Goal: Task Accomplishment & Management: Use online tool/utility

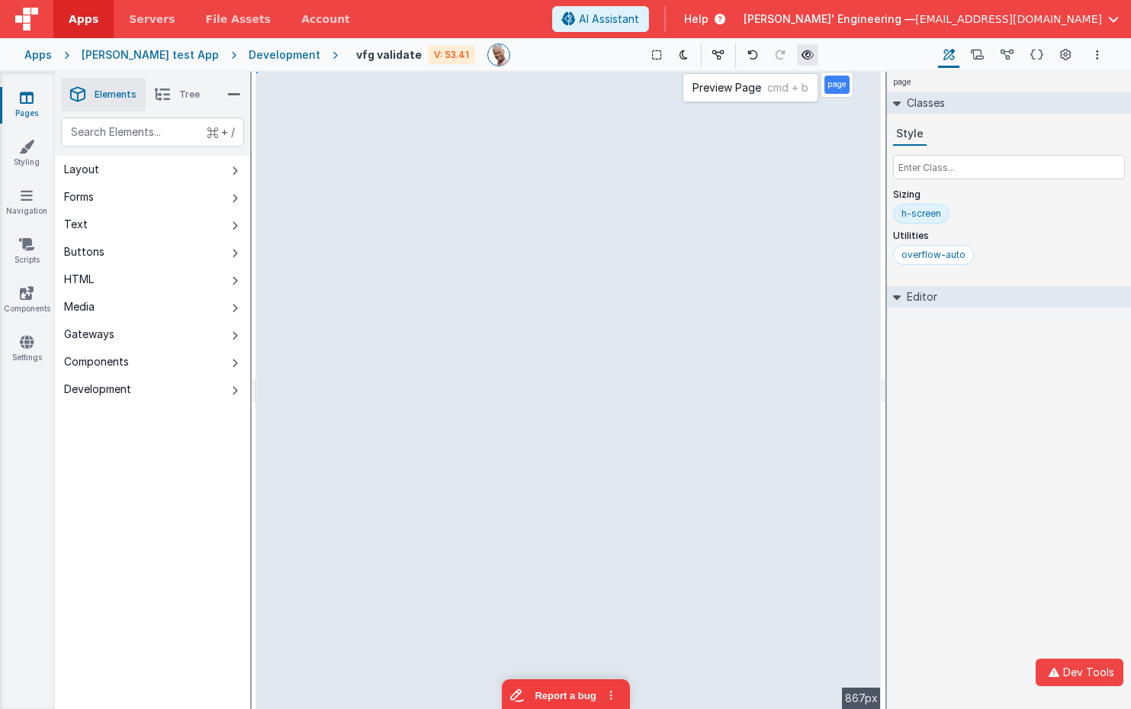
click at [797, 47] on button at bounding box center [807, 54] width 21 height 21
click at [27, 145] on icon at bounding box center [26, 146] width 15 height 15
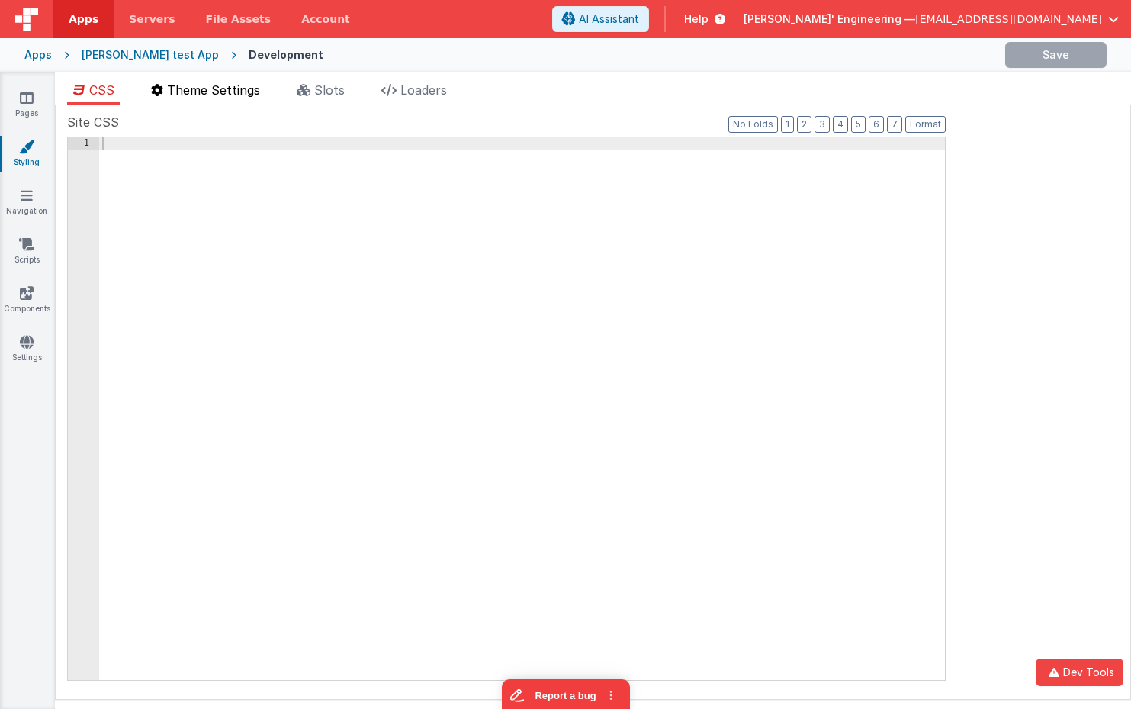
click at [219, 88] on span "Theme Settings" at bounding box center [213, 89] width 93 height 15
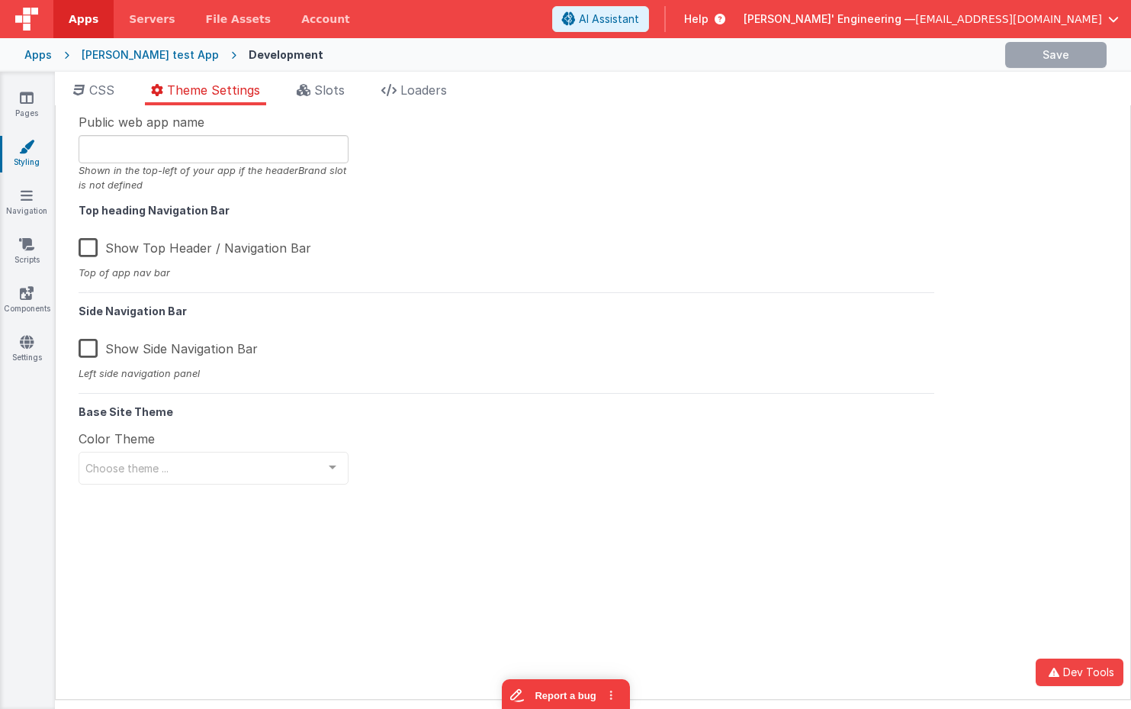
type input "[PERSON_NAME], Get your own appd"
drag, startPoint x: 227, startPoint y: 462, endPoint x: 301, endPoint y: 461, distance: 74.8
click at [227, 463] on span "theme-blue-full" at bounding box center [201, 467] width 232 height 15
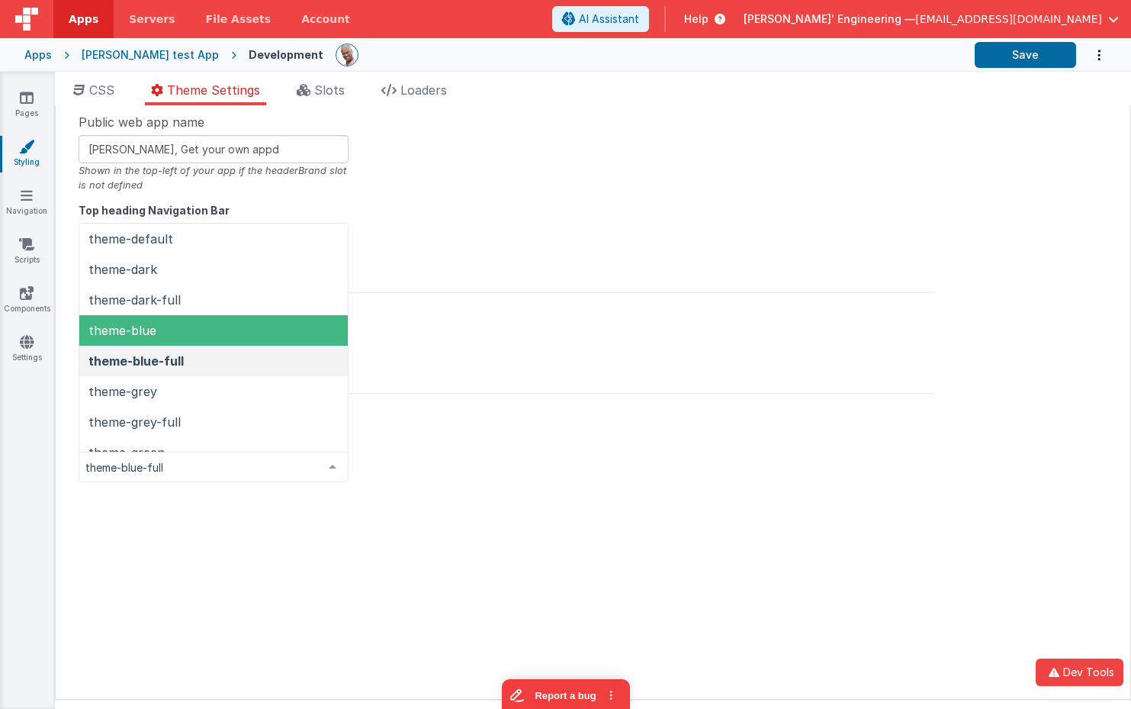
click at [187, 337] on span "theme-blue" at bounding box center [213, 330] width 268 height 31
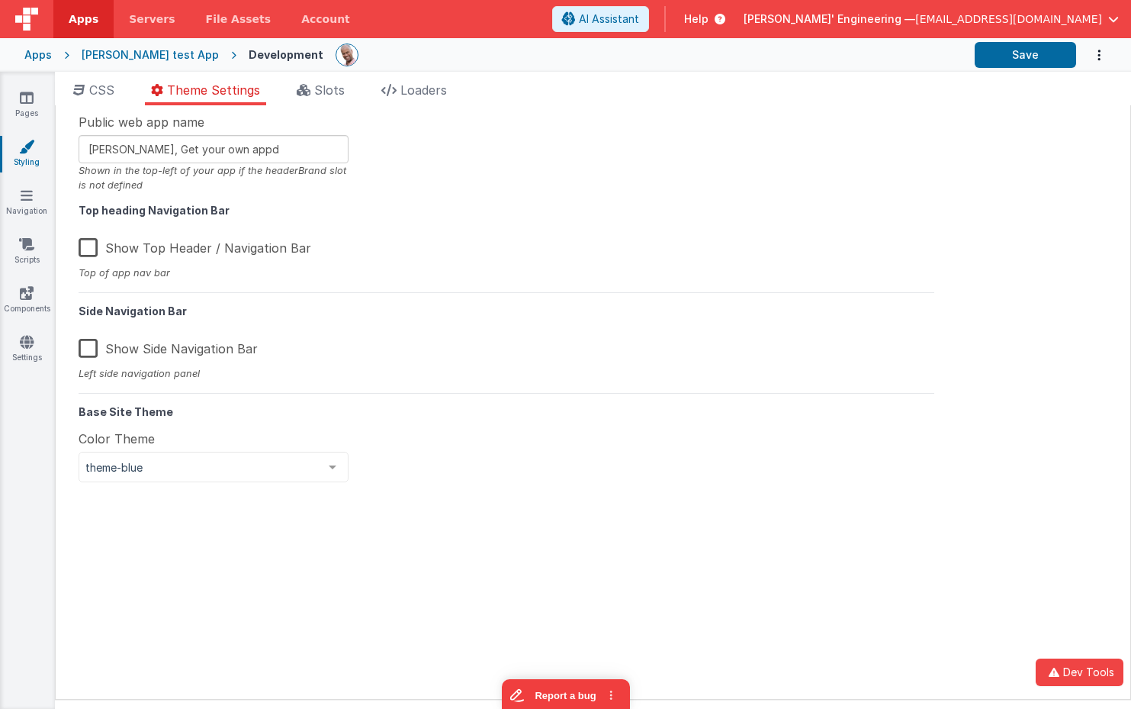
click at [97, 257] on label "Show Top Header / Navigation Bar" at bounding box center [195, 245] width 233 height 33
click at [0, 0] on input "Show Top Header / Navigation Bar" at bounding box center [0, 0] width 0 height 0
click at [92, 350] on label "Show Side Navigation Bar" at bounding box center [168, 345] width 179 height 33
click at [0, 0] on input "Show Side Navigation Bar" at bounding box center [0, 0] width 0 height 0
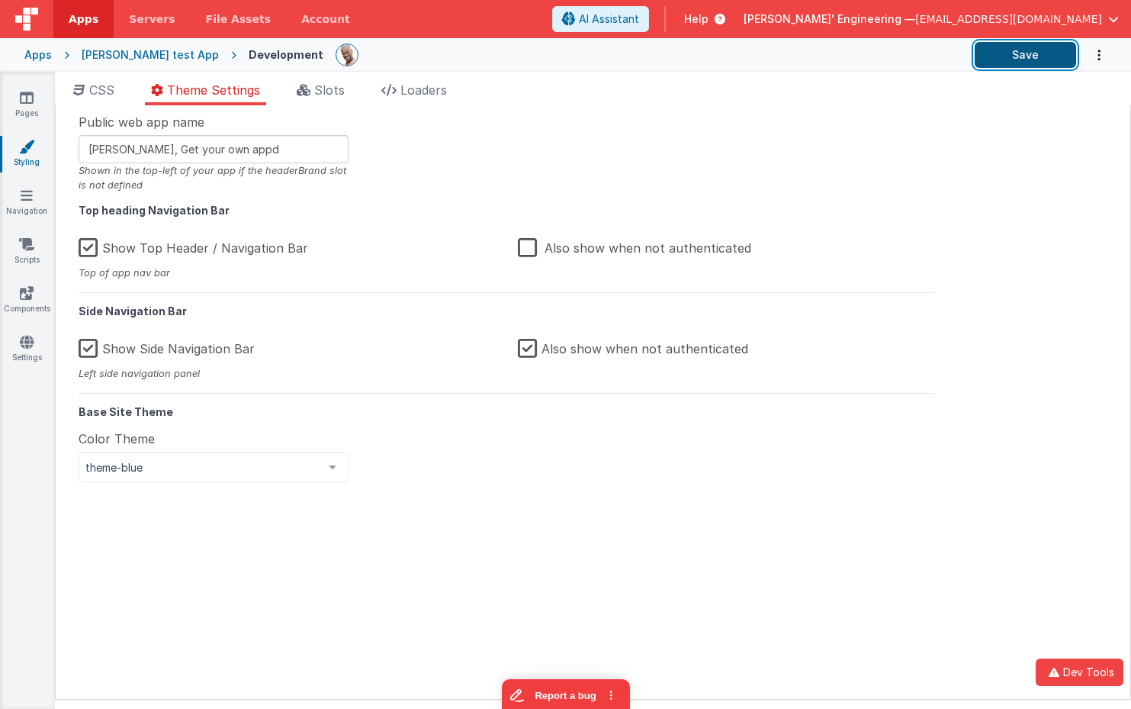
click at [1030, 42] on button "Save" at bounding box center [1025, 55] width 101 height 26
click at [531, 242] on label "Also show when not authenticated" at bounding box center [634, 245] width 233 height 33
click at [0, 0] on input "Also show when not authenticated" at bounding box center [0, 0] width 0 height 0
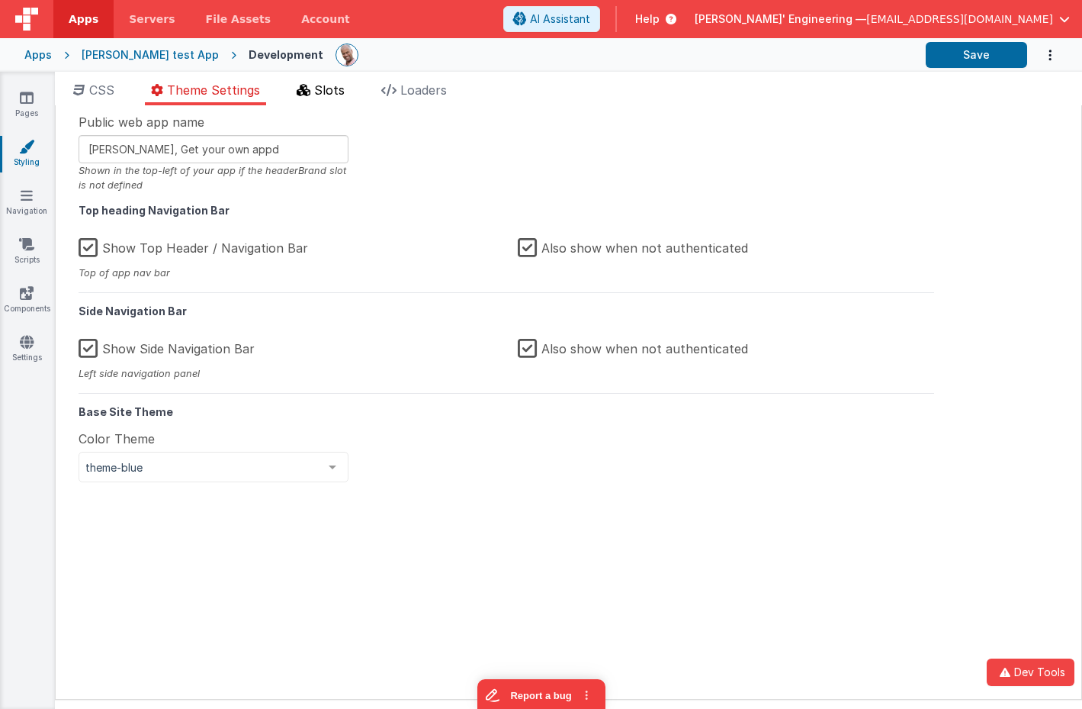
click at [304, 90] on icon at bounding box center [304, 90] width 14 height 12
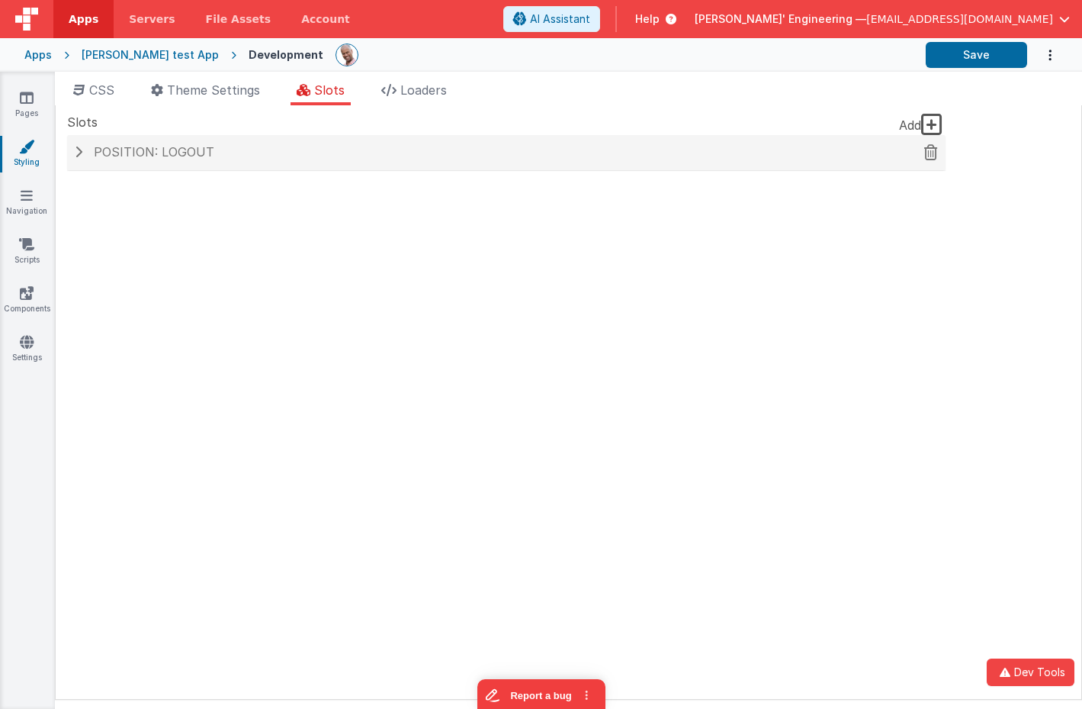
click at [225, 152] on h4 "Position: logout" at bounding box center [506, 153] width 863 height 14
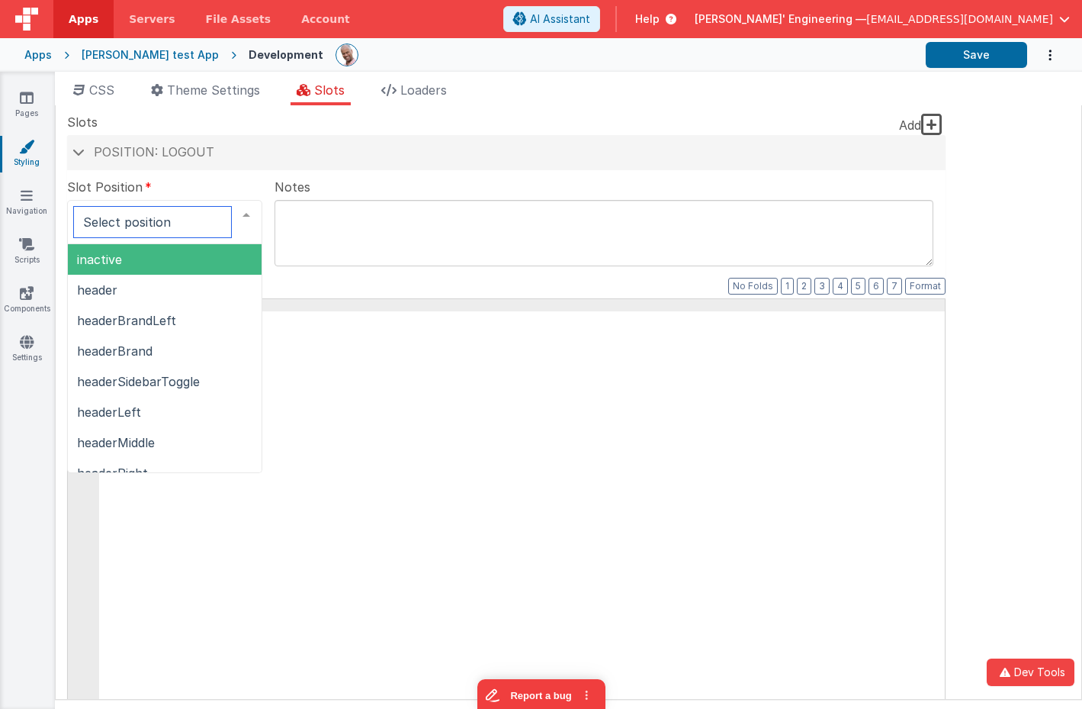
click at [243, 214] on div at bounding box center [246, 215] width 31 height 29
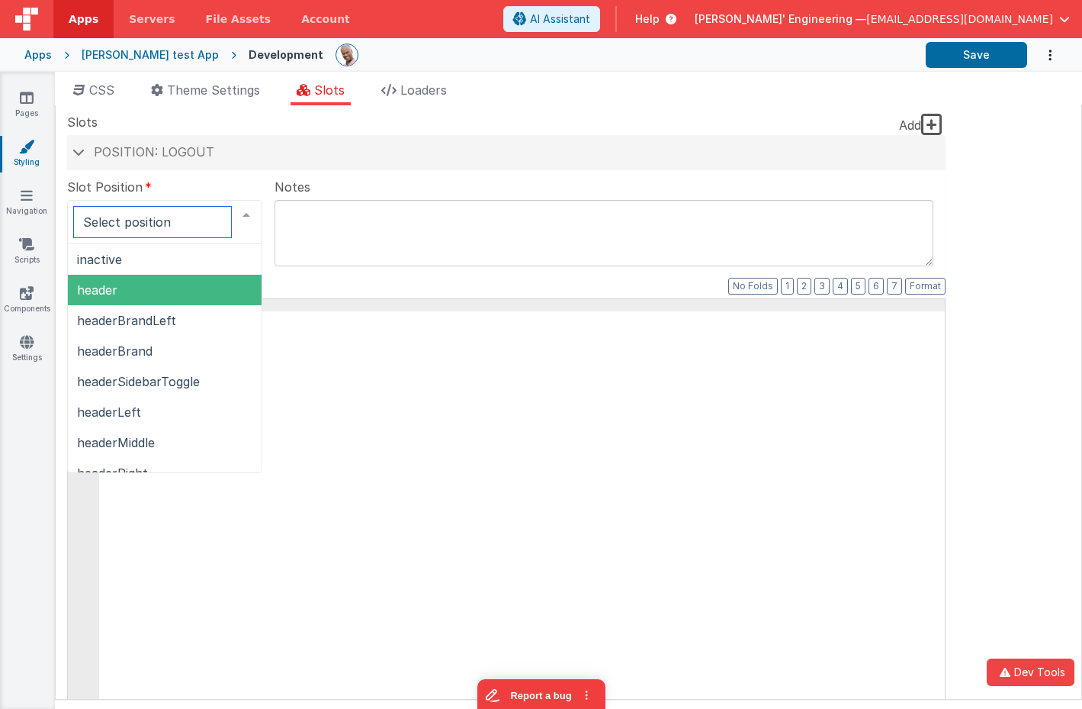
drag, startPoint x: 150, startPoint y: 289, endPoint x: 162, endPoint y: 286, distance: 12.6
click at [150, 289] on span "header" at bounding box center [165, 290] width 194 height 31
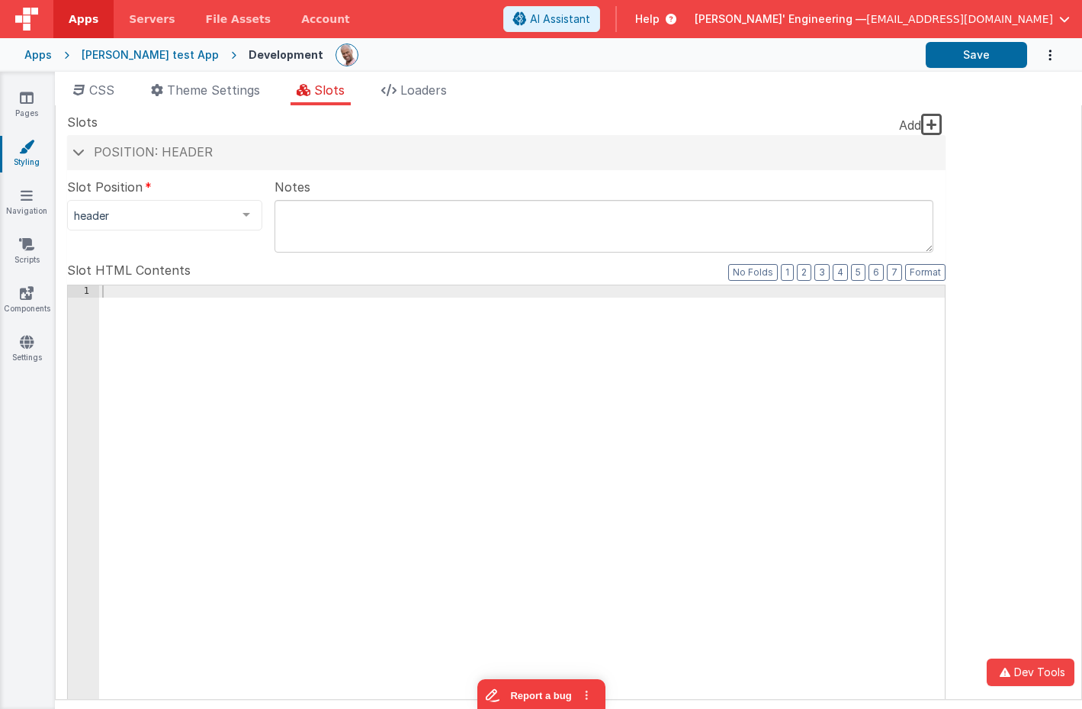
click at [386, 216] on textarea at bounding box center [604, 226] width 659 height 53
click at [265, 334] on div at bounding box center [522, 544] width 846 height 519
paste textarea
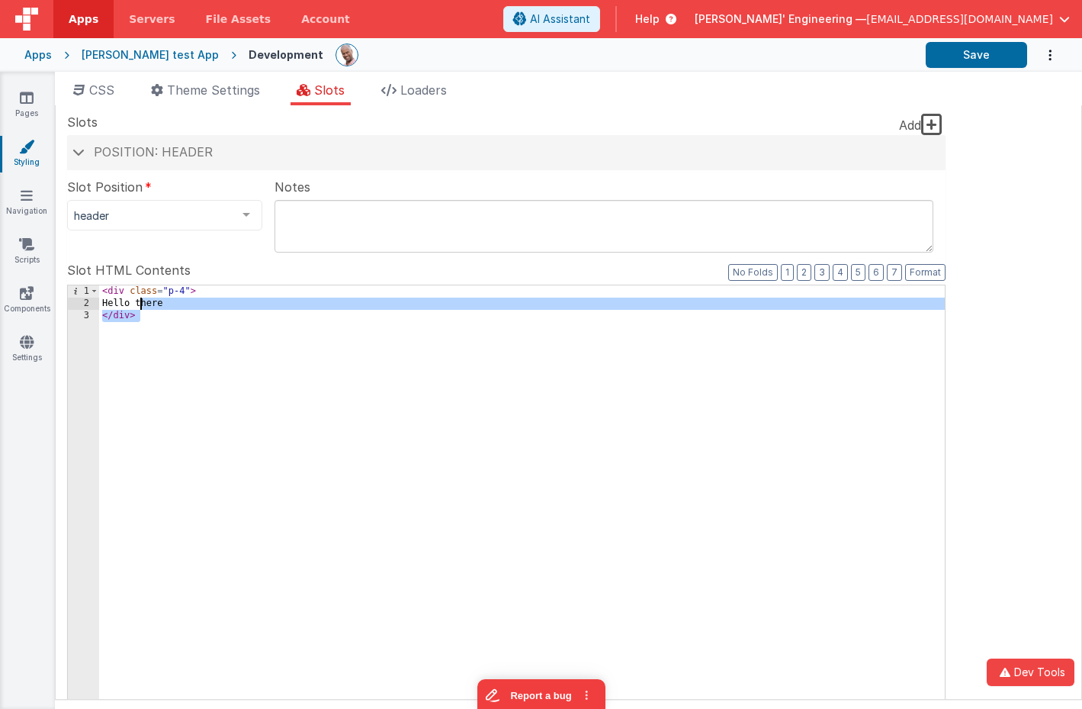
drag, startPoint x: 317, startPoint y: 425, endPoint x: 201, endPoint y: 248, distance: 211.5
click at [140, 309] on div "< div class = "p-4" > Hello there </ div >" at bounding box center [522, 544] width 846 height 519
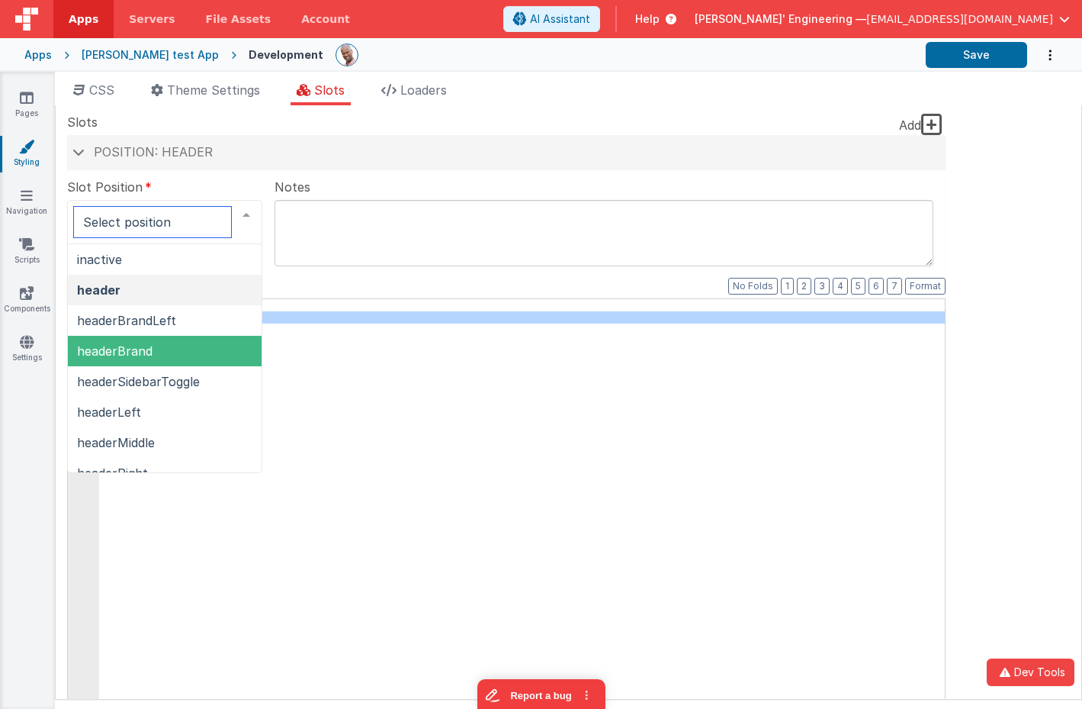
click at [193, 358] on span "headerBrand" at bounding box center [165, 351] width 194 height 31
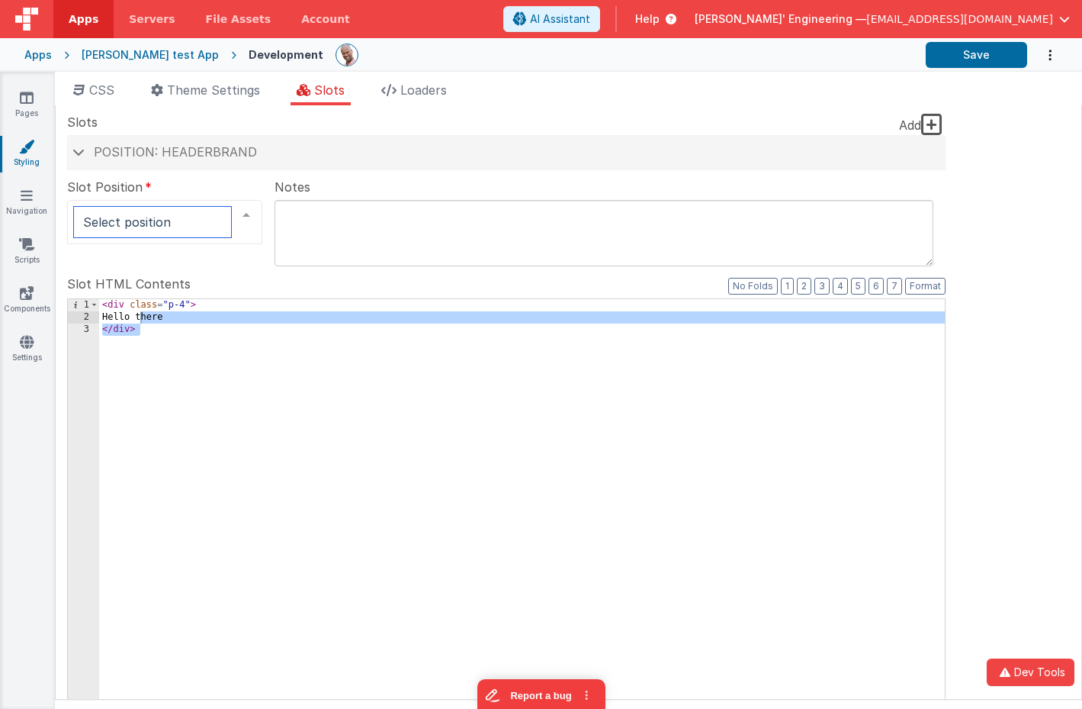
click at [243, 217] on div at bounding box center [246, 215] width 31 height 29
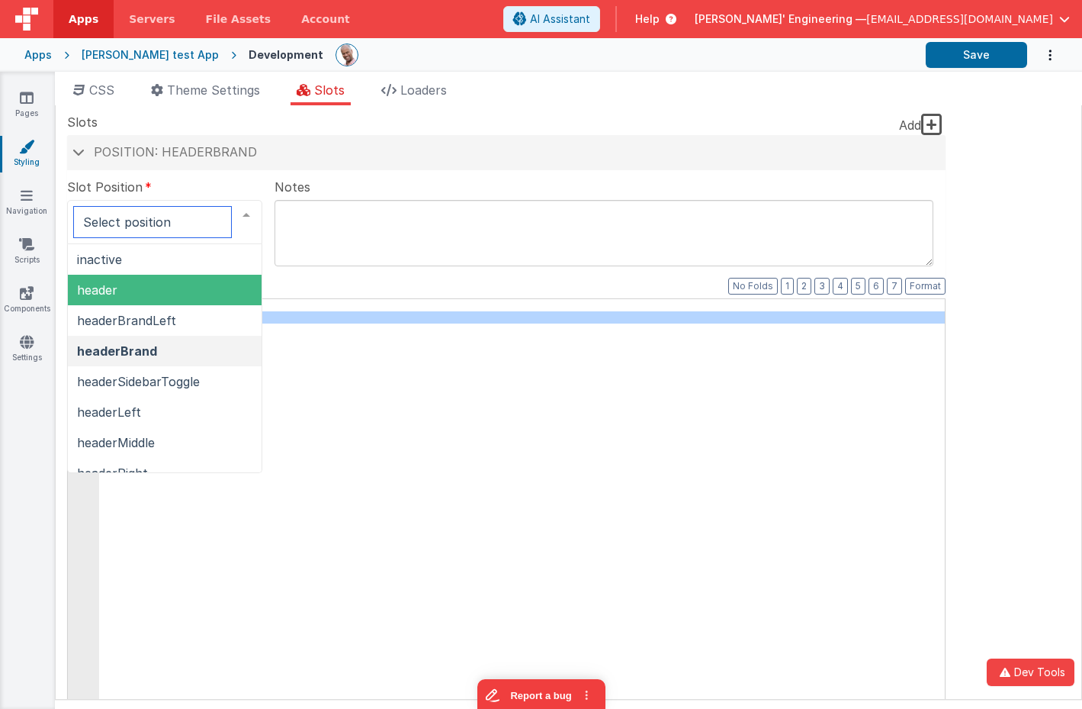
click at [207, 283] on span "header" at bounding box center [165, 290] width 194 height 31
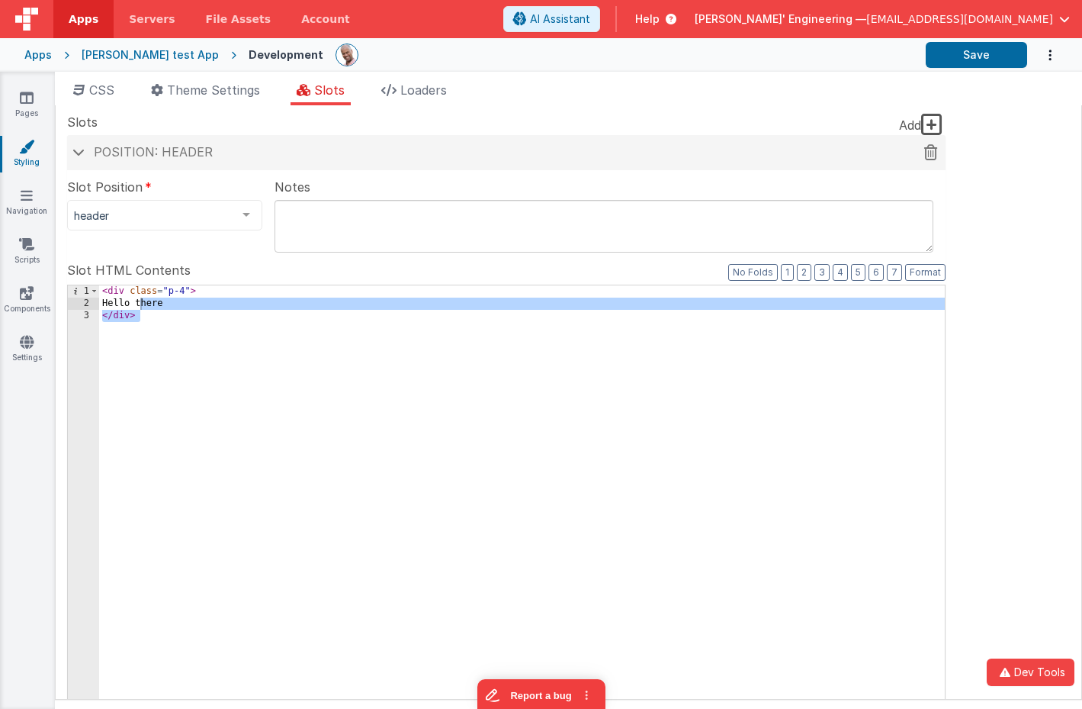
click at [811, 149] on h4 "Position: header" at bounding box center [506, 153] width 863 height 14
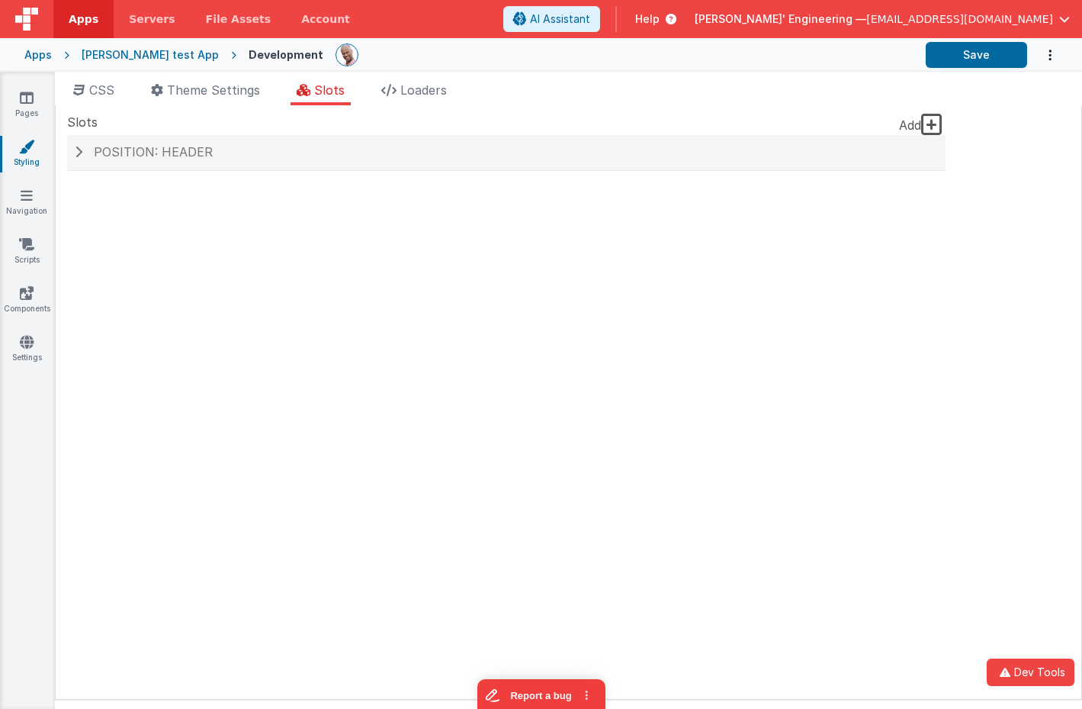
click at [941, 122] on icon at bounding box center [931, 124] width 21 height 24
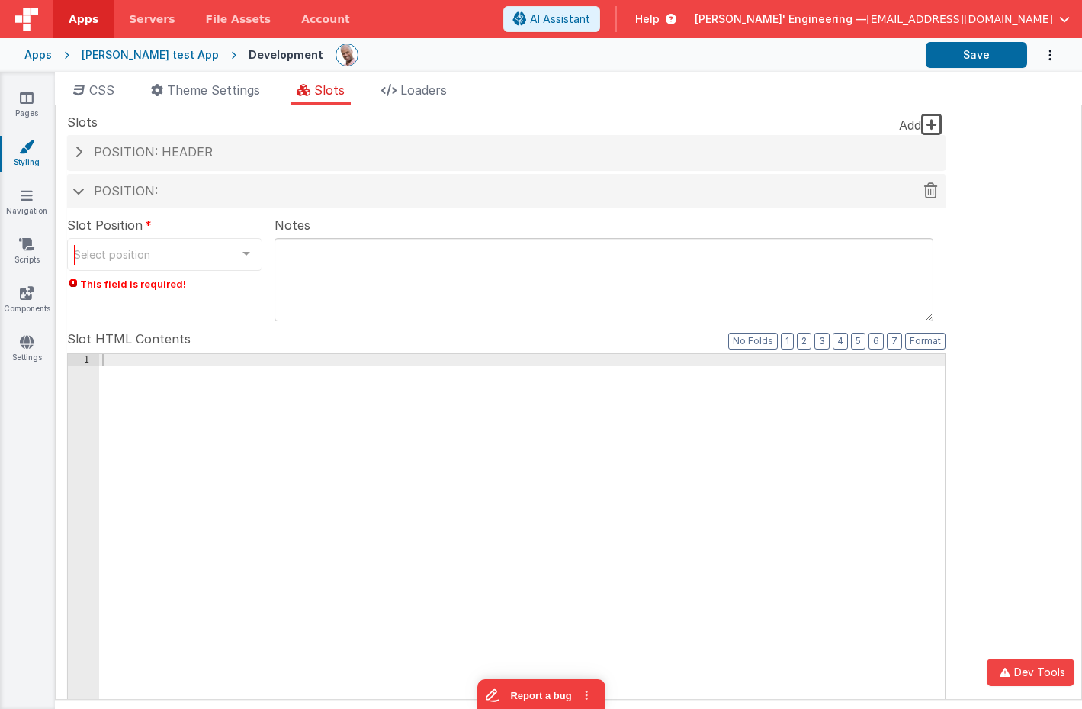
drag, startPoint x: 517, startPoint y: 198, endPoint x: 490, endPoint y: 207, distance: 29.2
click at [517, 198] on div "Position:" at bounding box center [506, 191] width 879 height 35
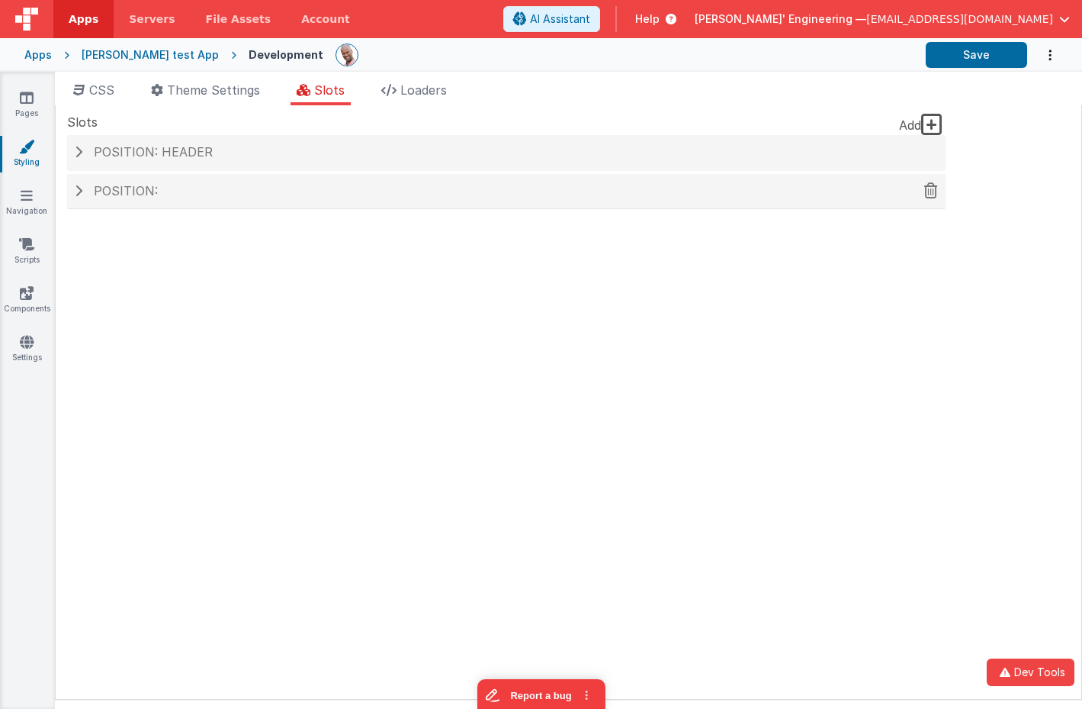
click at [196, 203] on div "Position:" at bounding box center [506, 191] width 879 height 35
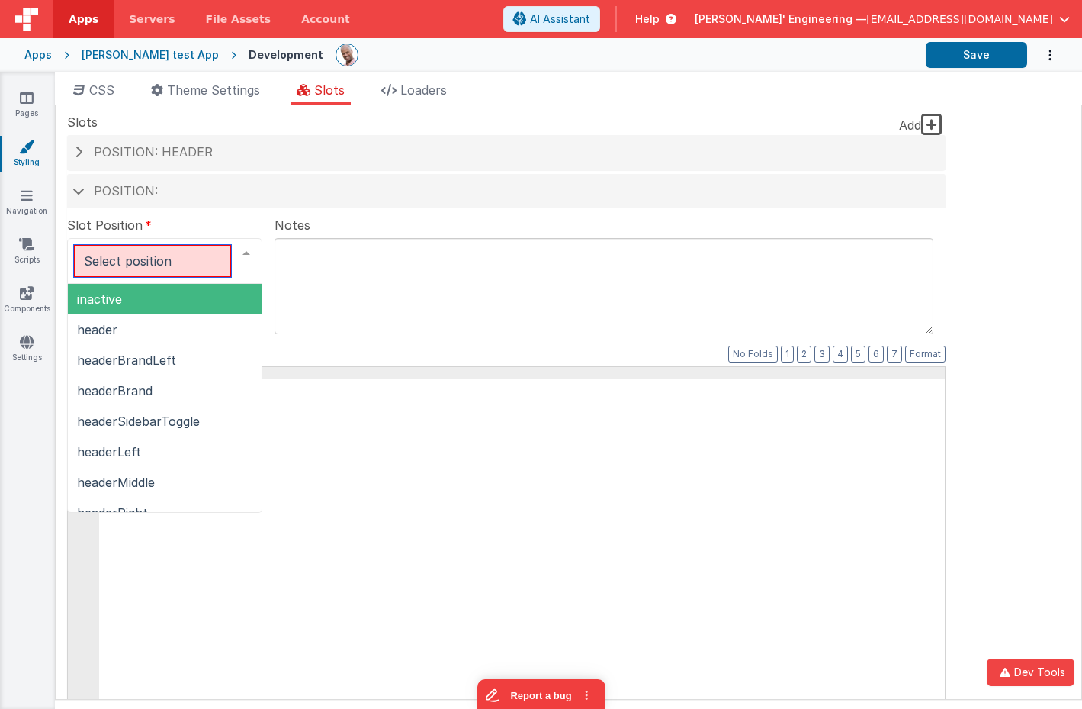
click at [184, 260] on div at bounding box center [164, 261] width 195 height 46
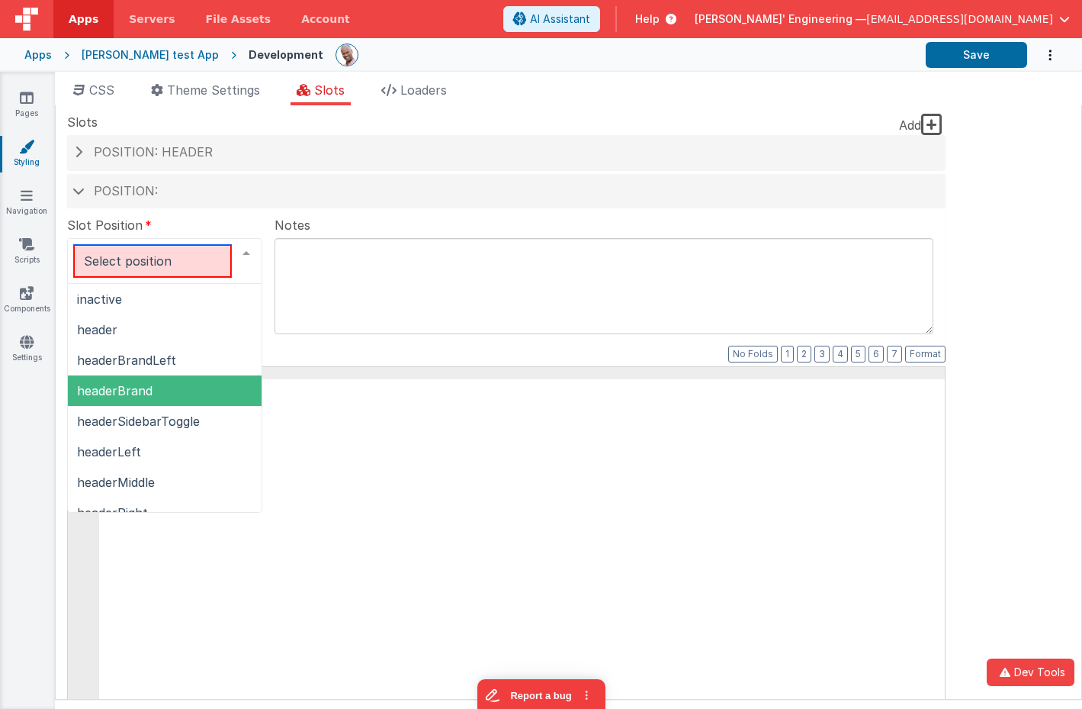
click at [127, 400] on span "headerBrand" at bounding box center [165, 390] width 194 height 31
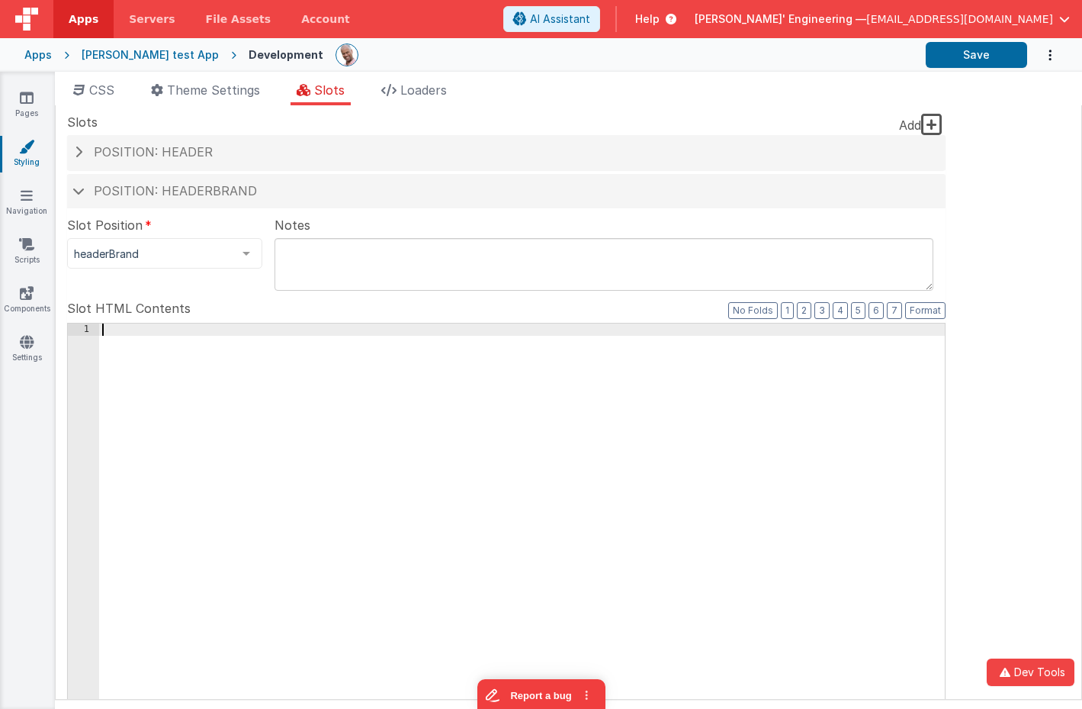
click at [325, 359] on div at bounding box center [522, 582] width 846 height 519
click at [978, 56] on button "Save" at bounding box center [976, 55] width 101 height 26
click at [27, 194] on icon at bounding box center [27, 195] width 12 height 15
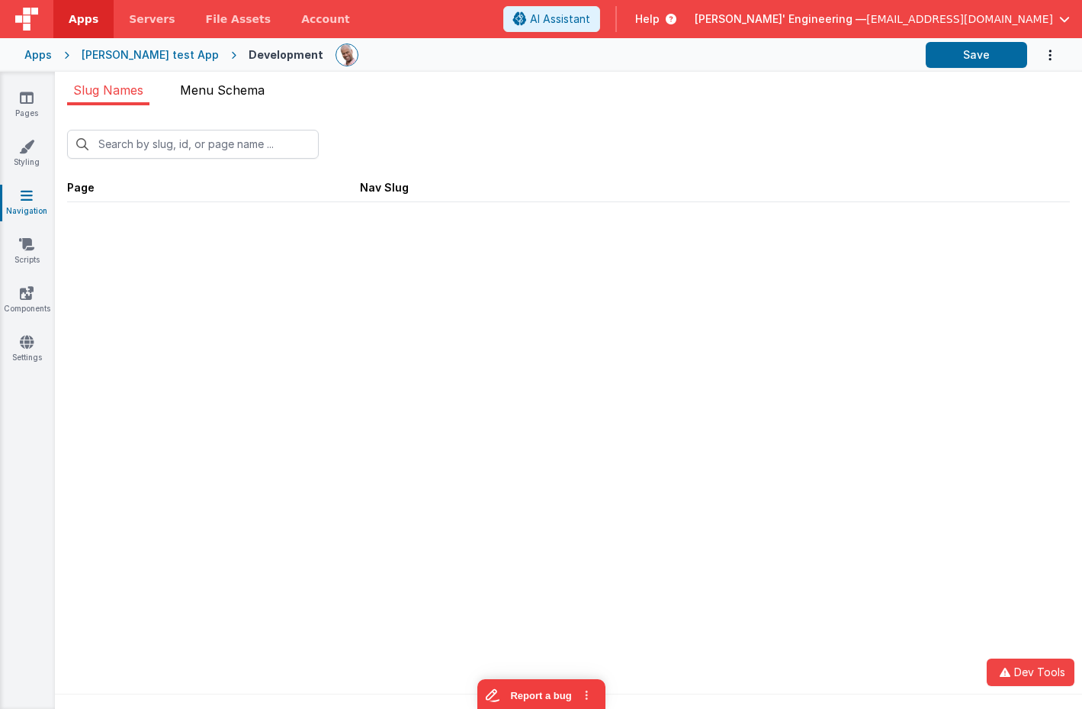
click at [235, 97] on span "Menu Schema" at bounding box center [222, 89] width 85 height 15
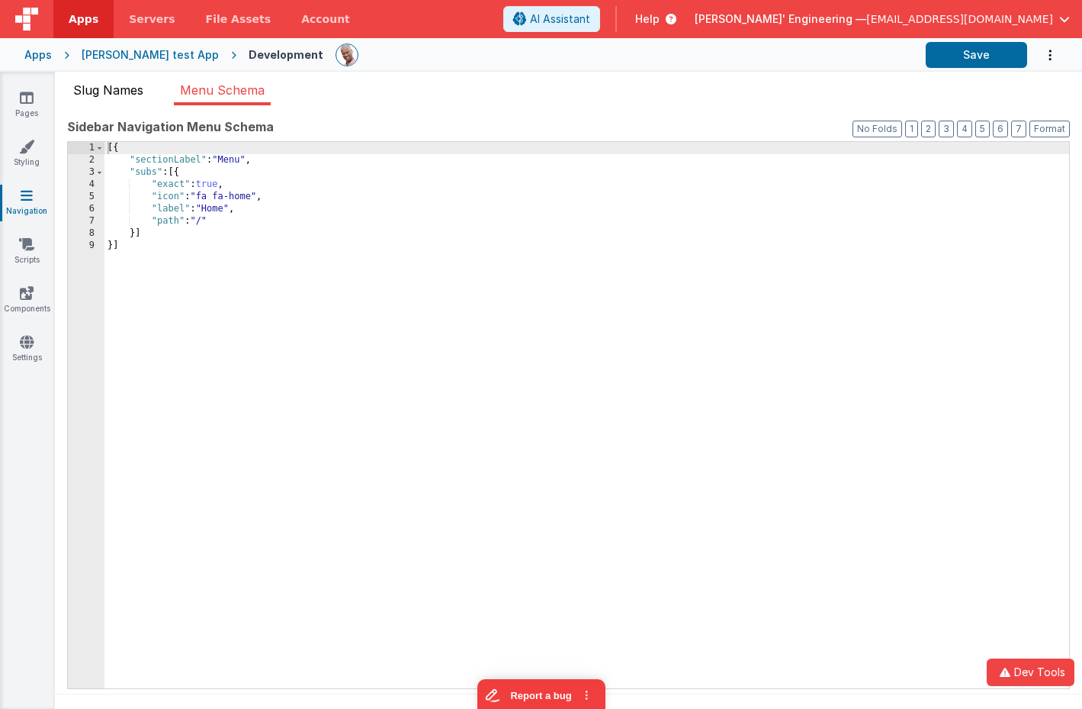
click at [121, 89] on span "Slug Names" at bounding box center [108, 89] width 70 height 15
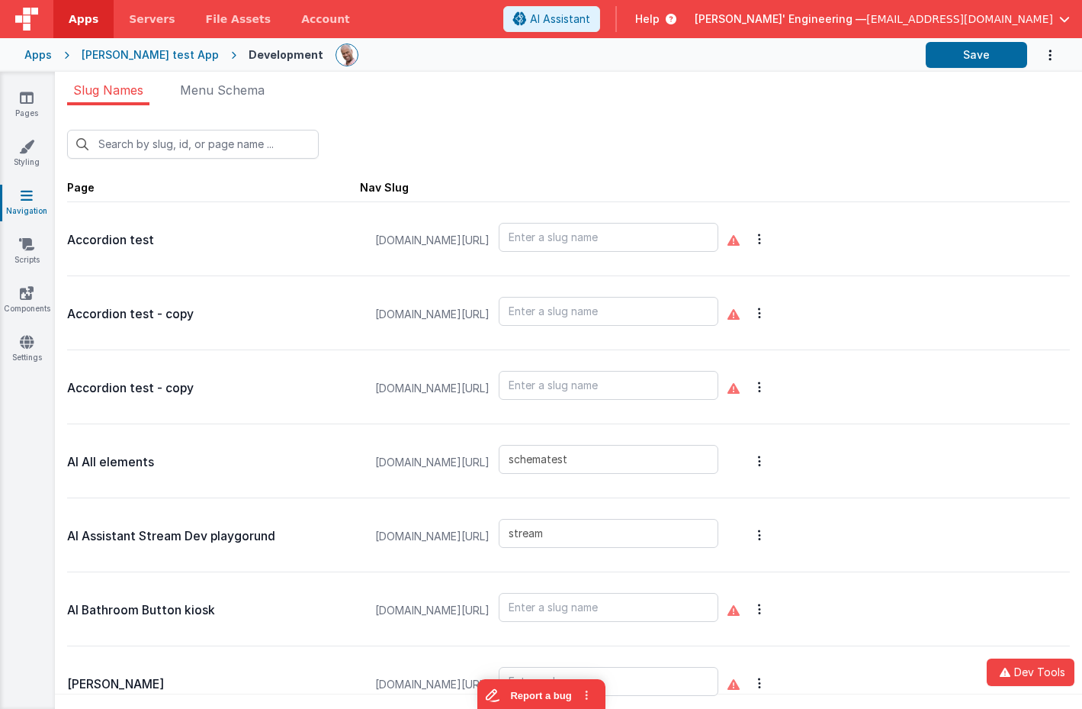
click at [743, 118] on div "New Slug" at bounding box center [568, 137] width 1003 height 41
click at [152, 56] on div "[PERSON_NAME] test App" at bounding box center [150, 54] width 137 height 15
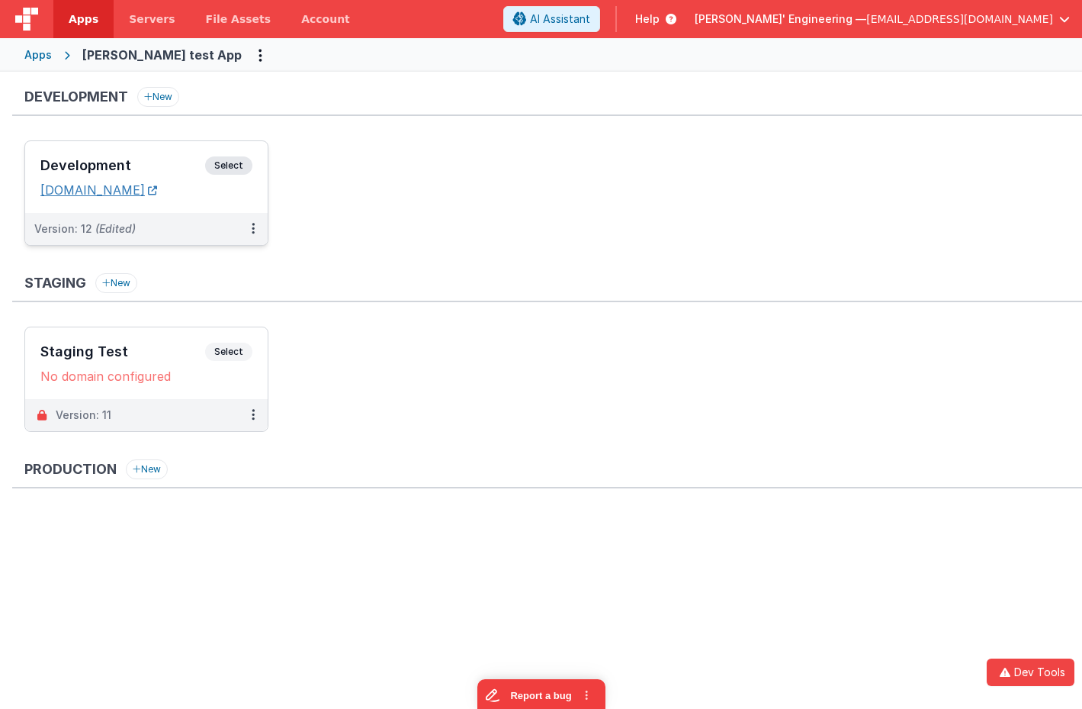
click at [157, 185] on link "[DOMAIN_NAME]" at bounding box center [98, 189] width 117 height 15
click at [199, 156] on div "Development Select" at bounding box center [146, 169] width 212 height 26
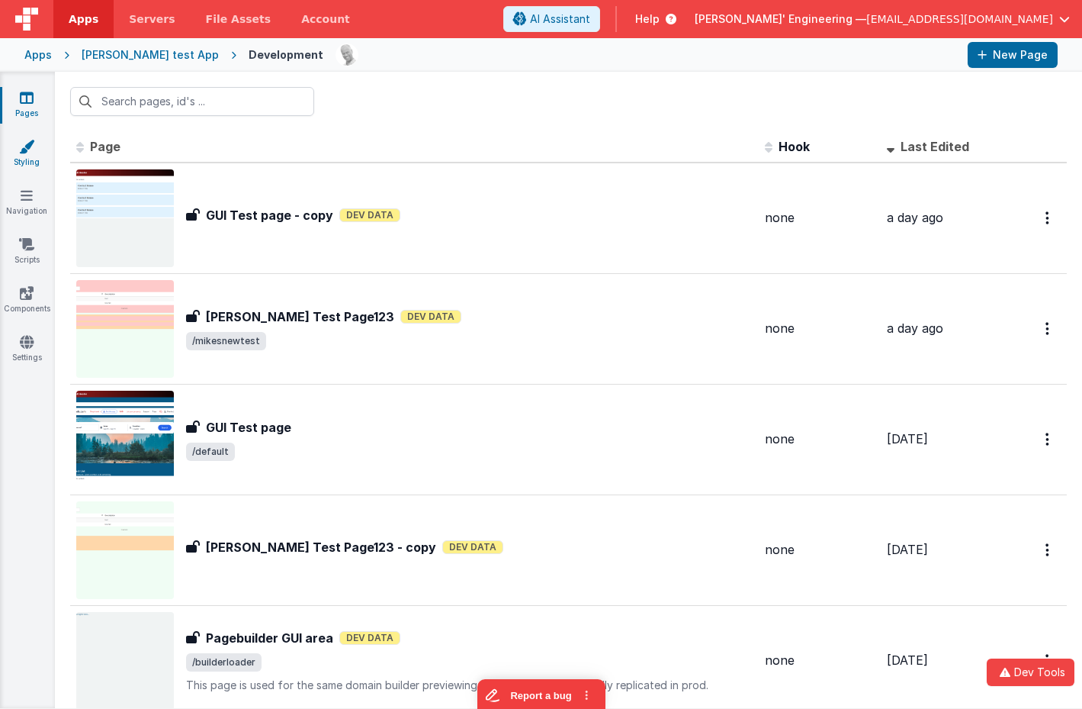
click at [31, 156] on link "Styling" at bounding box center [26, 154] width 55 height 31
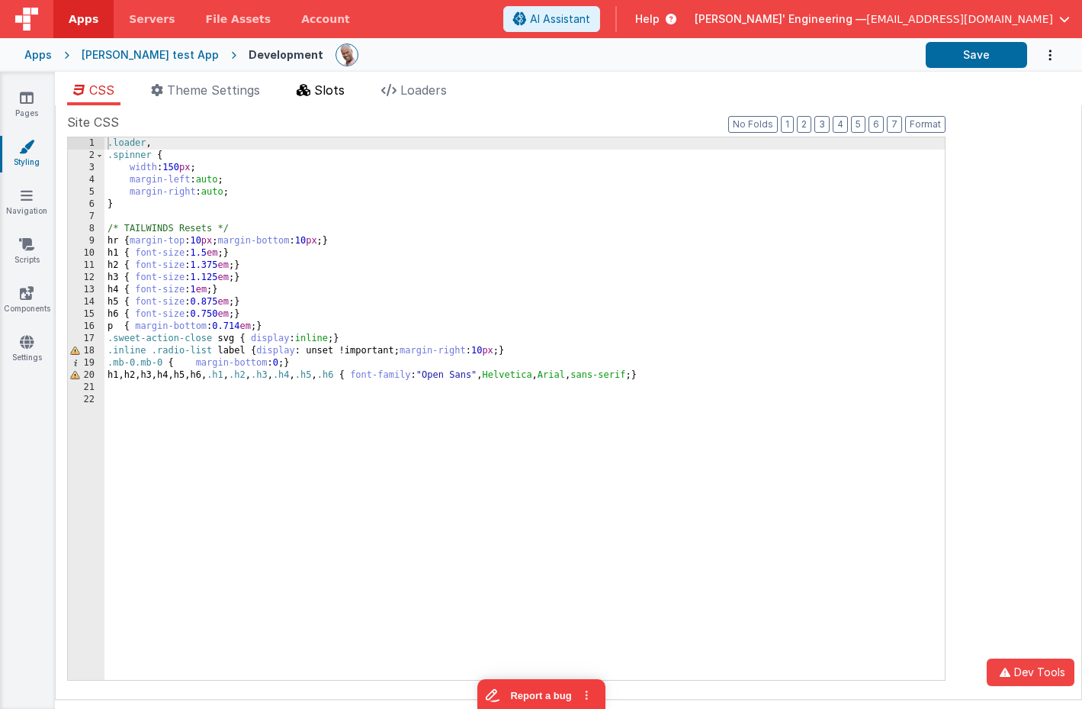
click at [329, 92] on span "Slots" at bounding box center [329, 89] width 31 height 15
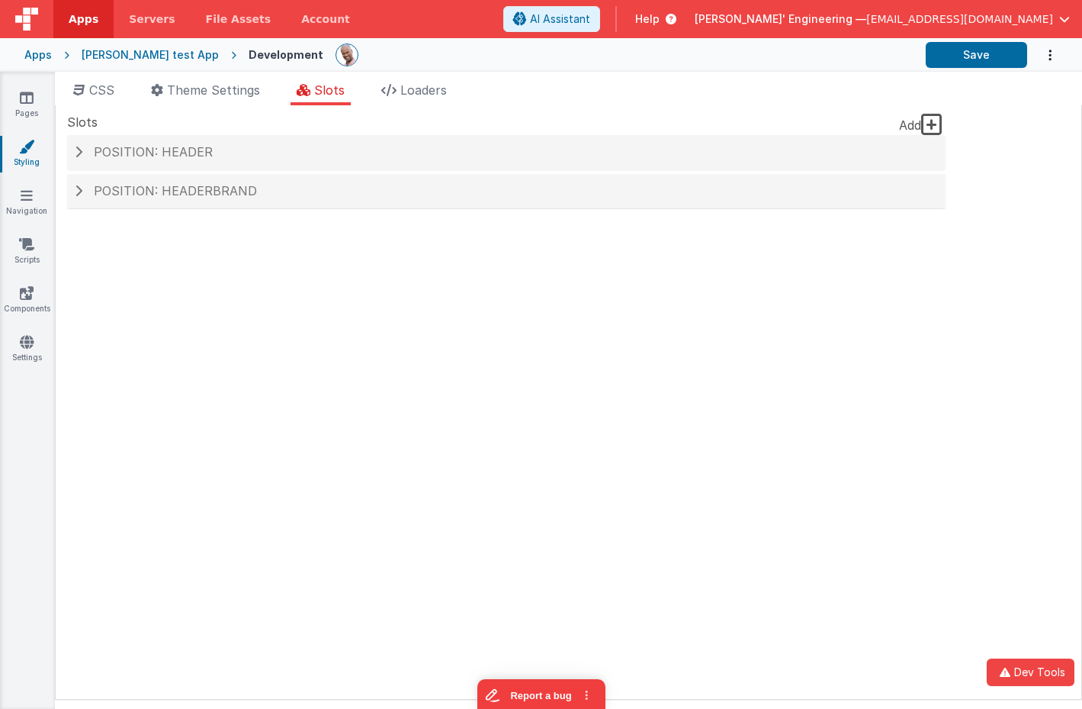
click at [24, 181] on div "Pages Styling Navigation Scripts Components Settings" at bounding box center [27, 390] width 55 height 637
click at [26, 195] on icon at bounding box center [27, 195] width 12 height 15
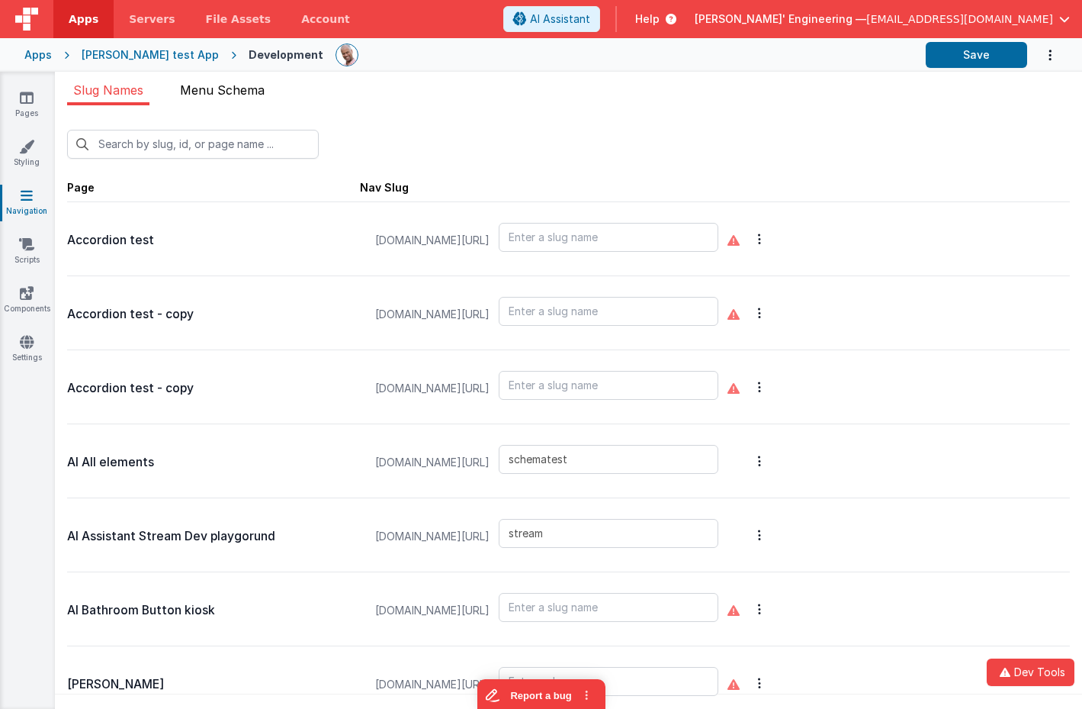
click at [214, 91] on span "Menu Schema" at bounding box center [222, 89] width 85 height 15
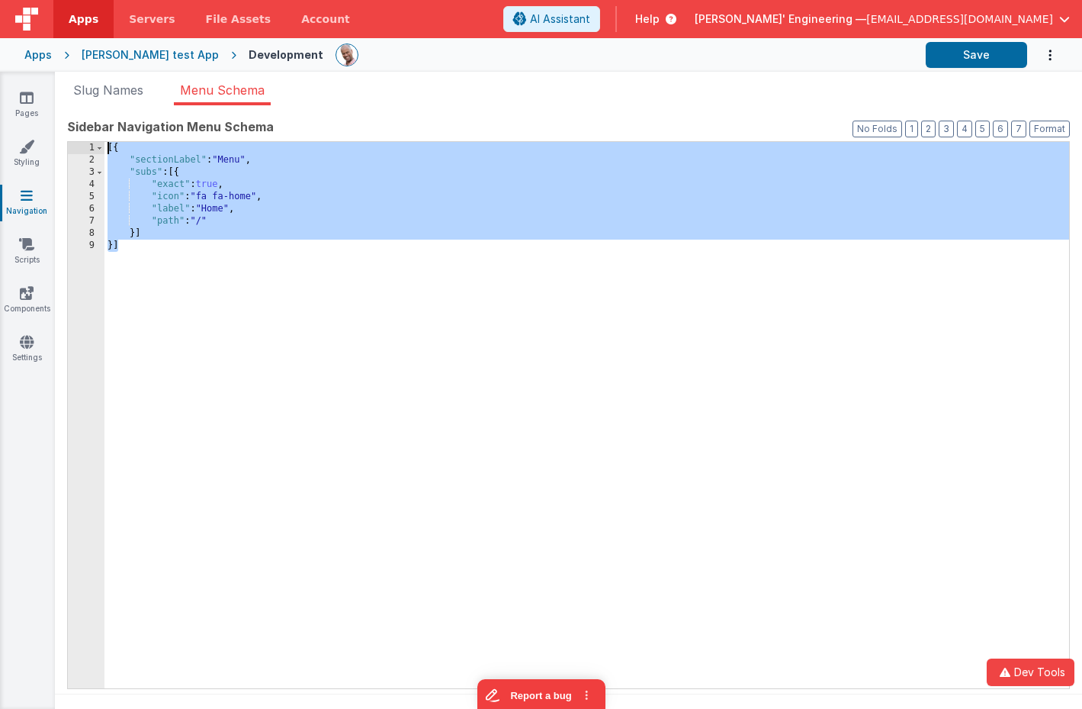
drag, startPoint x: 250, startPoint y: 306, endPoint x: 62, endPoint y: 74, distance: 298.7
click at [62, 74] on div "Slug Names Menu Schema New Slug Page Nav Slug Accordion test [DOMAIN_NAME][URL]…" at bounding box center [568, 390] width 1027 height 637
click at [381, 100] on ul "Slug Names Menu Schema" at bounding box center [568, 93] width 1027 height 24
click at [35, 98] on link "Pages" at bounding box center [26, 105] width 55 height 31
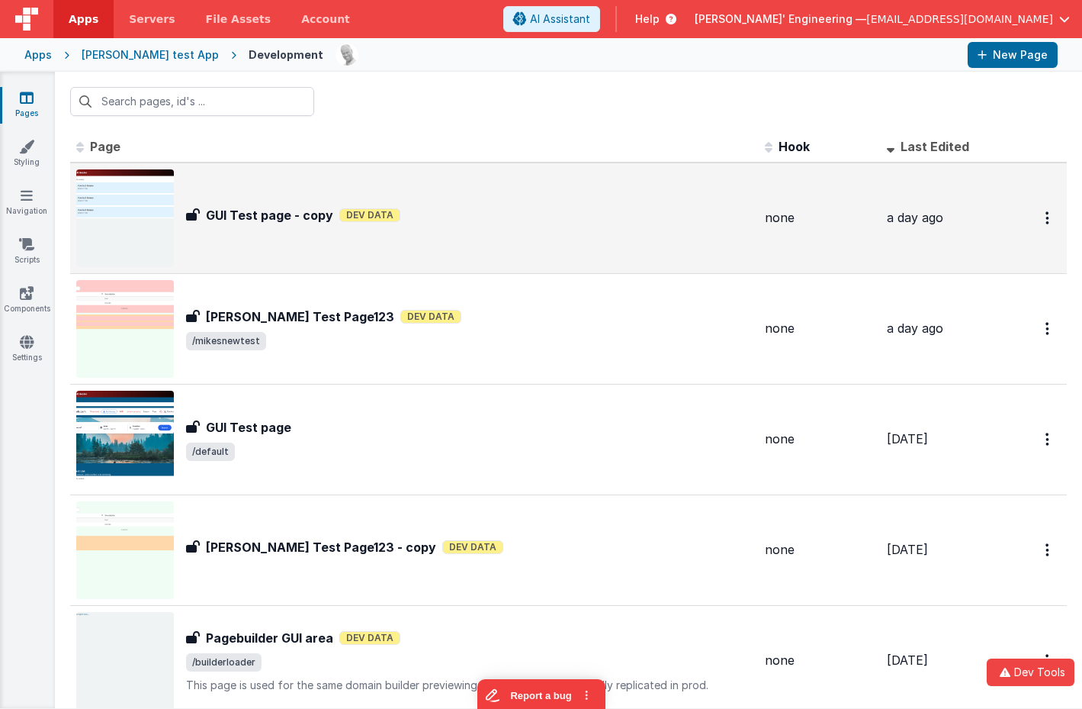
click at [359, 233] on div "GUI Test page - copy GUI Test page - copy Dev Data" at bounding box center [414, 218] width 677 height 98
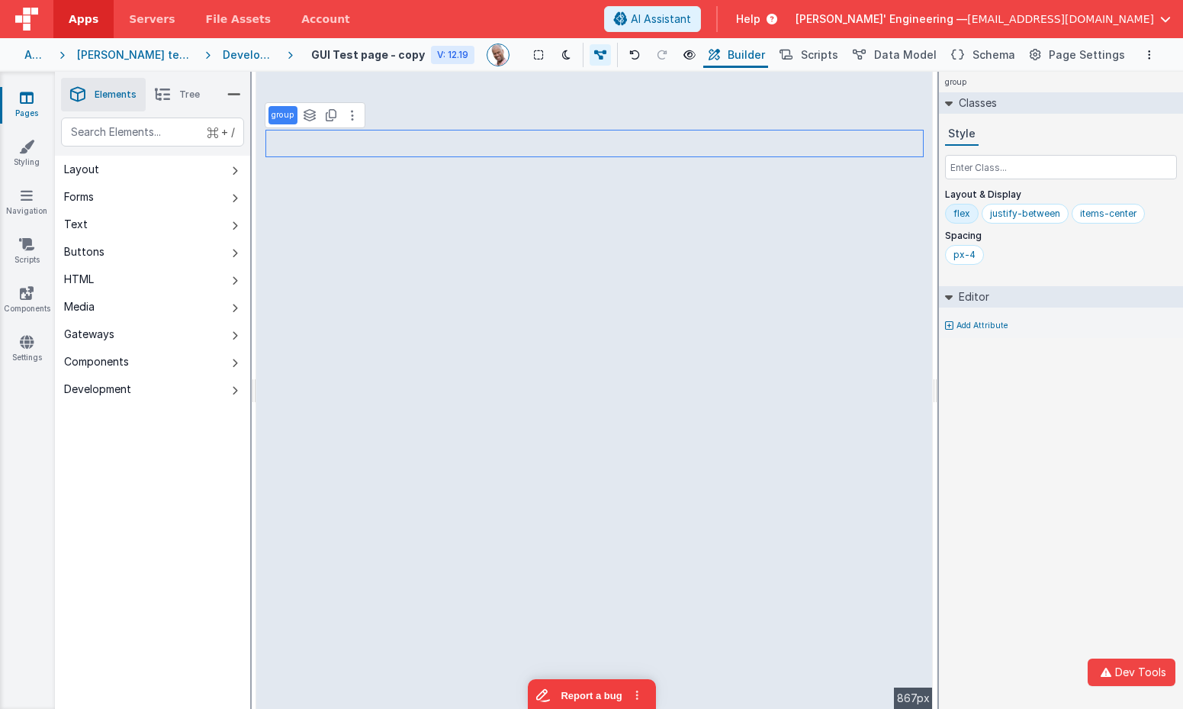
click at [183, 84] on div "Saved Duplicating Page Builder Page Schema Action Scripts Data Model Page Setti…" at bounding box center [619, 390] width 1128 height 637
click at [175, 93] on li "Tree" at bounding box center [177, 95] width 63 height 34
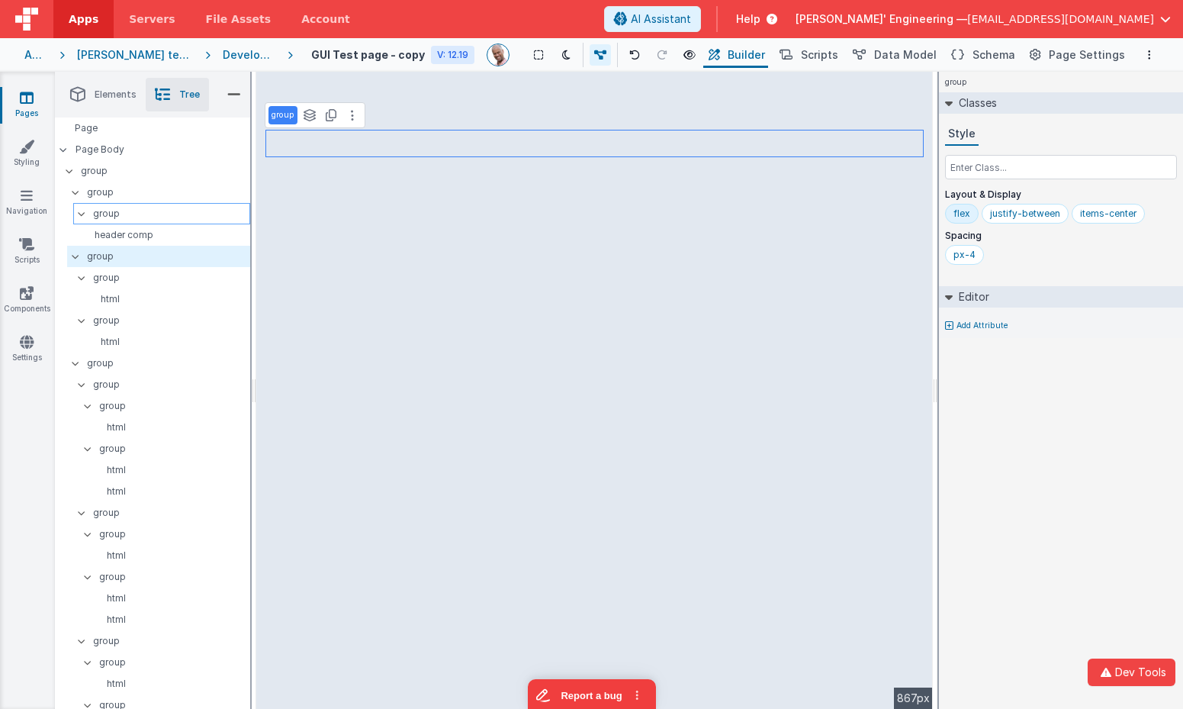
click at [112, 210] on p "group" at bounding box center [171, 213] width 156 height 17
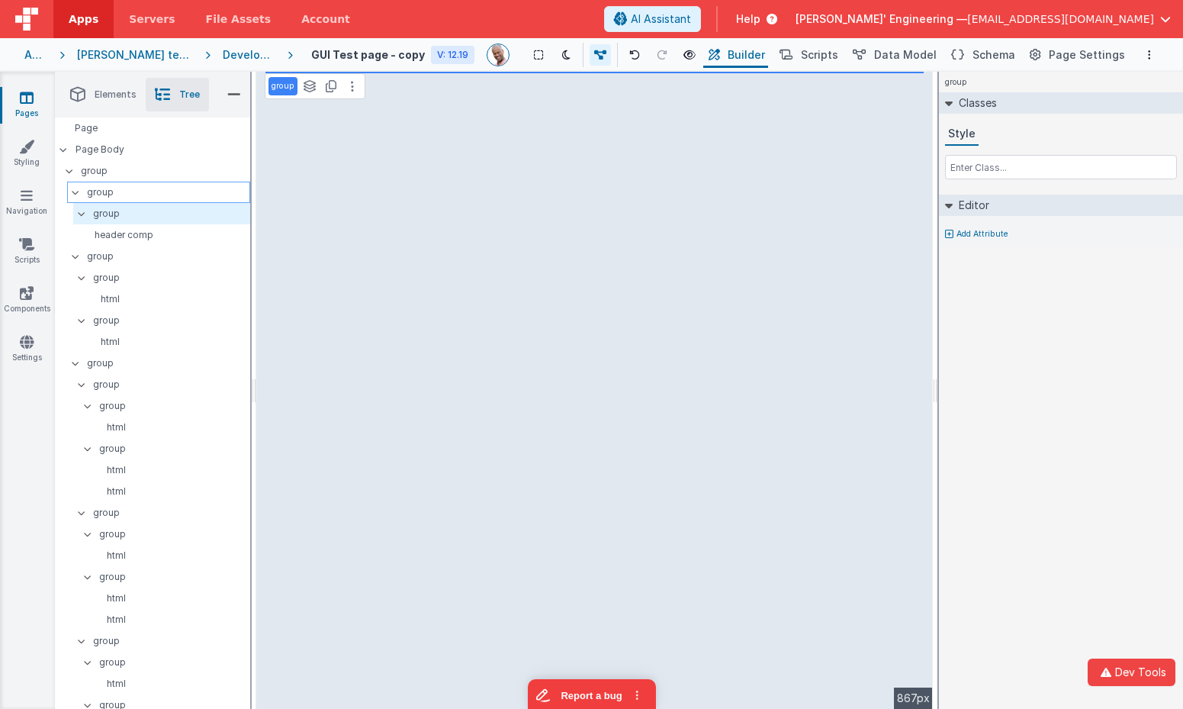
click at [105, 191] on p "group" at bounding box center [168, 192] width 162 height 17
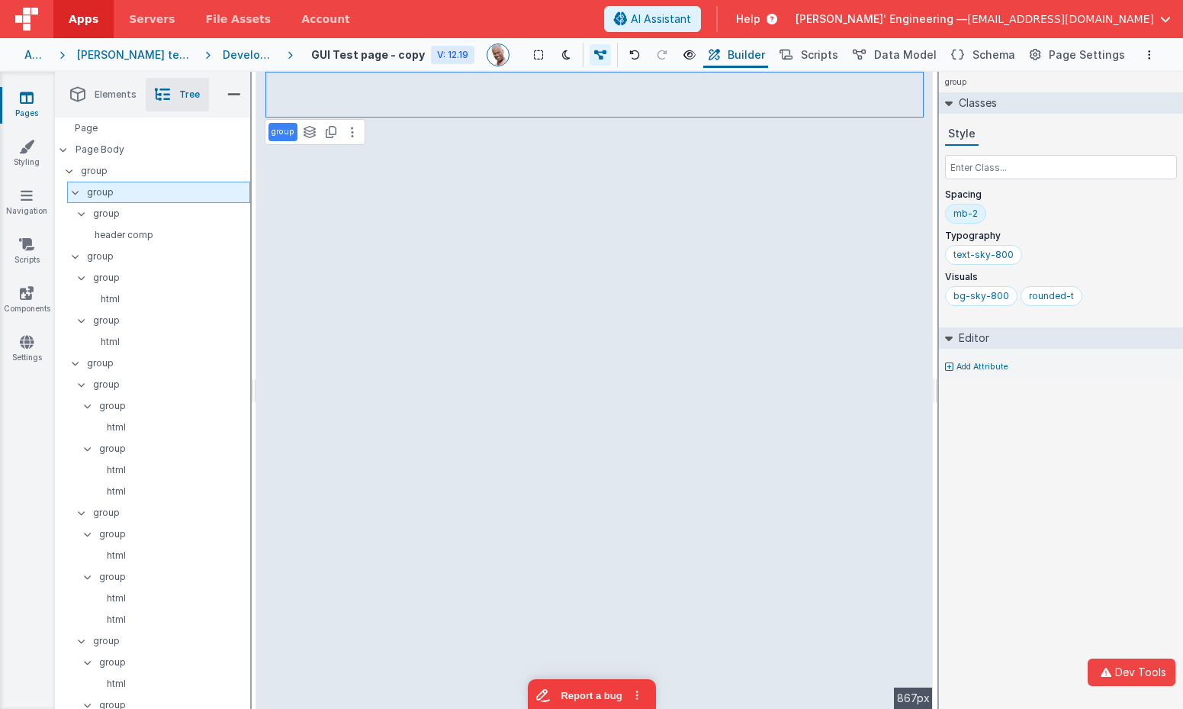
click at [79, 192] on icon at bounding box center [75, 192] width 12 height 5
click at [73, 217] on div at bounding box center [80, 213] width 14 height 12
click at [72, 230] on div "group" at bounding box center [158, 234] width 183 height 21
click at [72, 232] on div "group" at bounding box center [158, 234] width 183 height 21
click at [76, 237] on div at bounding box center [80, 235] width 14 height 12
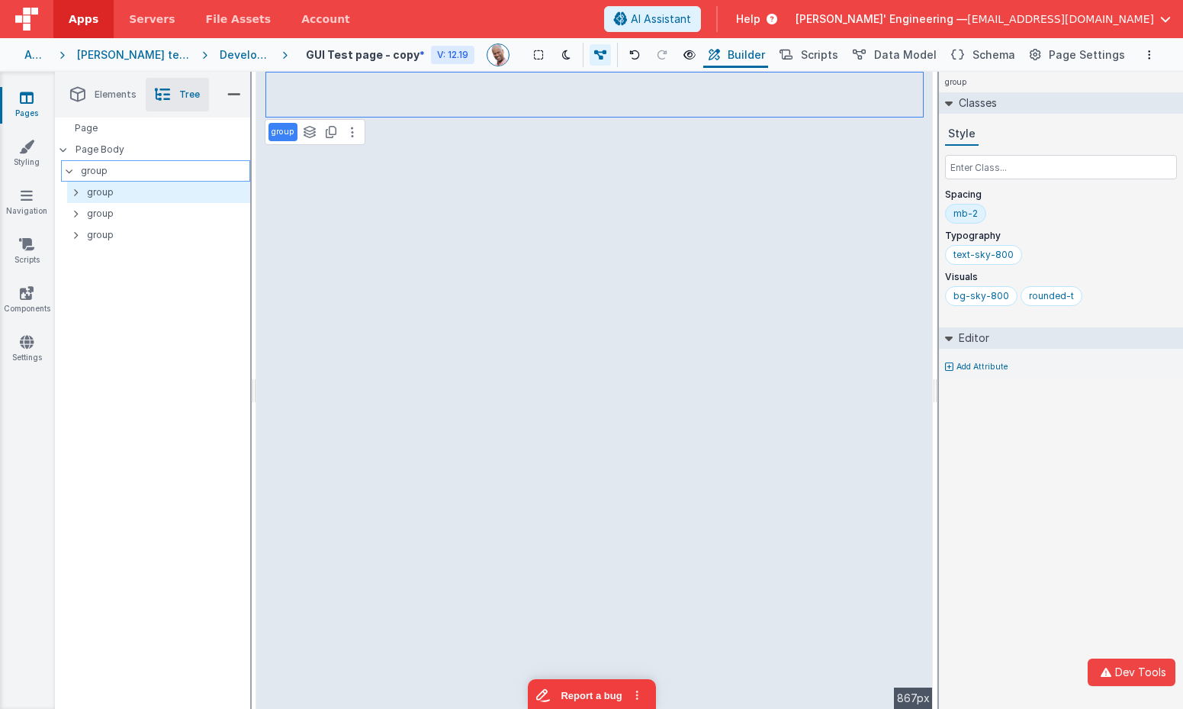
click at [96, 173] on p "group" at bounding box center [165, 170] width 169 height 17
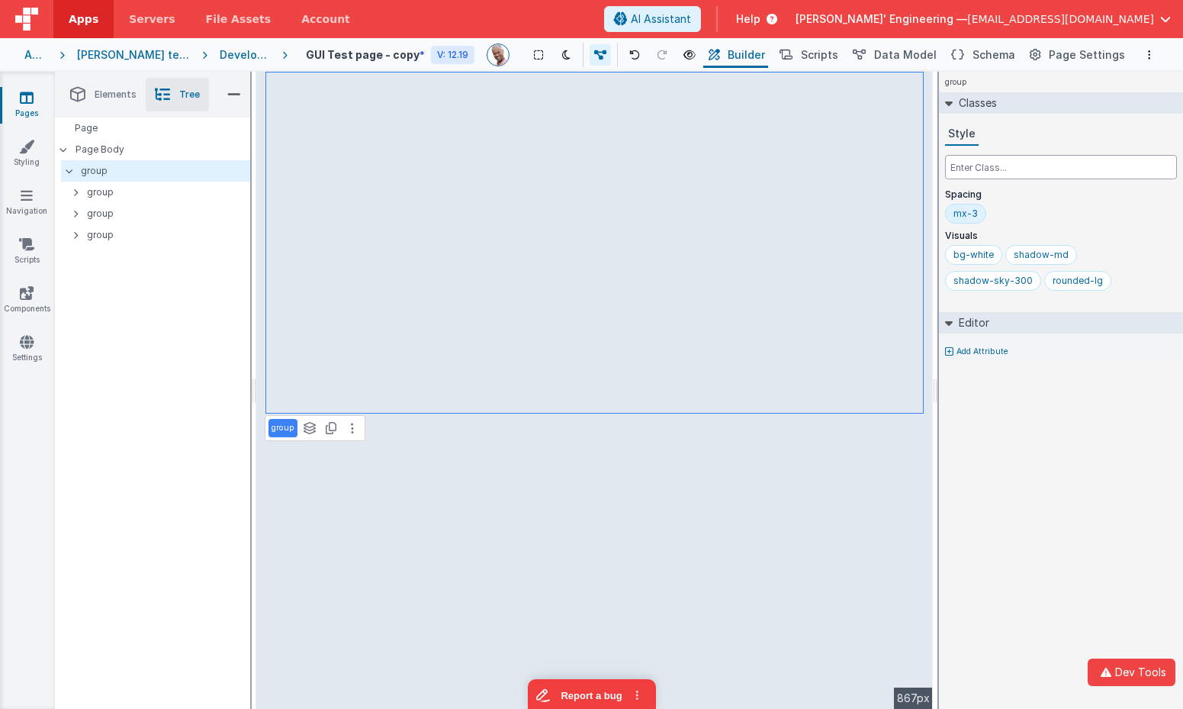
click at [1026, 171] on input "text" at bounding box center [1061, 167] width 232 height 24
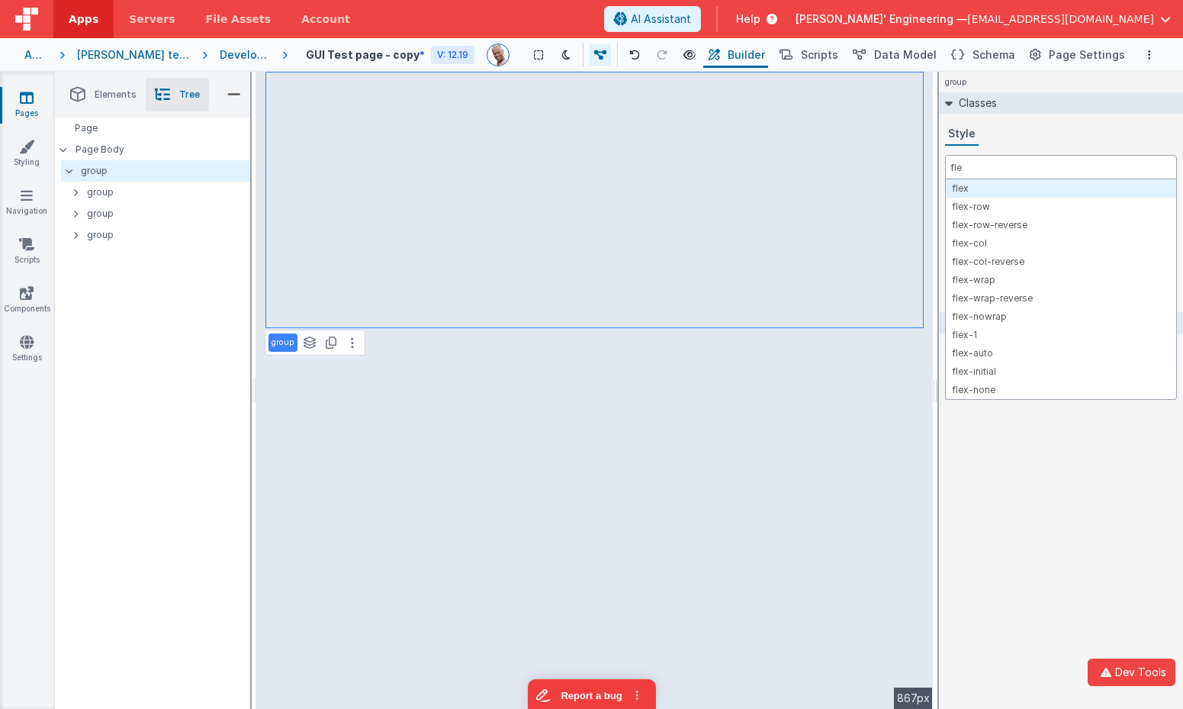
type input "flex"
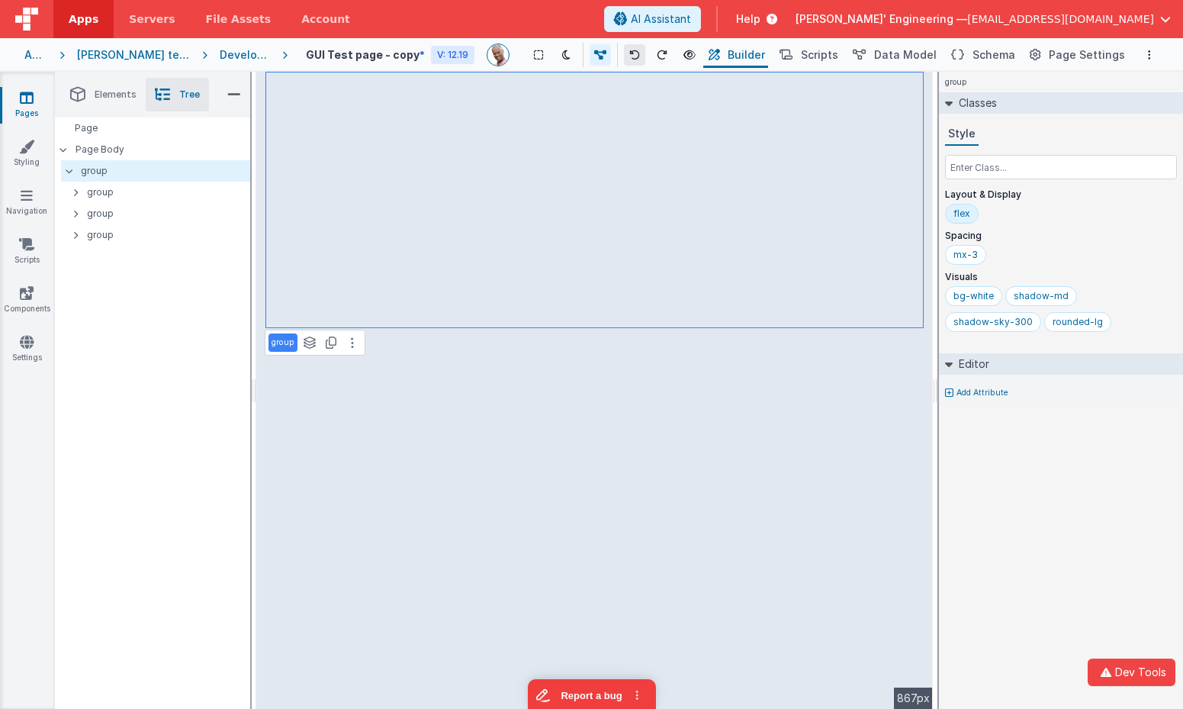
click at [640, 59] on icon at bounding box center [634, 55] width 11 height 11
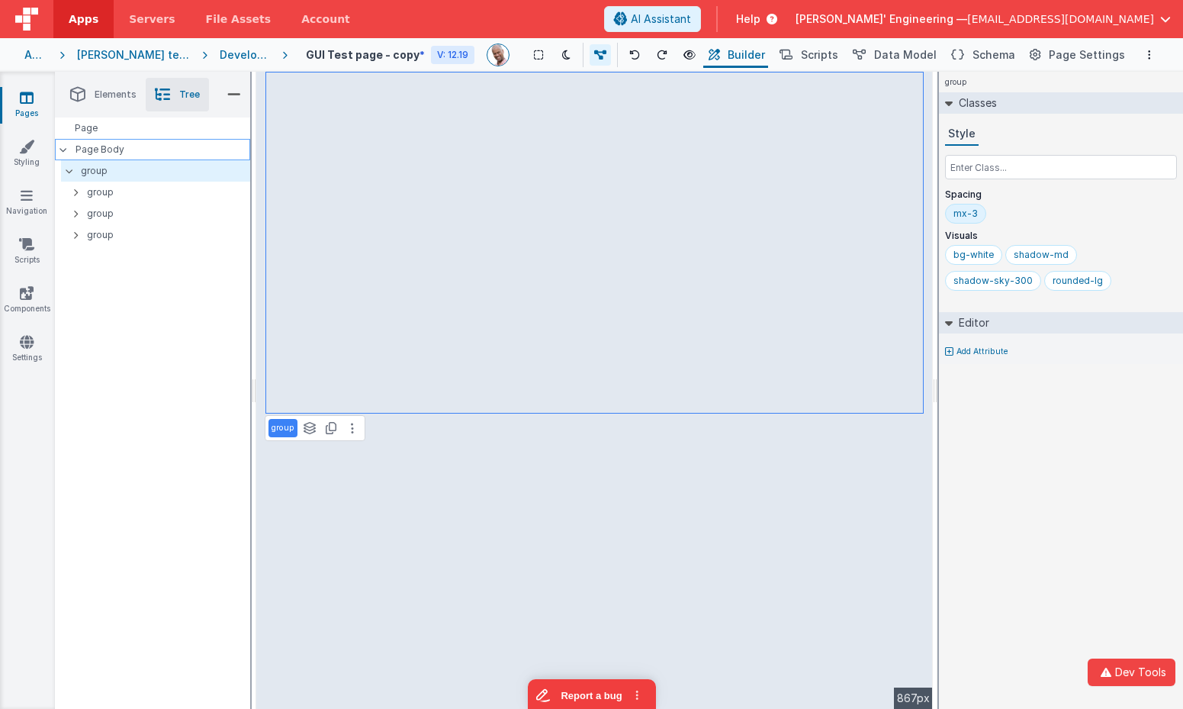
click at [93, 151] on p "Page Body" at bounding box center [163, 149] width 175 height 12
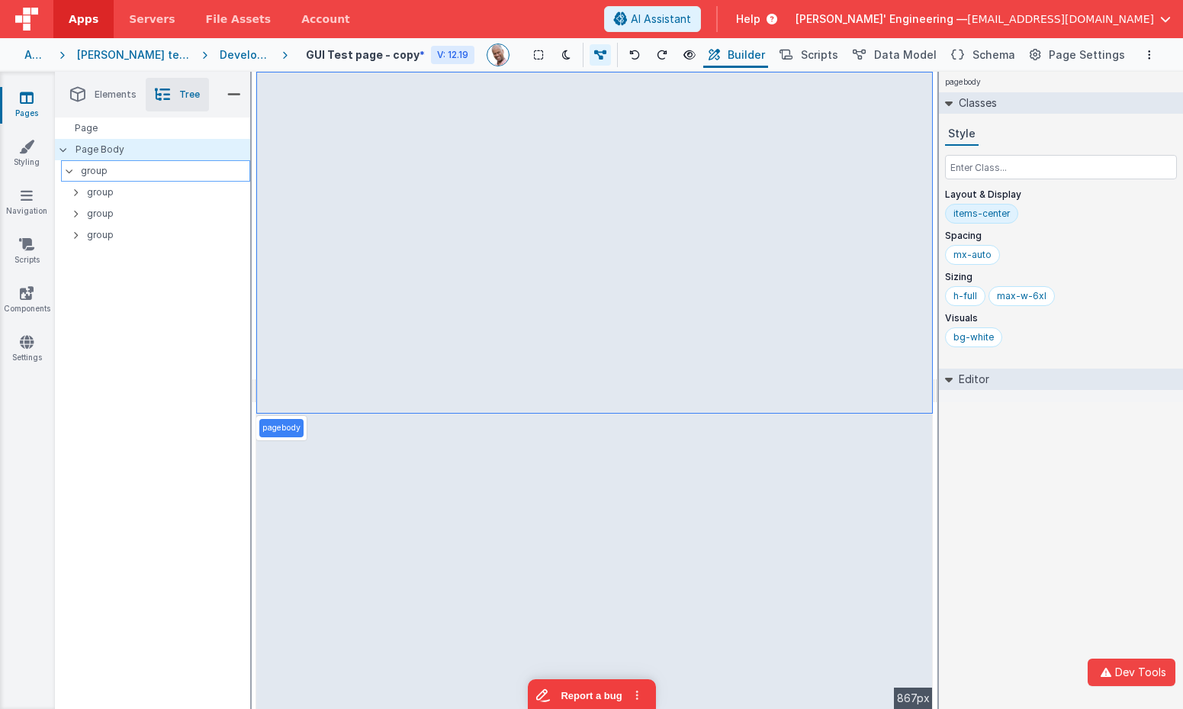
click at [90, 169] on p "group" at bounding box center [165, 170] width 169 height 17
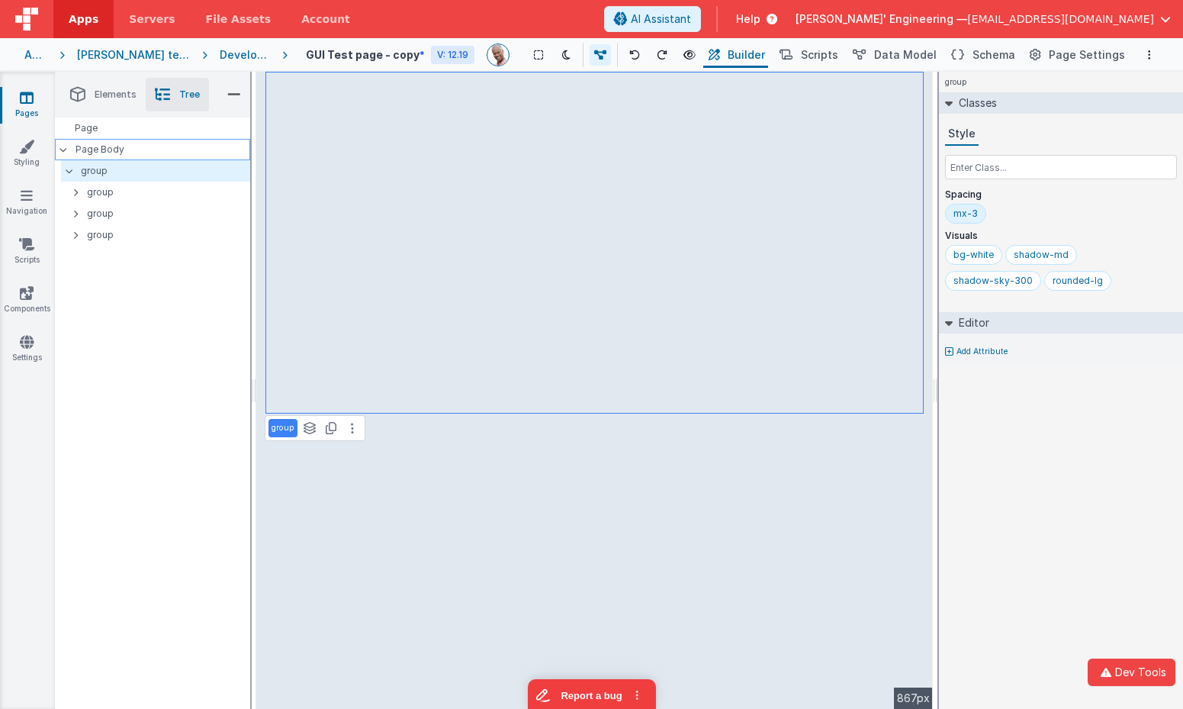
click at [103, 153] on p "Page Body" at bounding box center [163, 149] width 175 height 12
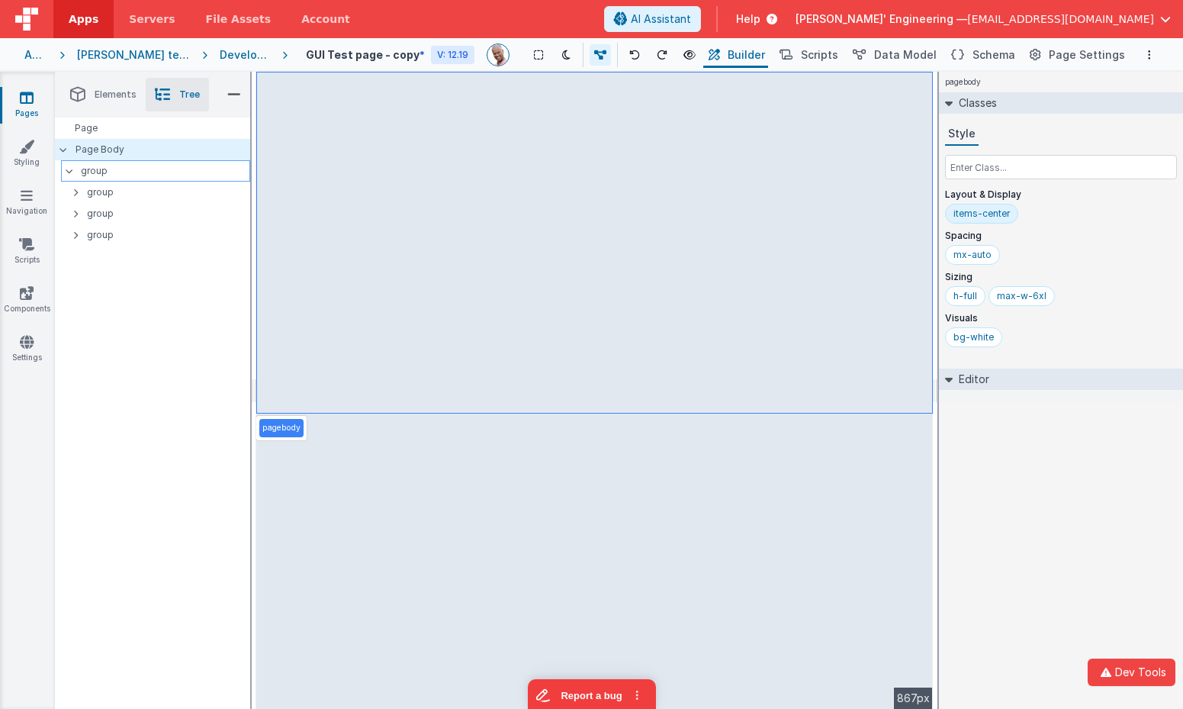
click at [98, 171] on p "group" at bounding box center [165, 170] width 169 height 17
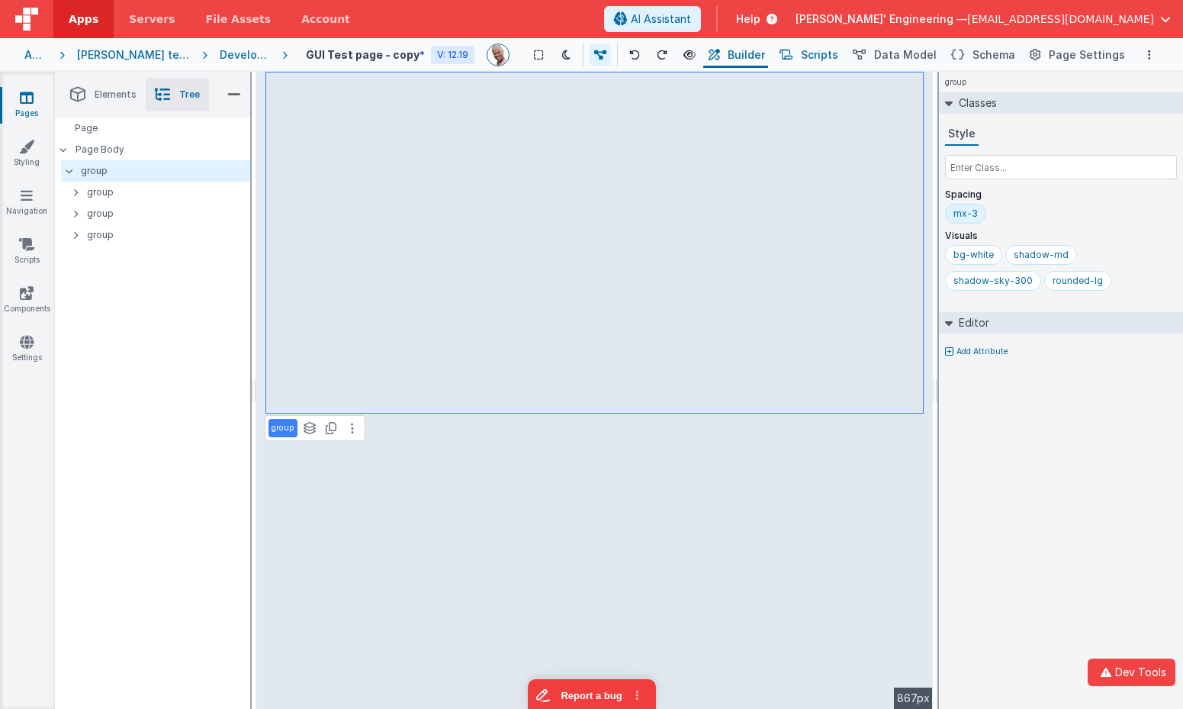
click at [806, 53] on button "Scripts" at bounding box center [807, 55] width 67 height 26
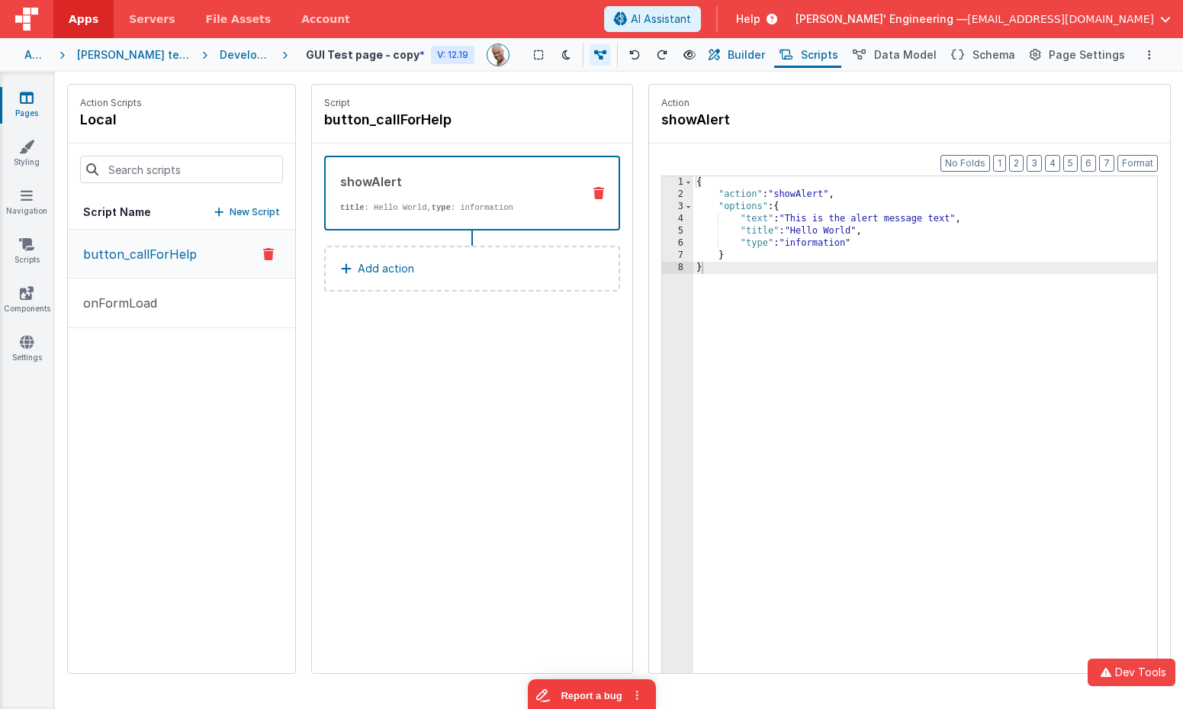
click at [765, 53] on span "Builder" at bounding box center [746, 54] width 37 height 15
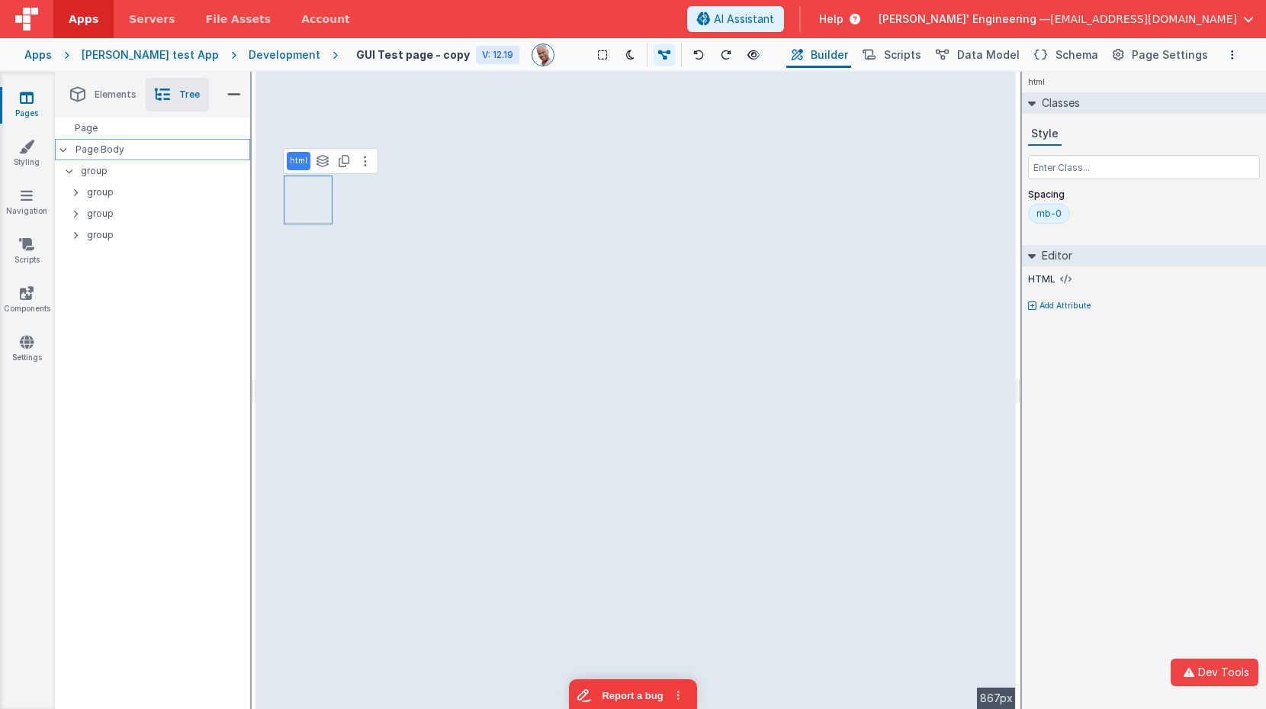
click at [86, 146] on p "Page Body" at bounding box center [163, 149] width 175 height 12
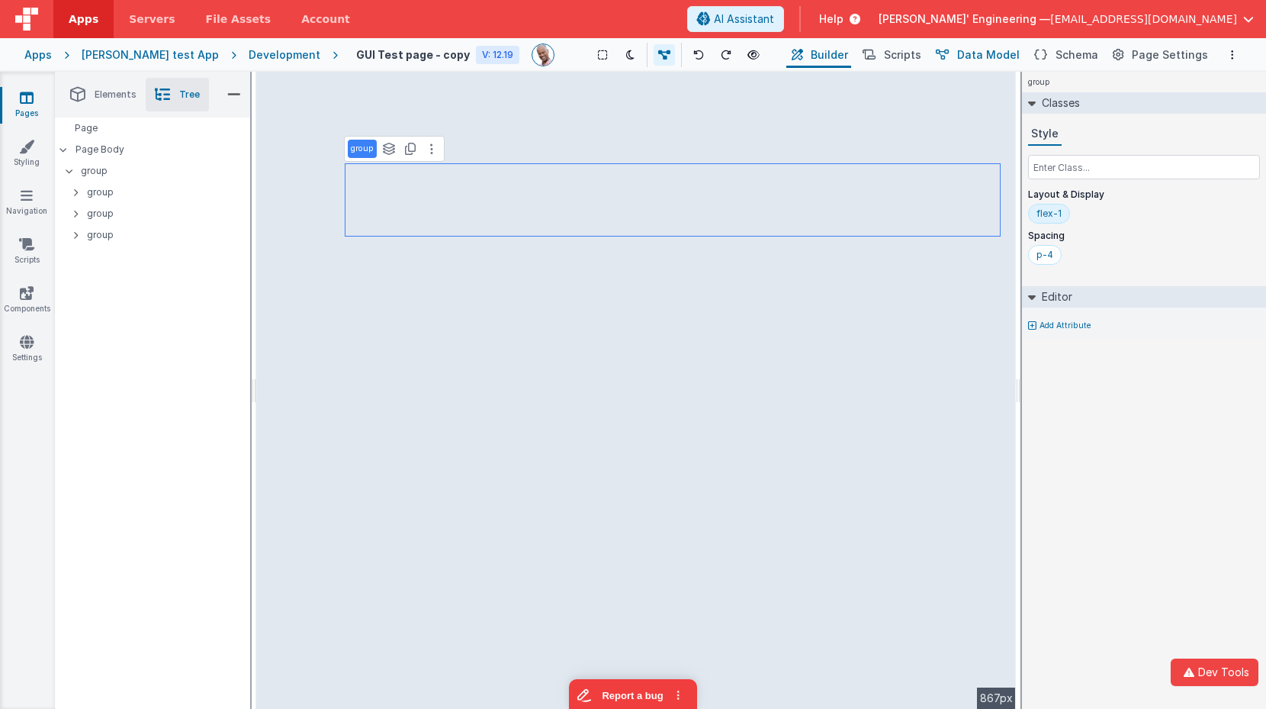
click at [969, 50] on span "Data Model" at bounding box center [988, 54] width 63 height 15
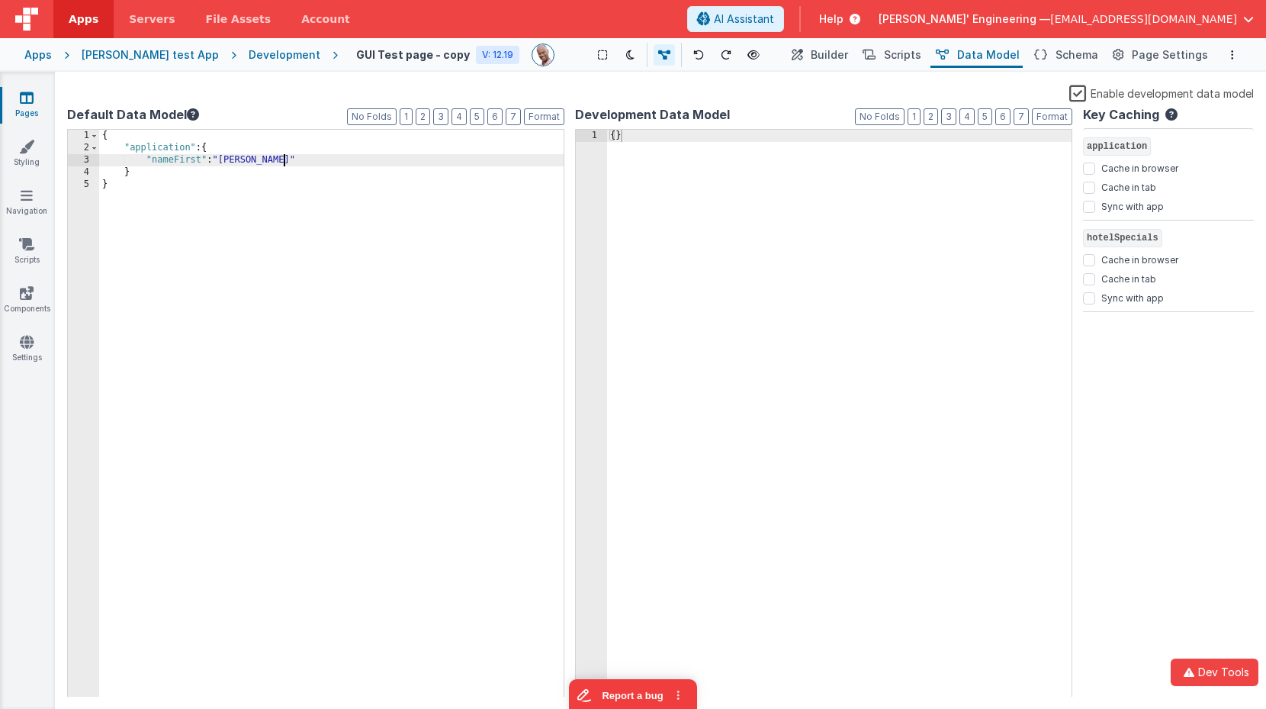
click at [394, 156] on div "{ "application" : { "nameFirst" : "[PERSON_NAME]" } }" at bounding box center [331, 426] width 464 height 592
drag, startPoint x: 1065, startPoint y: 56, endPoint x: 1008, endPoint y: 68, distance: 58.3
click at [1065, 56] on span "Schema" at bounding box center [1077, 54] width 43 height 15
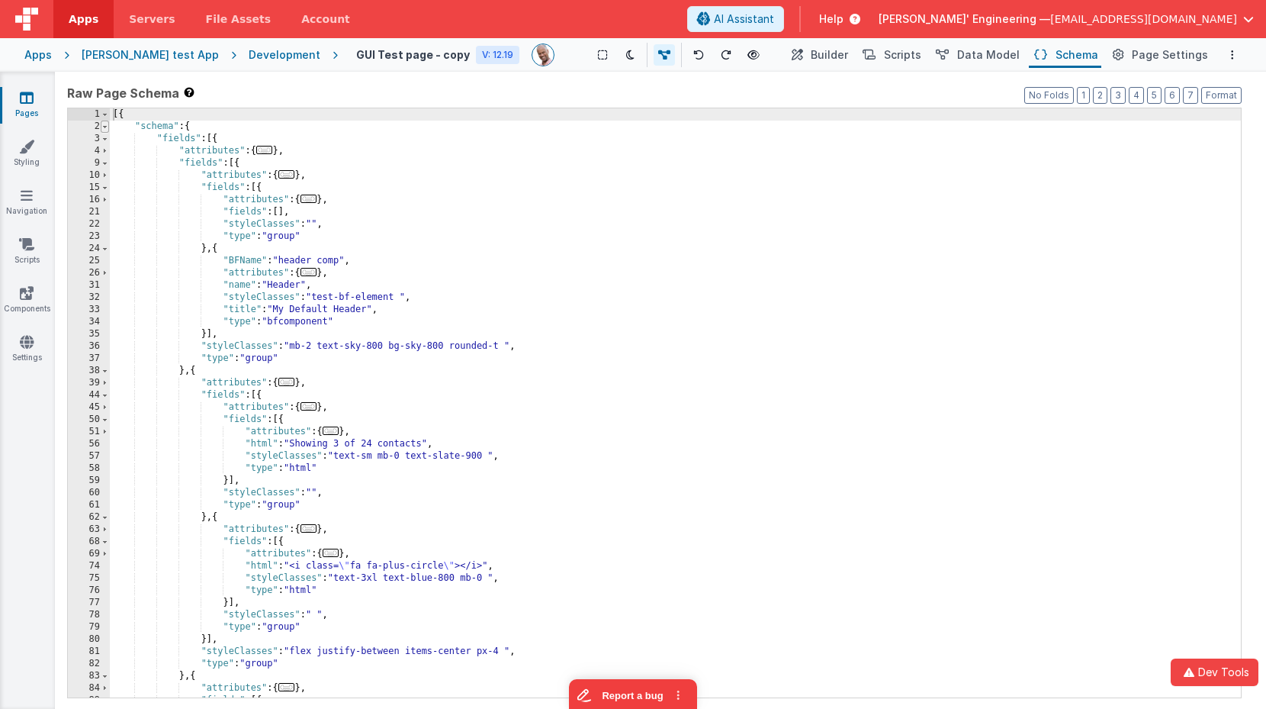
click at [105, 130] on span at bounding box center [105, 127] width 8 height 12
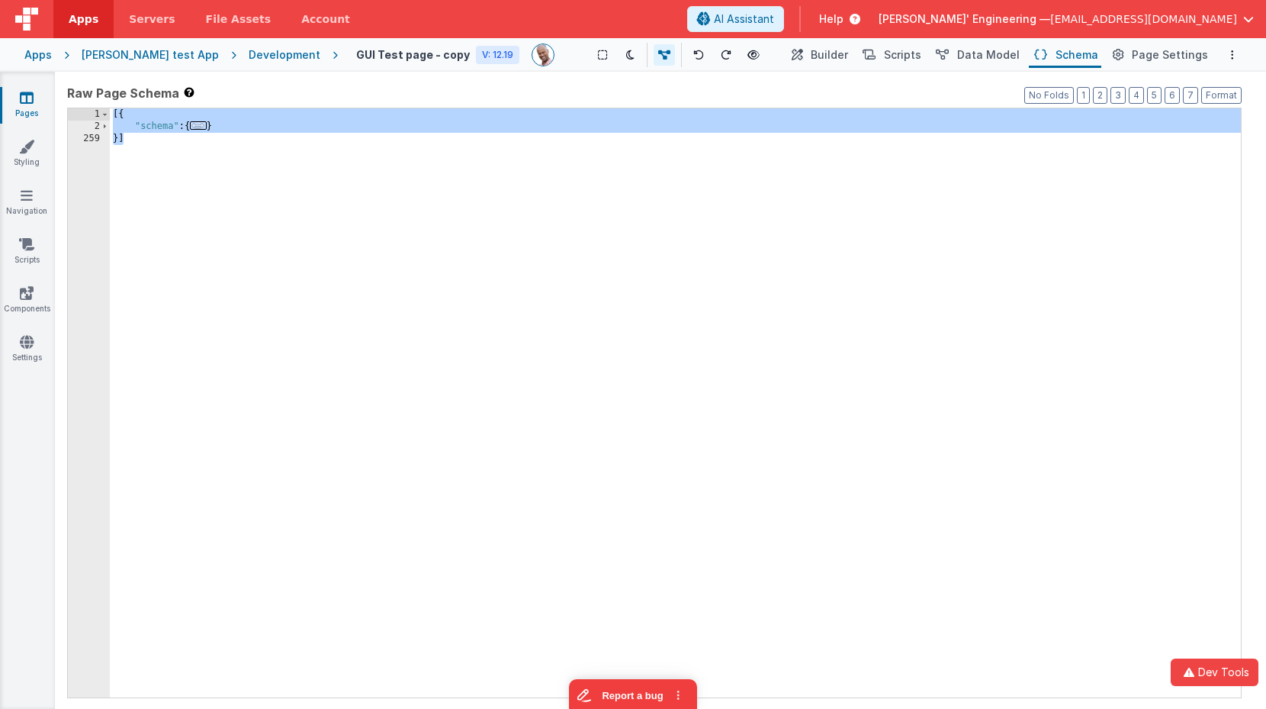
drag, startPoint x: 146, startPoint y: 140, endPoint x: 111, endPoint y: 116, distance: 42.1
click at [111, 116] on div "[{ "schema" : { ... } }]" at bounding box center [675, 414] width 1131 height 613
click at [199, 127] on span "..." at bounding box center [198, 125] width 17 height 8
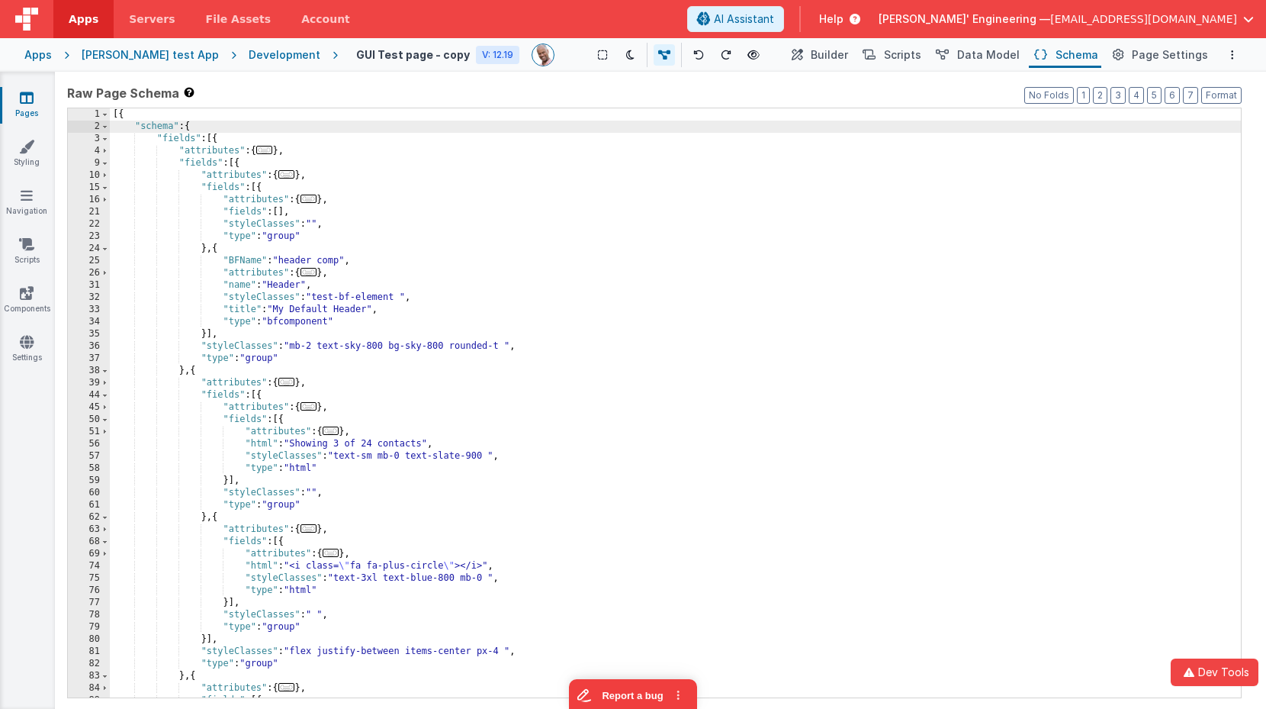
click at [185, 371] on div "[{ "schema" : { "fields" : [{ "attributes" : { ... } , "fields" : [{ "attribute…" at bounding box center [675, 414] width 1131 height 613
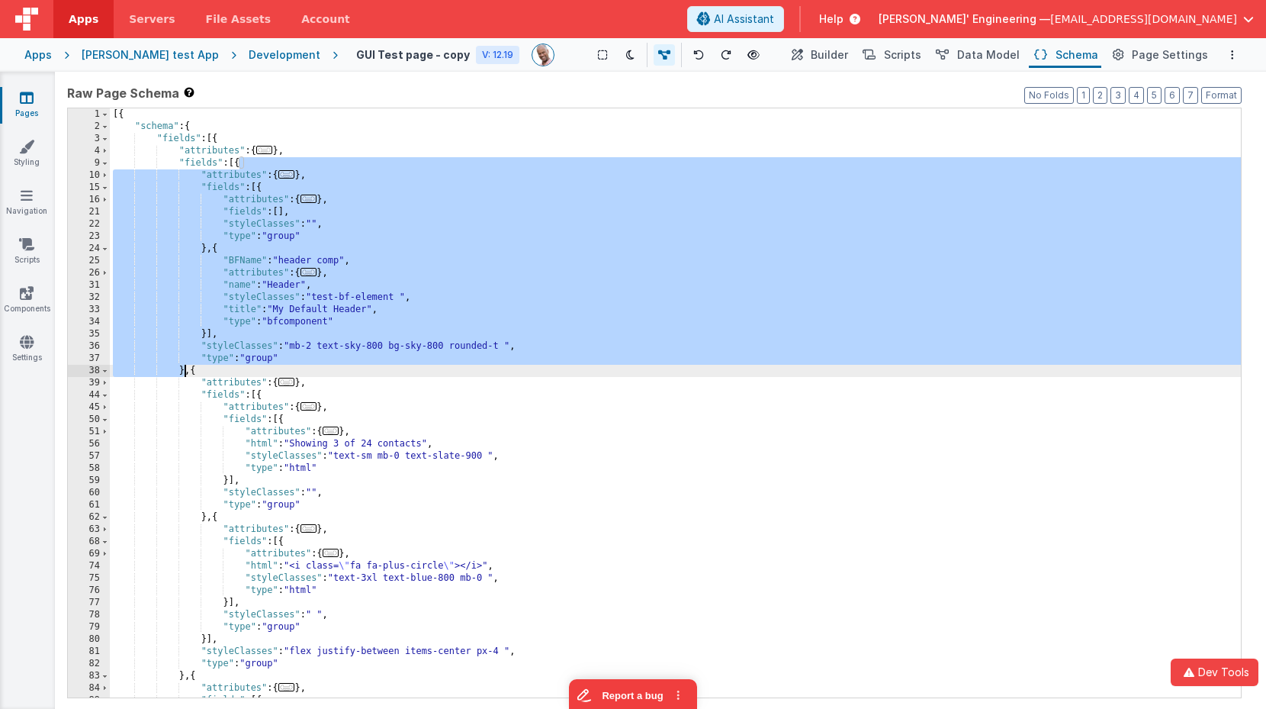
click at [185, 371] on div "[{ "schema" : { "fields" : [{ "attributes" : { ... } , "fields" : [{ "attribute…" at bounding box center [675, 414] width 1131 height 613
click at [824, 51] on button "Builder" at bounding box center [818, 55] width 65 height 26
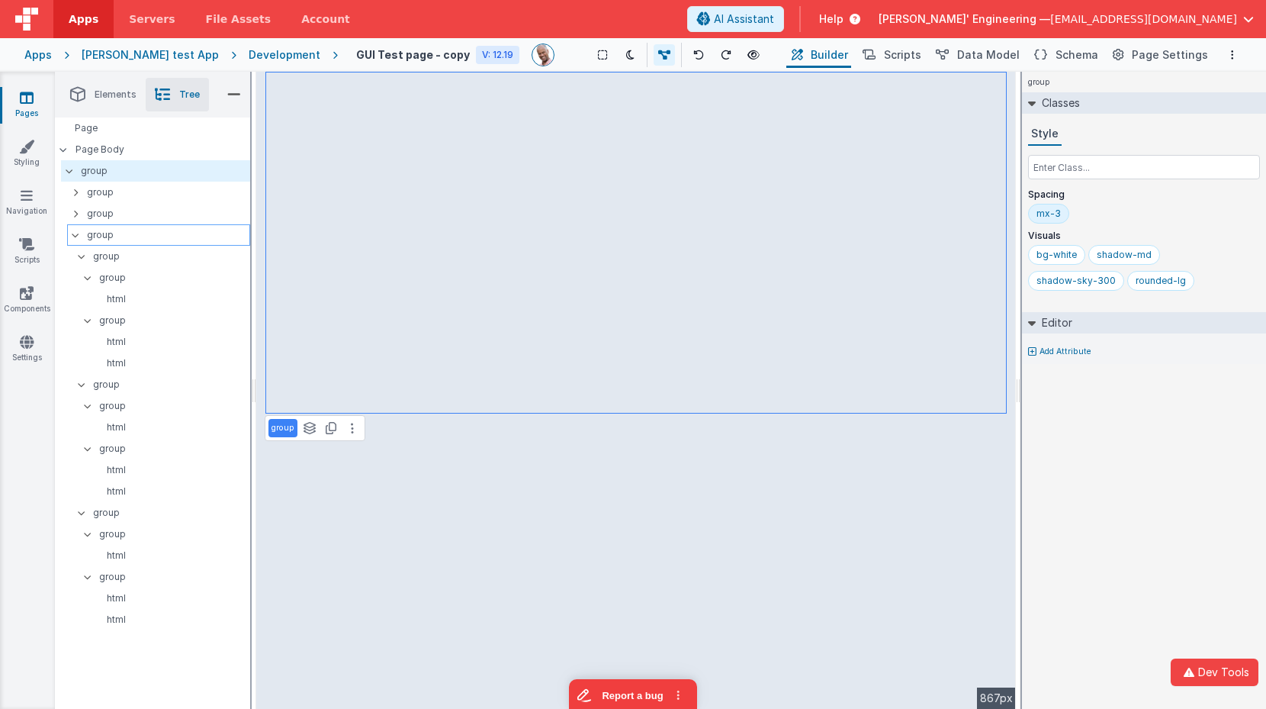
click at [74, 234] on icon at bounding box center [75, 235] width 12 height 5
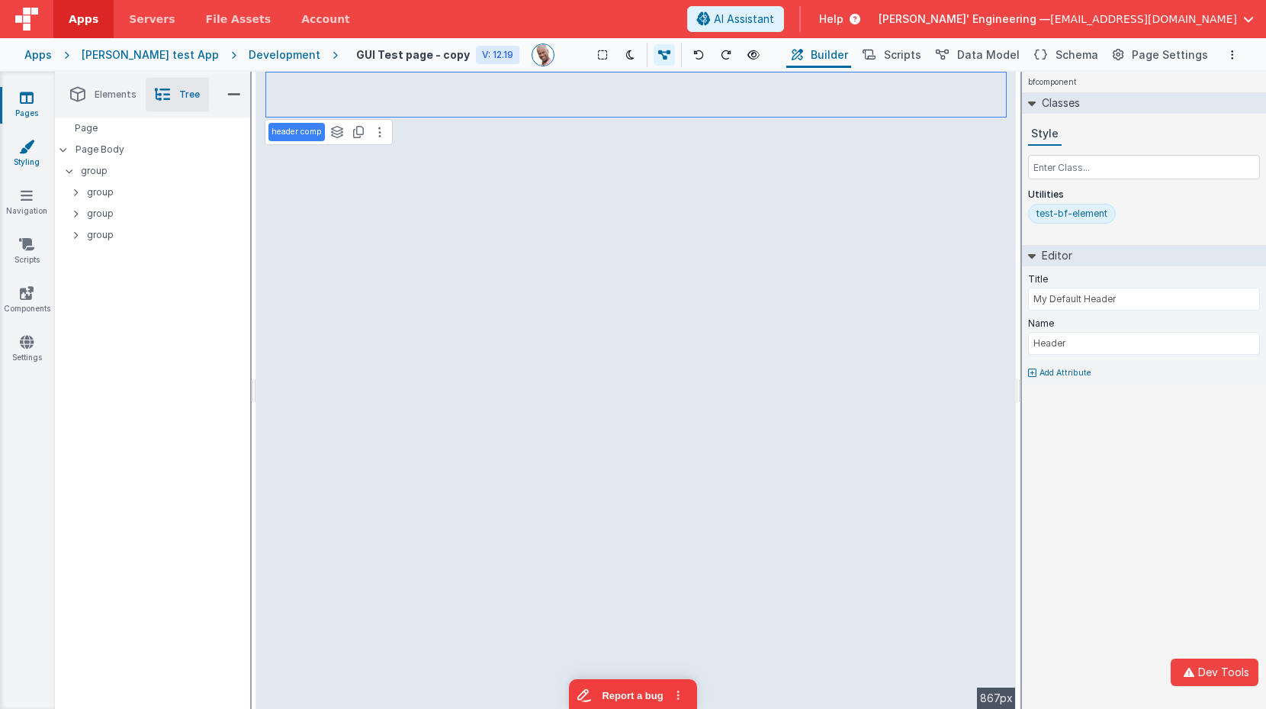
click at [31, 155] on link "Styling" at bounding box center [26, 154] width 55 height 31
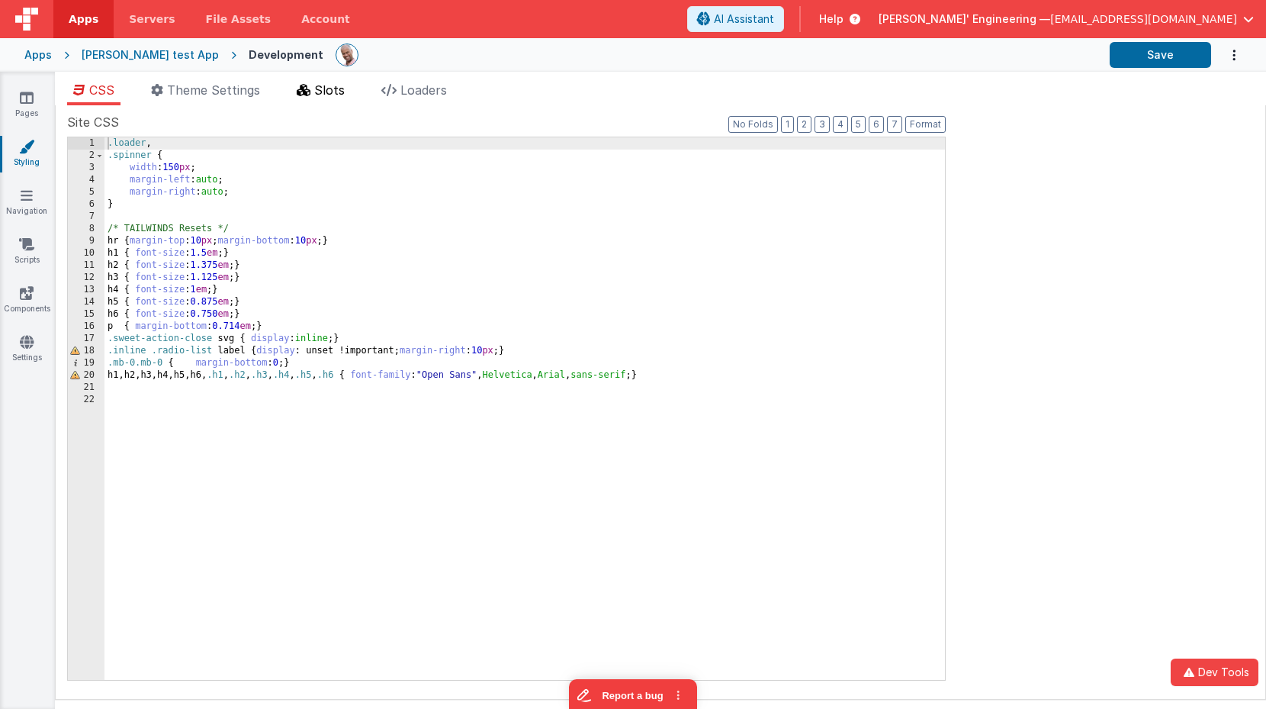
click at [317, 98] on li "Slots" at bounding box center [321, 93] width 60 height 24
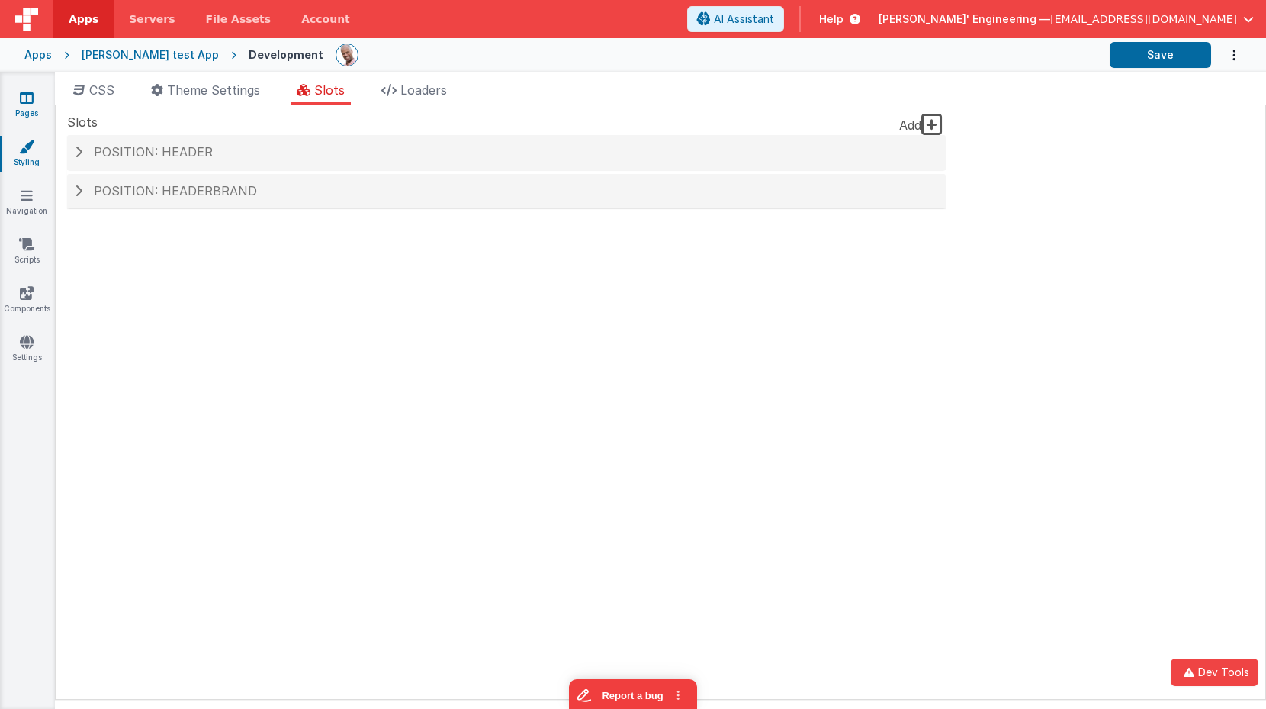
click at [36, 106] on link "Pages" at bounding box center [26, 105] width 55 height 31
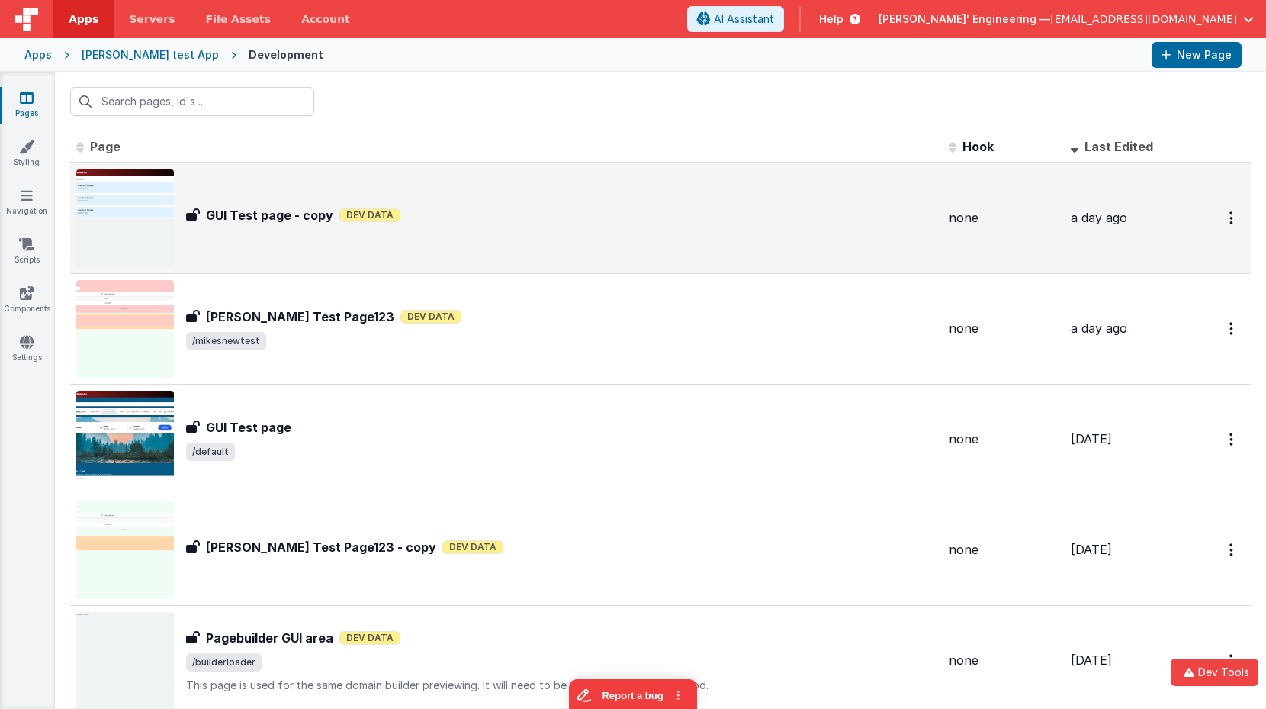
click at [287, 201] on div "GUI Test page - copy GUI Test page - copy Dev Data" at bounding box center [506, 218] width 860 height 98
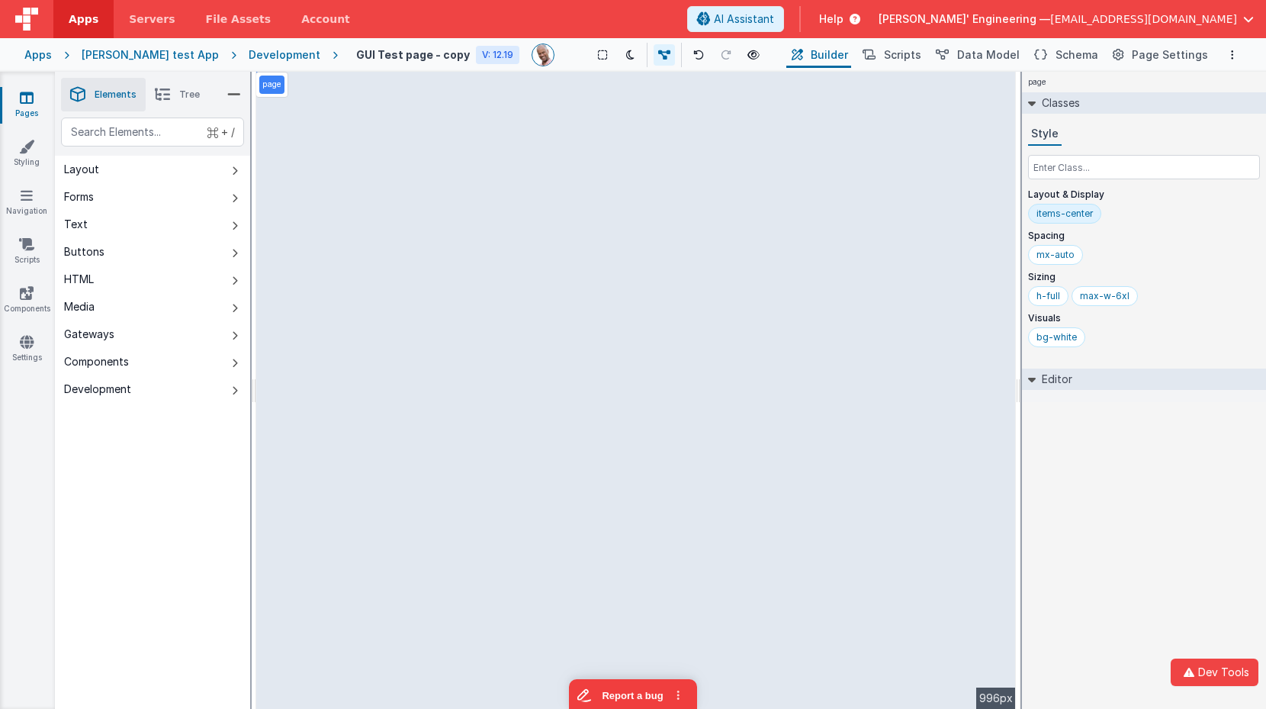
click at [569, 51] on div "Show Group Outlines Toggle Dark Mode Toggle Dev Data Preview Page cmd + b" at bounding box center [675, 55] width 217 height 24
drag, startPoint x: 985, startPoint y: 59, endPoint x: 953, endPoint y: 62, distance: 32.1
click at [985, 59] on span "Data Model" at bounding box center [988, 54] width 63 height 15
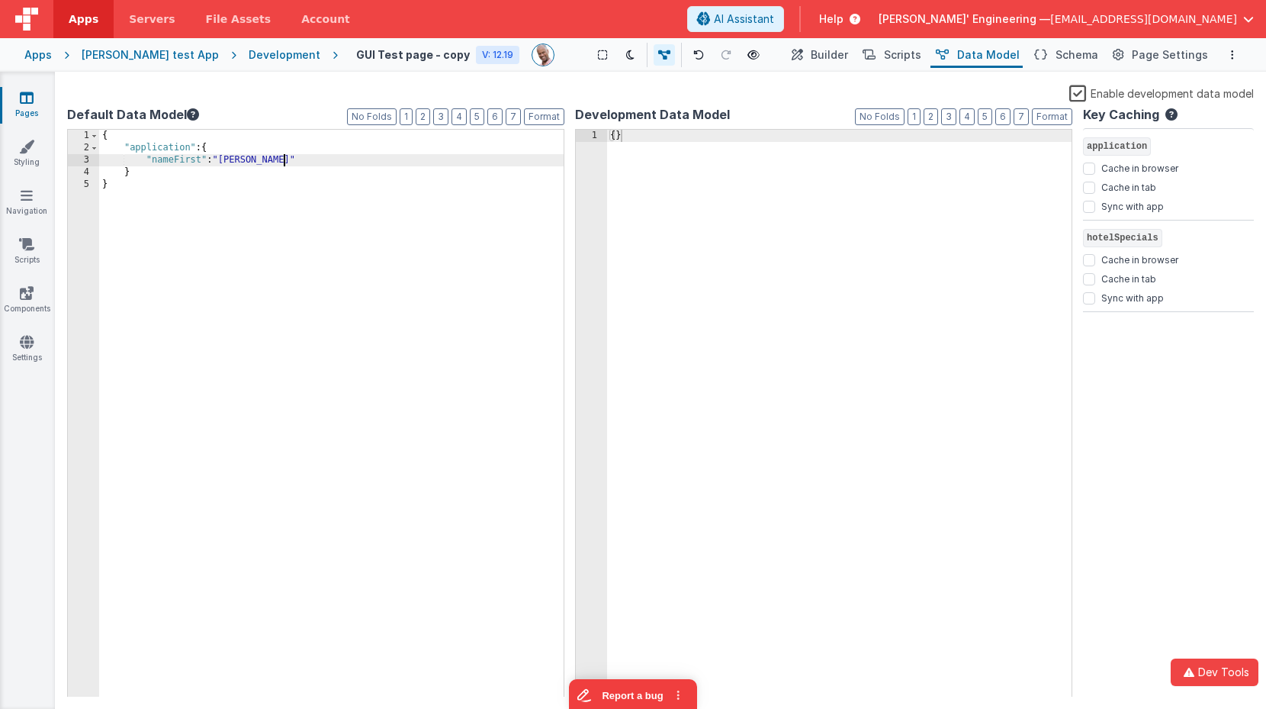
click at [308, 154] on div "{ "application" : { "nameFirst" : "[PERSON_NAME]" } }" at bounding box center [331, 426] width 464 height 592
click at [252, 137] on div "{ "application" : { "nameFirst" : "[PERSON_NAME]" } }" at bounding box center [331, 426] width 464 height 592
click at [130, 148] on div "{ "slotTitle" : "Main PAge" , "application" : { "nameFirst" : "[PERSON_NAME]" }…" at bounding box center [331, 426] width 464 height 592
click at [168, 148] on div "{ "_slotTitle" : "Main PAge" , "application" : { "nameFirst" : "[PERSON_NAME]" …" at bounding box center [331, 426] width 464 height 592
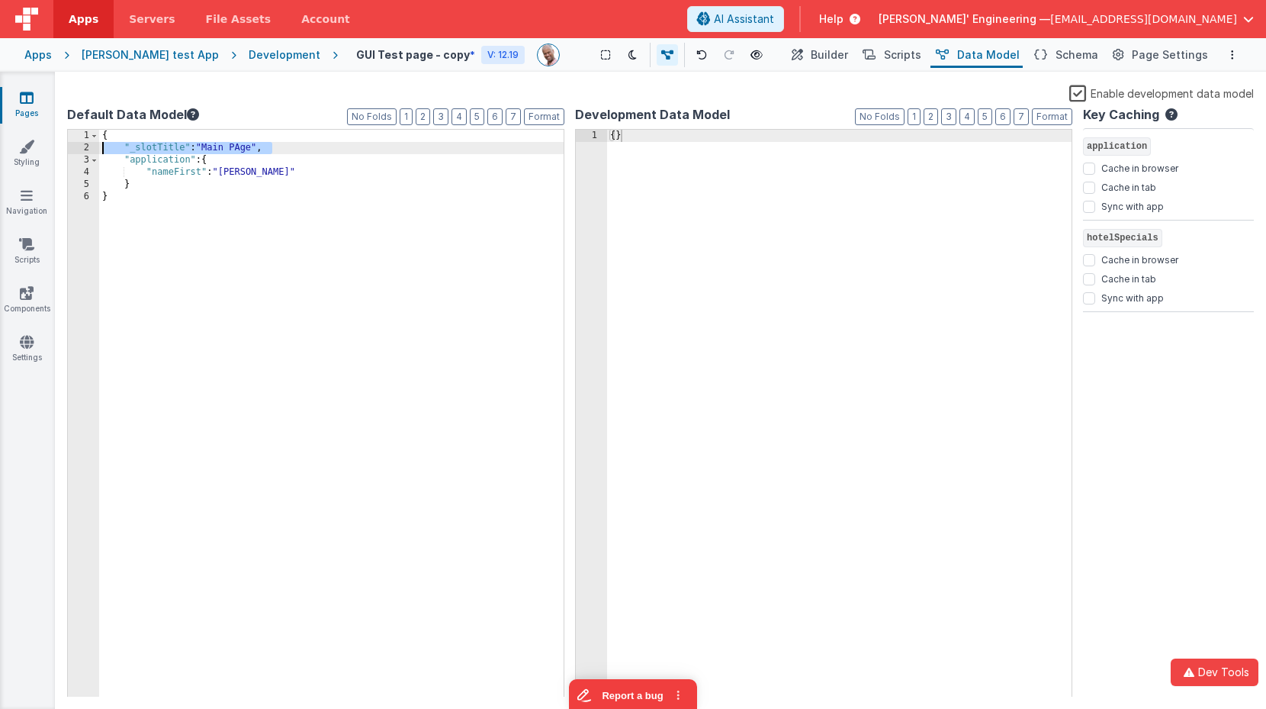
drag, startPoint x: 249, startPoint y: 153, endPoint x: 429, endPoint y: 139, distance: 179.8
click at [98, 153] on div "1 2 3 4 5 6 { "_slotTitle" : "Main PAge" , "application" : { "nameFirst" : "[PE…" at bounding box center [315, 413] width 497 height 569
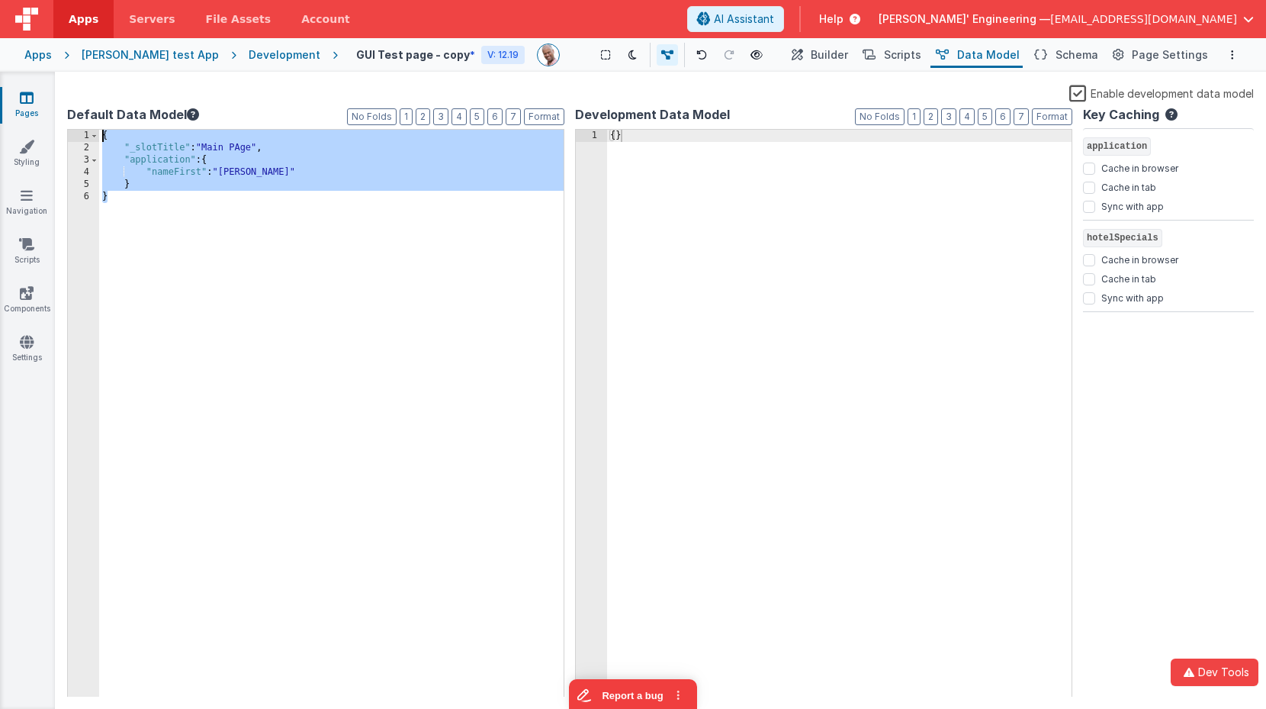
drag, startPoint x: 246, startPoint y: 224, endPoint x: 91, endPoint y: 115, distance: 189.4
click at [91, 115] on div "Default Data Model Format 7 6 5 4 3 2 1 No Folds 1 2 3 4 5 6 { "_slotTitle" : "…" at bounding box center [315, 400] width 497 height 591
click at [818, 54] on button "Builder" at bounding box center [818, 55] width 65 height 26
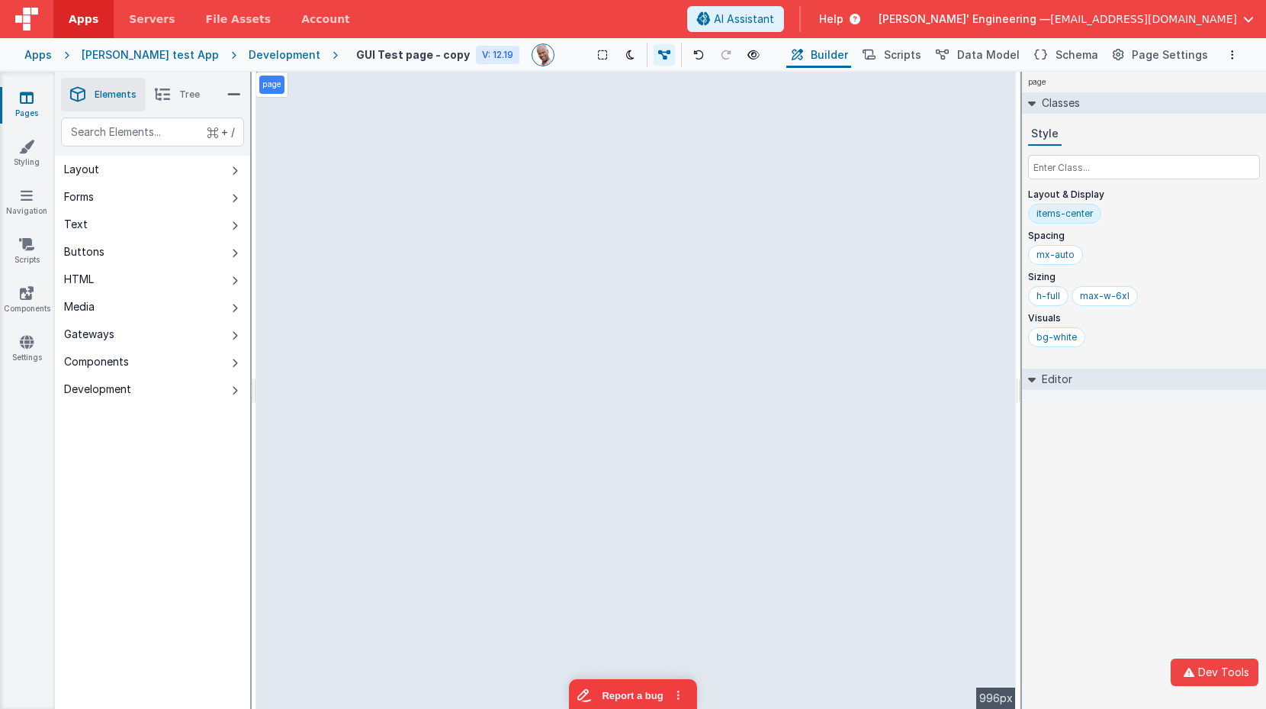
click at [236, 95] on icon at bounding box center [234, 94] width 14 height 21
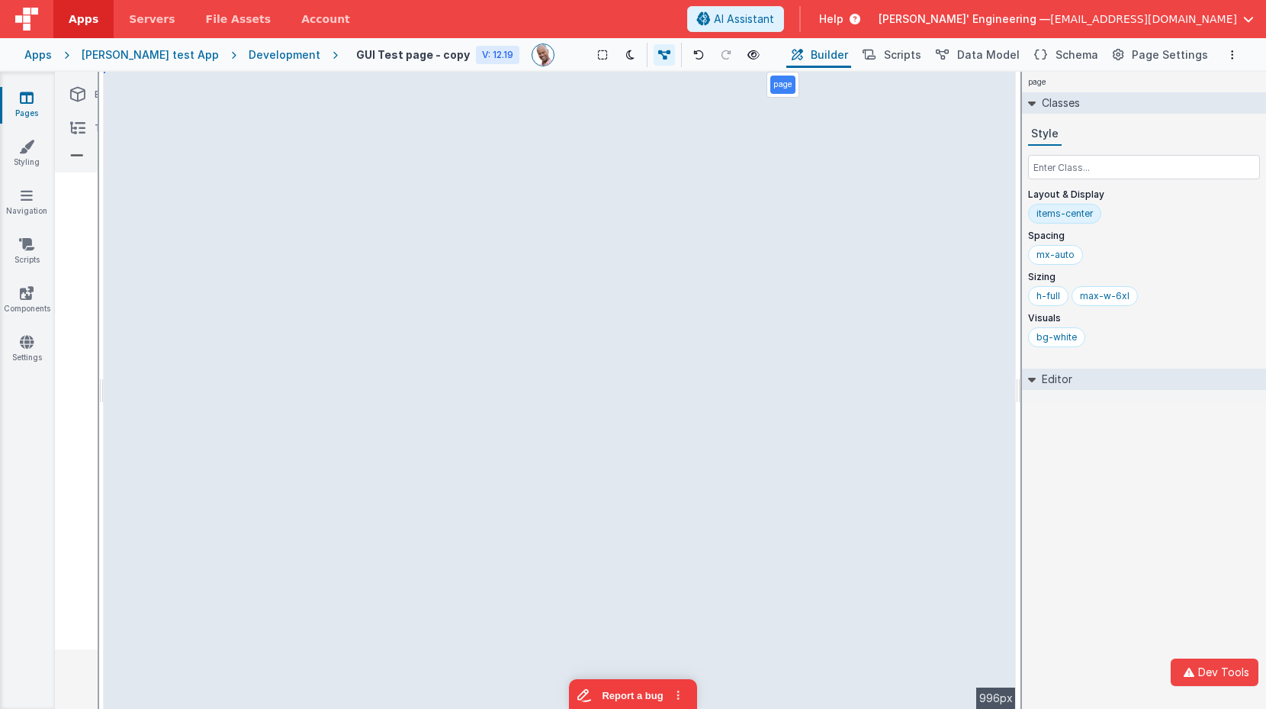
click at [83, 157] on li at bounding box center [77, 155] width 32 height 21
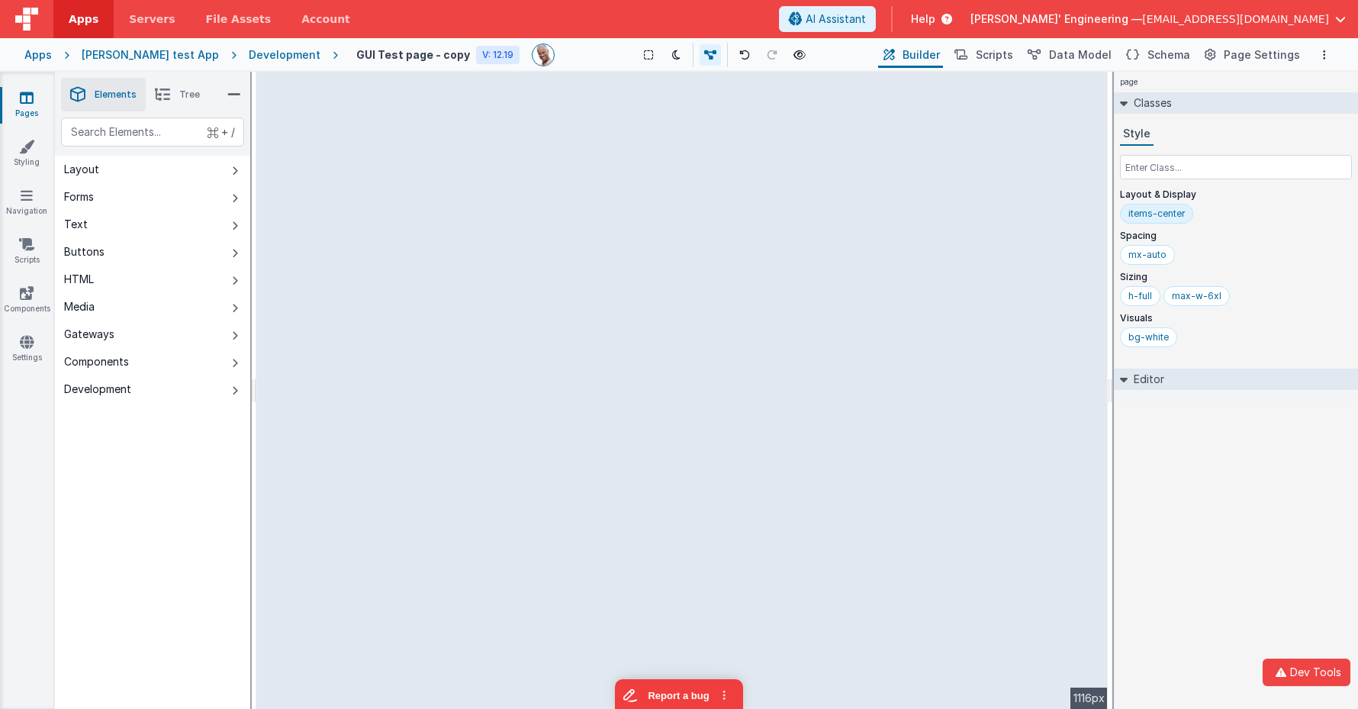
drag, startPoint x: 1111, startPoint y: 102, endPoint x: 1132, endPoint y: 93, distance: 22.5
click at [1132, 93] on html "Dev Tools Apps Servers File Assets Account Some FUTURE Slot AI Assistant Help […" at bounding box center [679, 354] width 1358 height 709
click at [597, 55] on div "Show Group Outlines Toggle Dark Mode Toggle Dev Data Preview Page cmd + b" at bounding box center [721, 55] width 308 height 24
click at [1013, 57] on span "Scripts" at bounding box center [993, 54] width 37 height 15
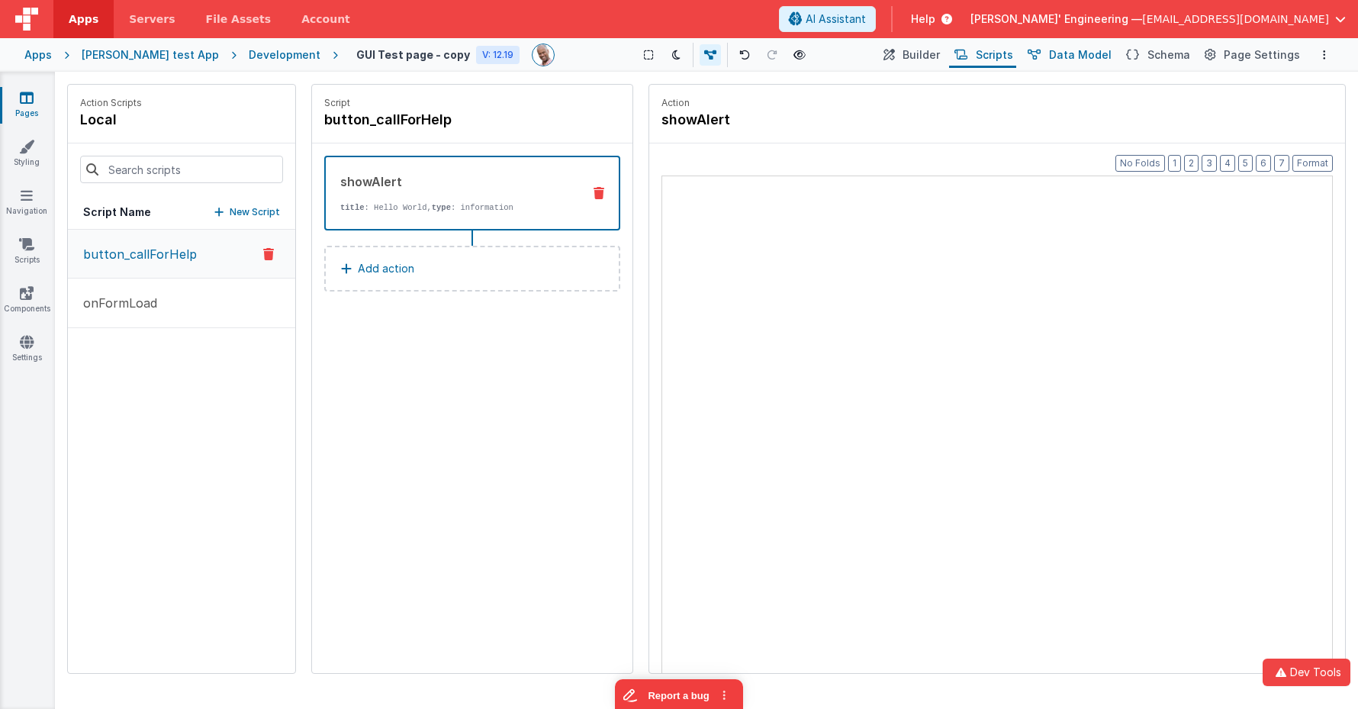
click at [1040, 55] on icon at bounding box center [1033, 55] width 13 height 16
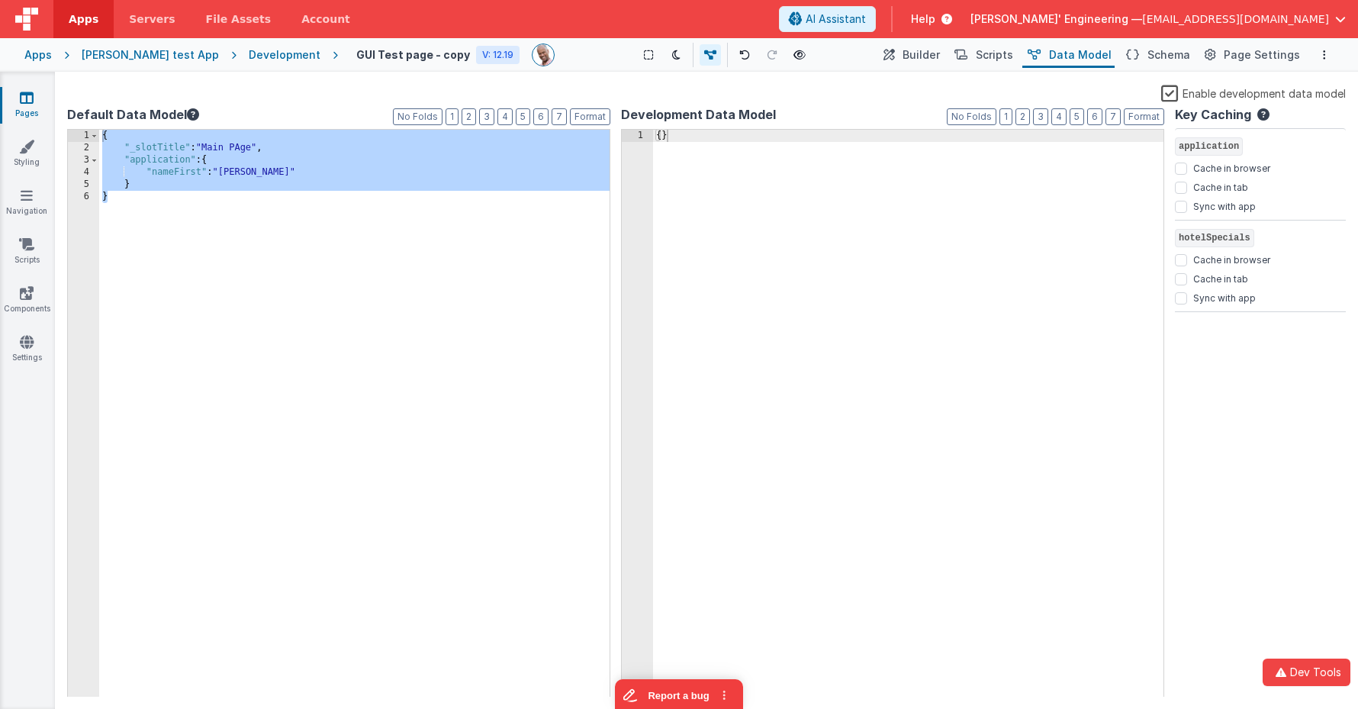
click at [1040, 55] on icon at bounding box center [1033, 55] width 13 height 16
click at [1138, 52] on icon at bounding box center [1132, 55] width 13 height 16
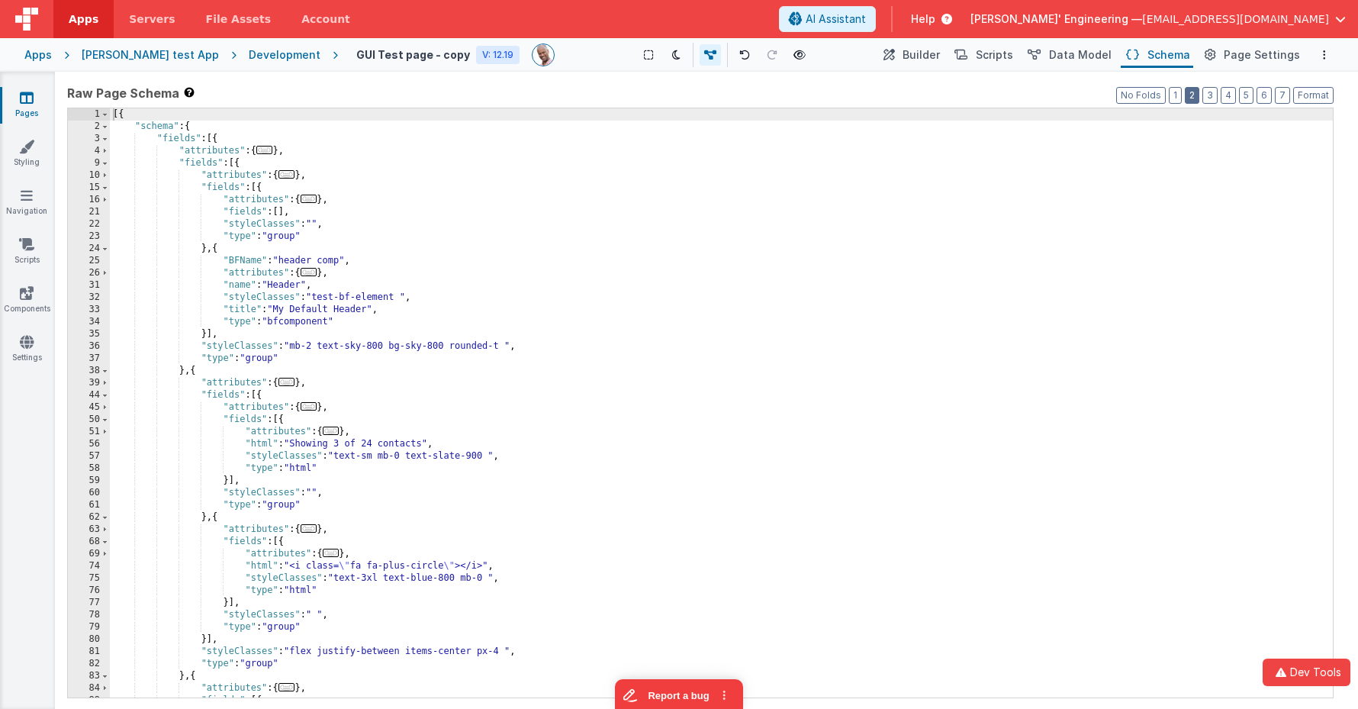
click at [1167, 92] on button "2" at bounding box center [1191, 95] width 14 height 17
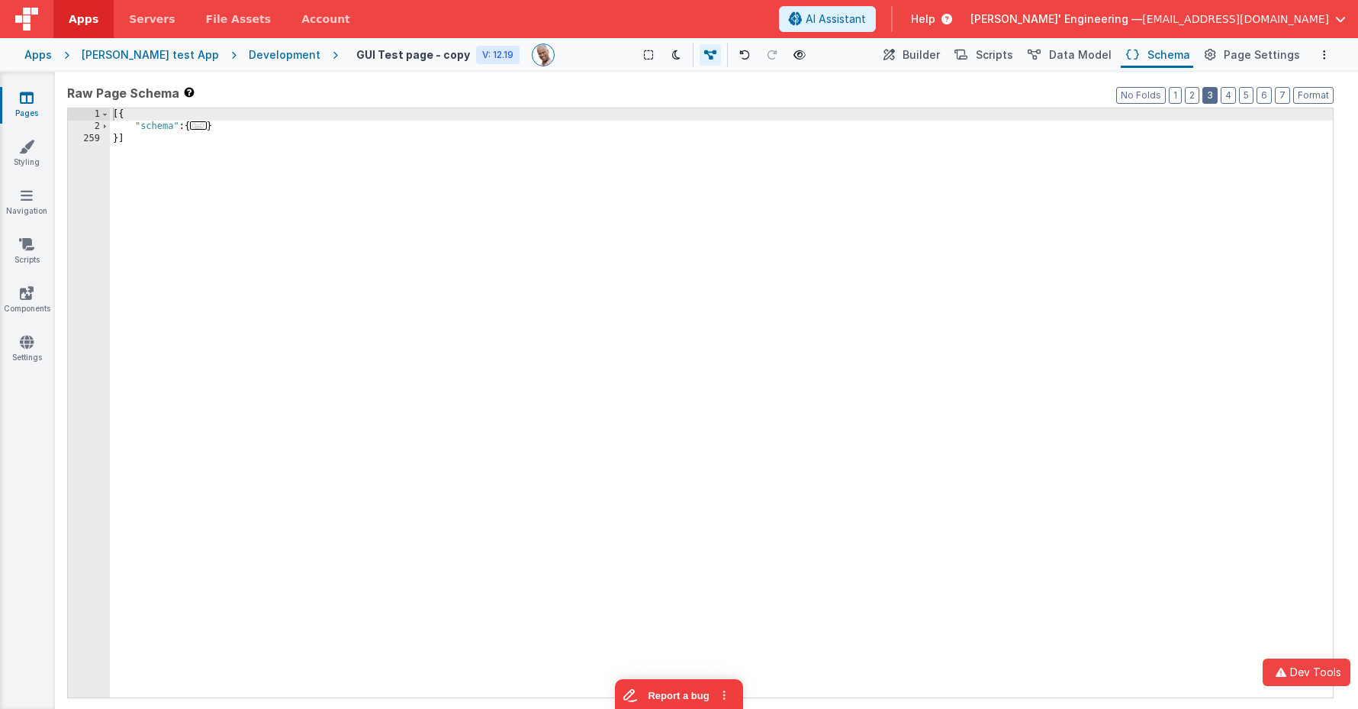
click at [1167, 93] on button "3" at bounding box center [1209, 95] width 15 height 17
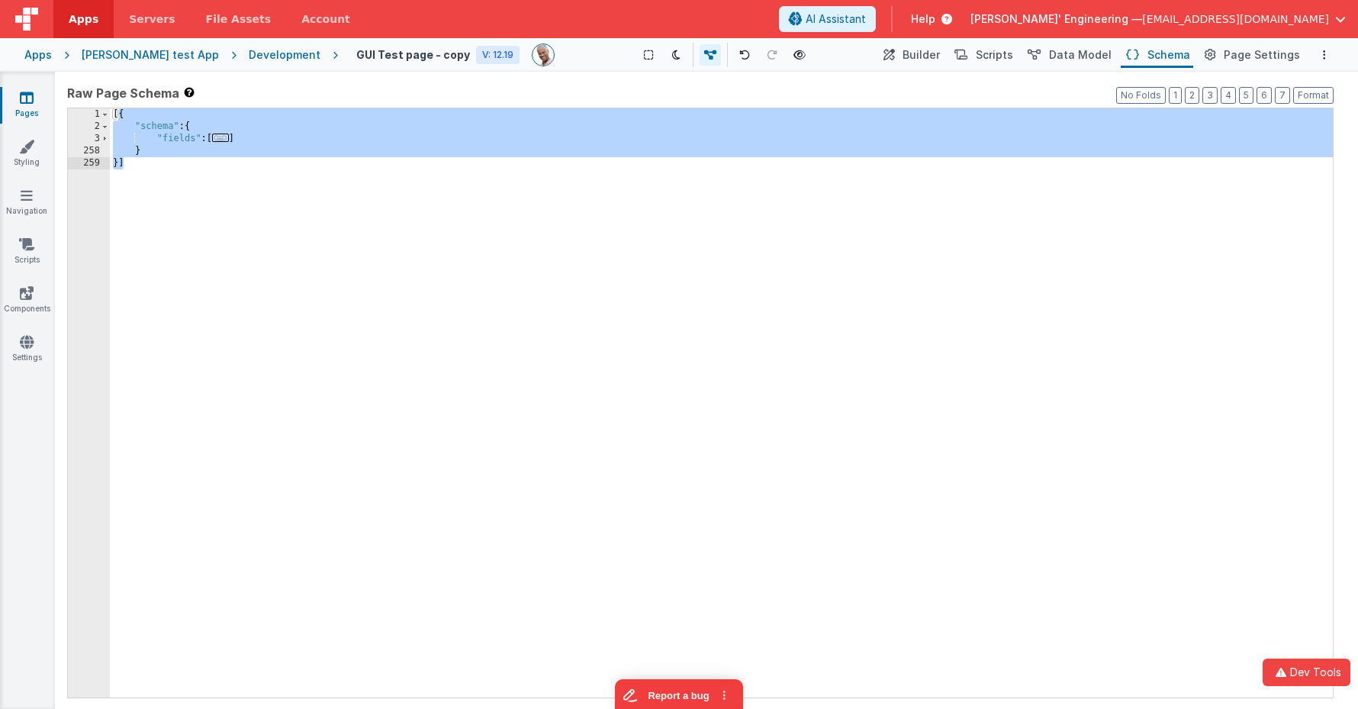
drag, startPoint x: 117, startPoint y: 116, endPoint x: 134, endPoint y: 198, distance: 83.3
click at [134, 198] on div "[{ "schema" : { "fields" : [ ... ] } }]" at bounding box center [721, 414] width 1223 height 613
click at [143, 190] on div "[{ "schema" : { "fields" : [ ... ] } }]" at bounding box center [721, 414] width 1223 height 613
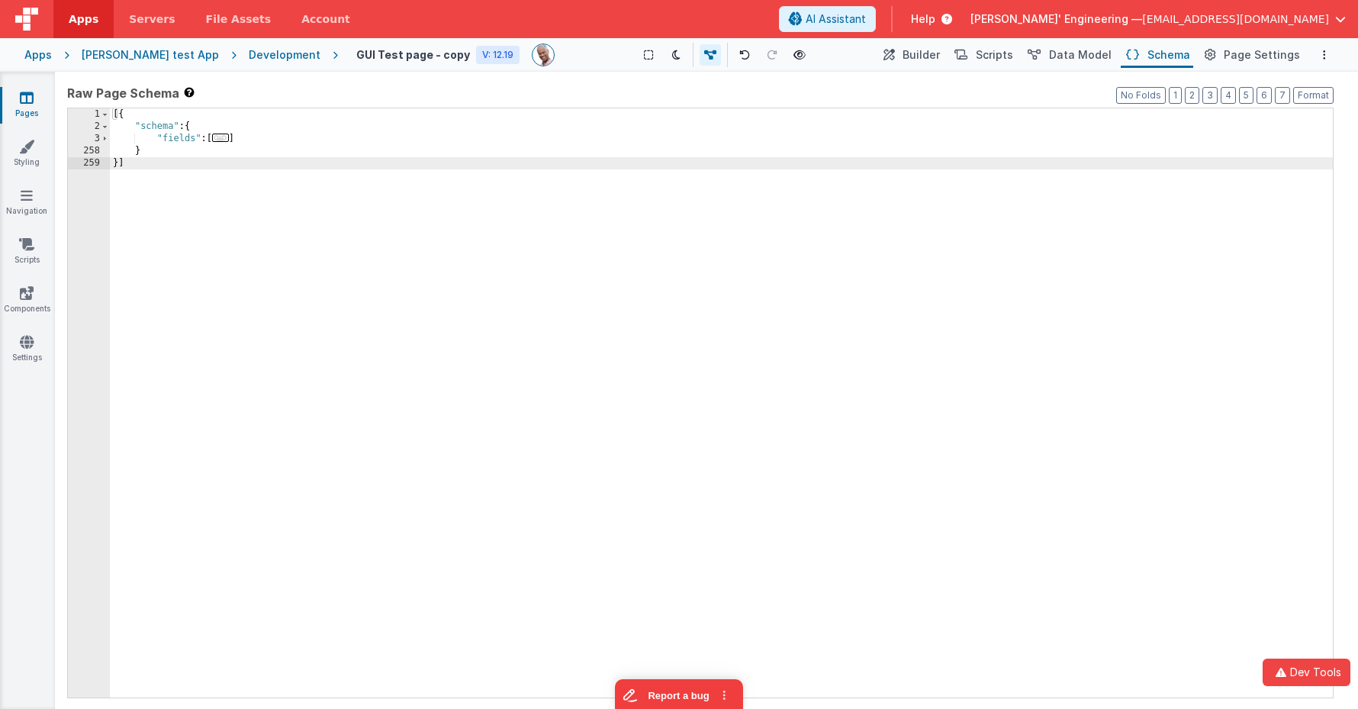
click at [175, 125] on div "[{ "schema" : { "fields" : [ ... ] } }]" at bounding box center [721, 414] width 1223 height 613
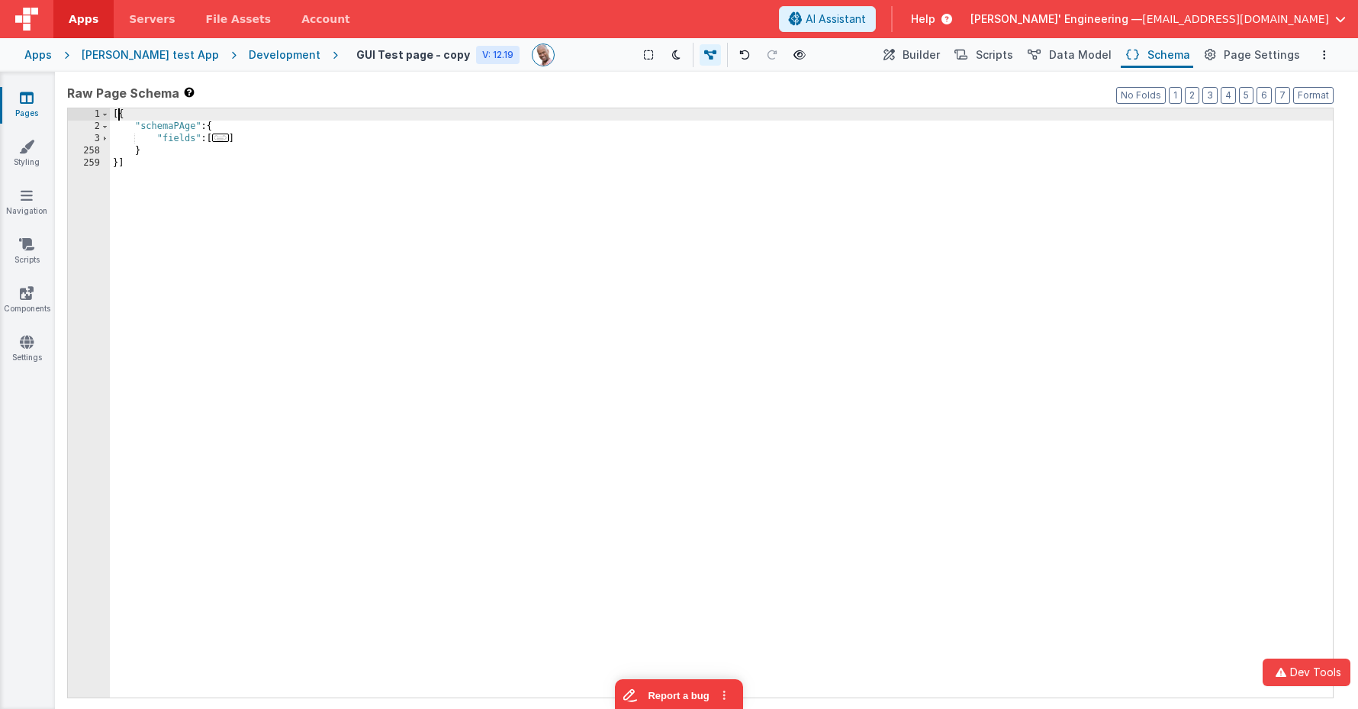
drag, startPoint x: 119, startPoint y: 115, endPoint x: 149, endPoint y: 119, distance: 30.0
click at [119, 115] on div "[{ "schemaPAge" : { "fields" : [ ... ] } }]" at bounding box center [721, 414] width 1223 height 613
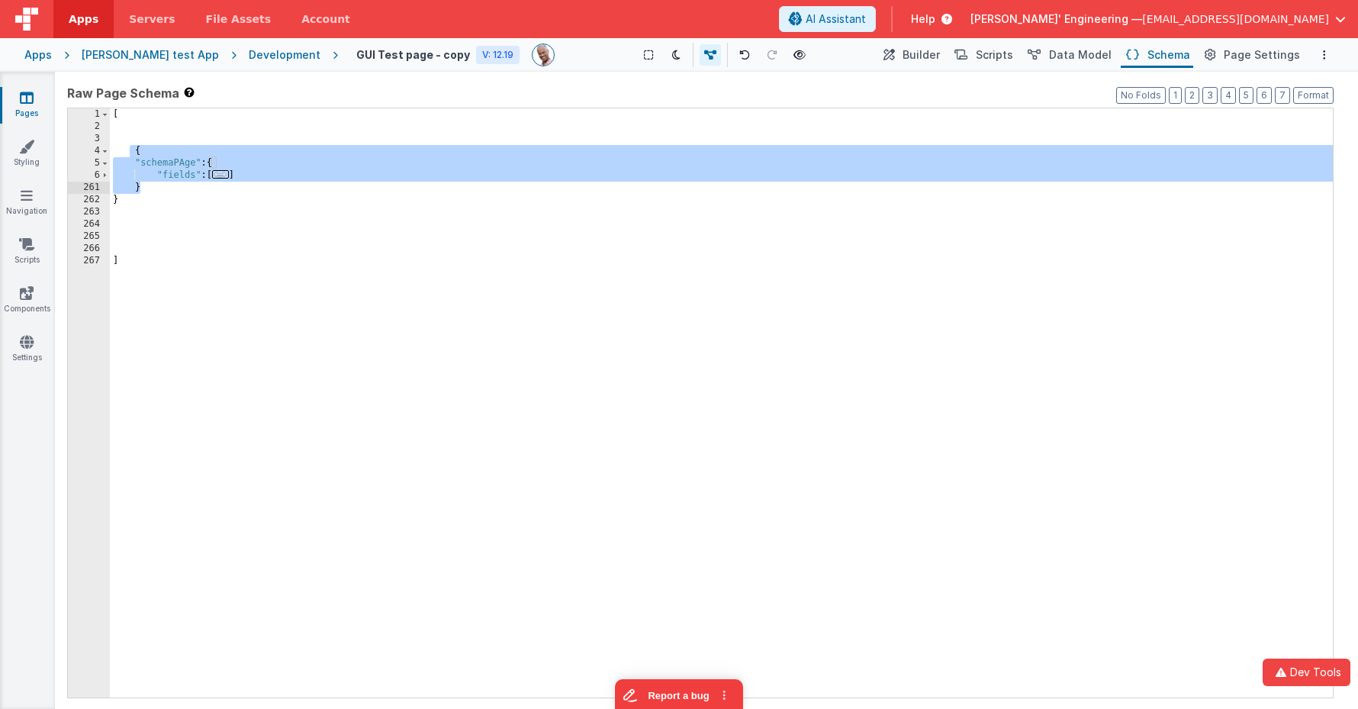
drag, startPoint x: 135, startPoint y: 149, endPoint x: 215, endPoint y: 187, distance: 88.4
click at [215, 187] on div "[ { "schemaPAge" : { "fields" : [ ... ] } } ]" at bounding box center [721, 414] width 1223 height 613
click at [141, 124] on div "[ { "schemaPAge" : { "fields" : [ ... ] } } ]" at bounding box center [721, 414] width 1223 height 613
drag, startPoint x: 133, startPoint y: 149, endPoint x: 159, endPoint y: 186, distance: 44.9
click at [159, 186] on div "[ { "schemaPAge" : { "fields" : [ ... ] } } ]" at bounding box center [721, 414] width 1223 height 613
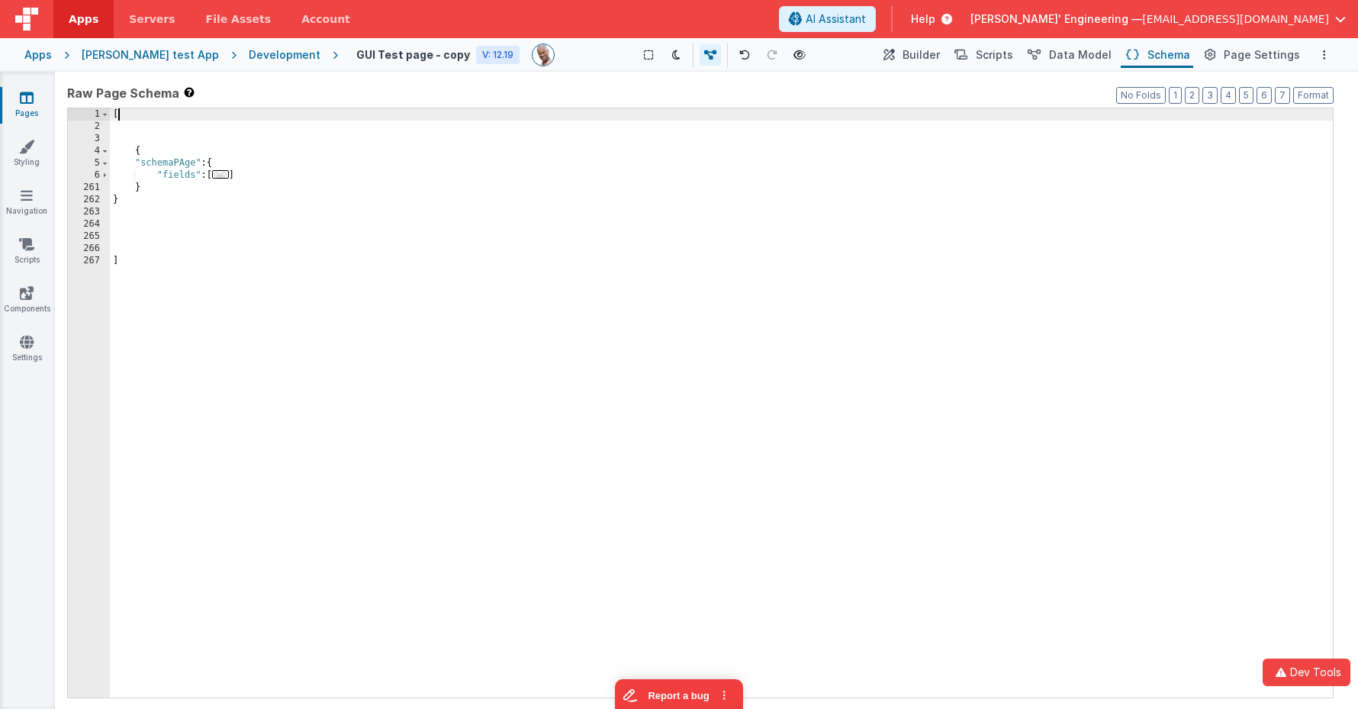
click at [124, 116] on div "[ { "schemaPAge" : { "fields" : [ ... ] } } ]" at bounding box center [721, 414] width 1223 height 613
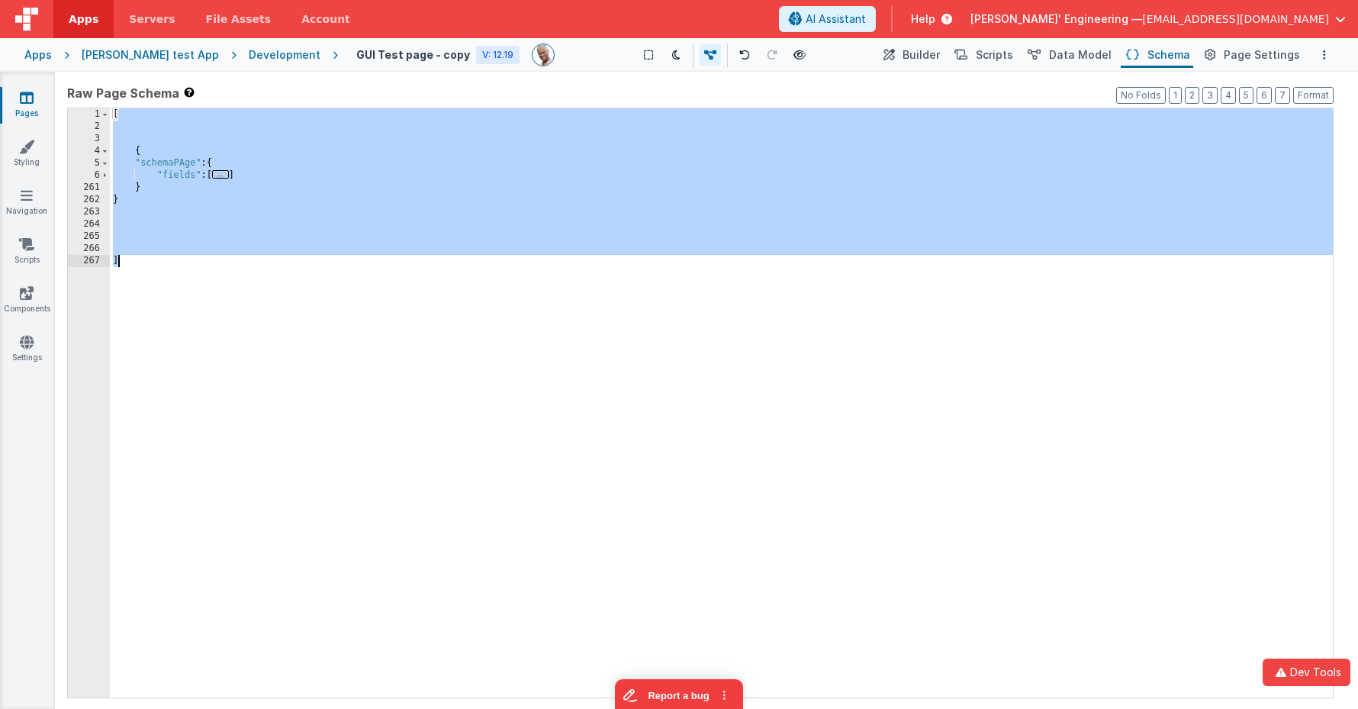
drag, startPoint x: 122, startPoint y: 170, endPoint x: 109, endPoint y: 333, distance: 163.7
click at [109, 333] on div "1 2 3 4 5 6 261 262 263 264 265 266 267 [ { "schemaPAge" : { "fields" : [ ... ]…" at bounding box center [700, 403] width 1266 height 590
click at [171, 303] on div "[ { "schemaPAge" : { "fields" : [ ... ] } } ]" at bounding box center [721, 414] width 1223 height 613
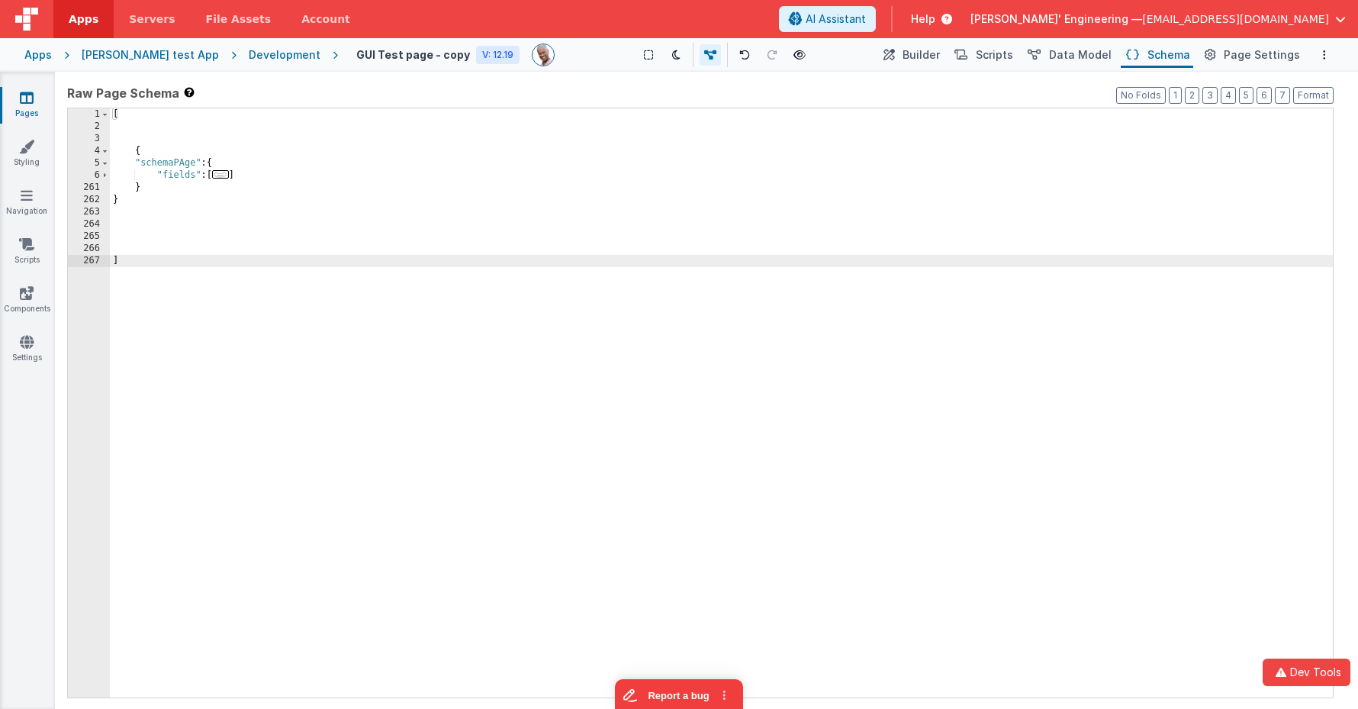
click at [139, 121] on div "[ { "schemaPAge" : { "fields" : [ ... ] } } ]" at bounding box center [721, 414] width 1223 height 613
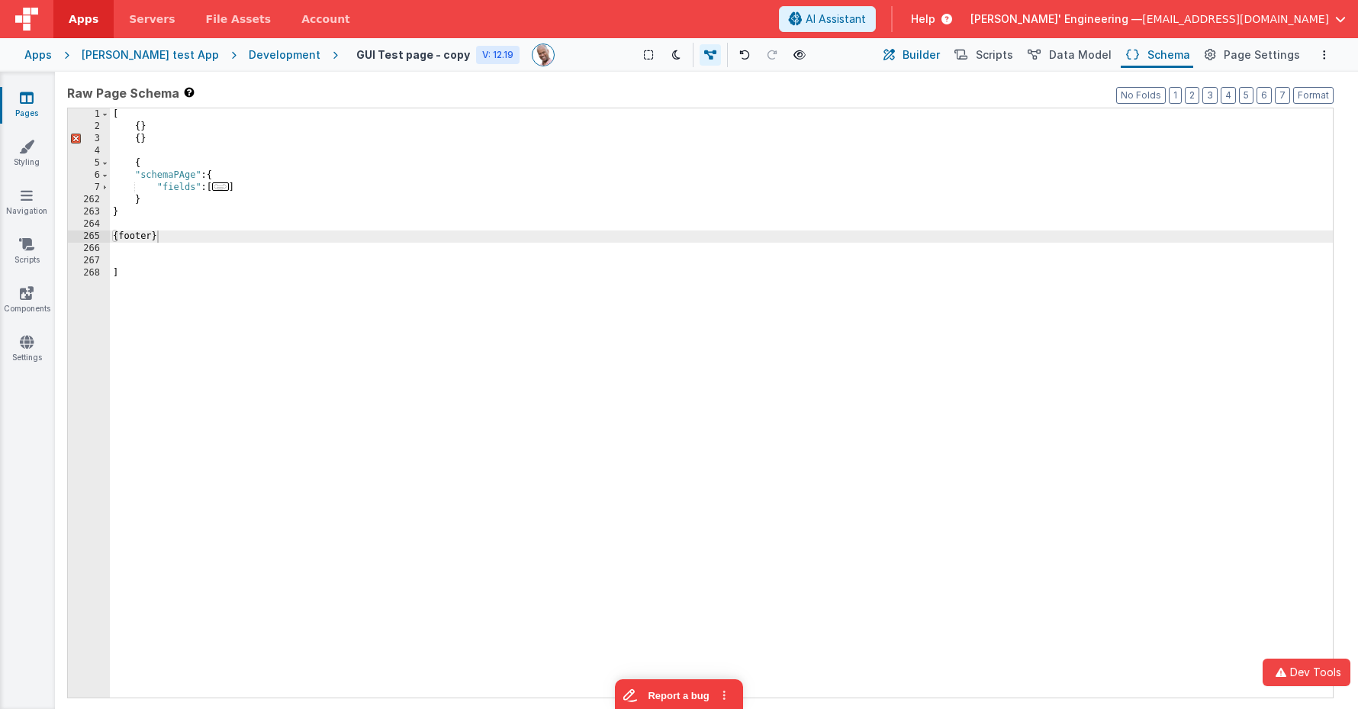
click at [914, 49] on button "Builder" at bounding box center [910, 55] width 65 height 26
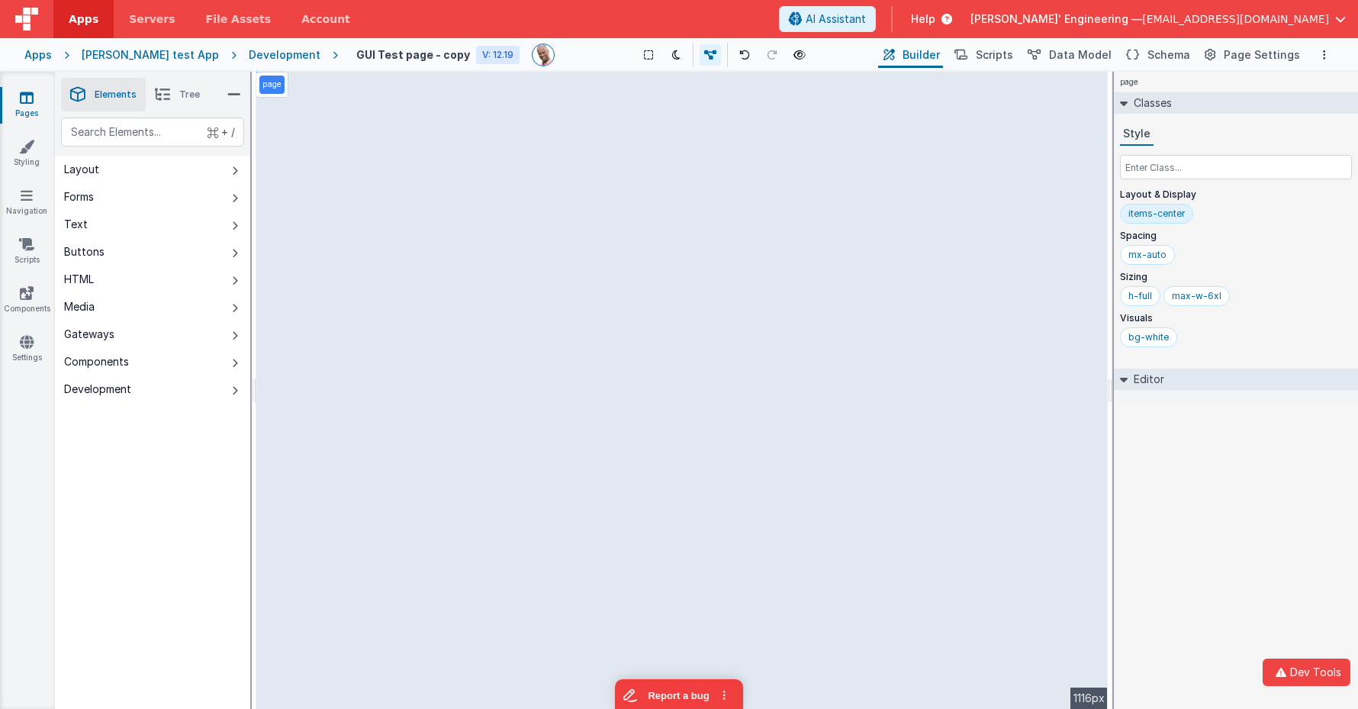
click at [281, 51] on div "Development" at bounding box center [285, 54] width 72 height 15
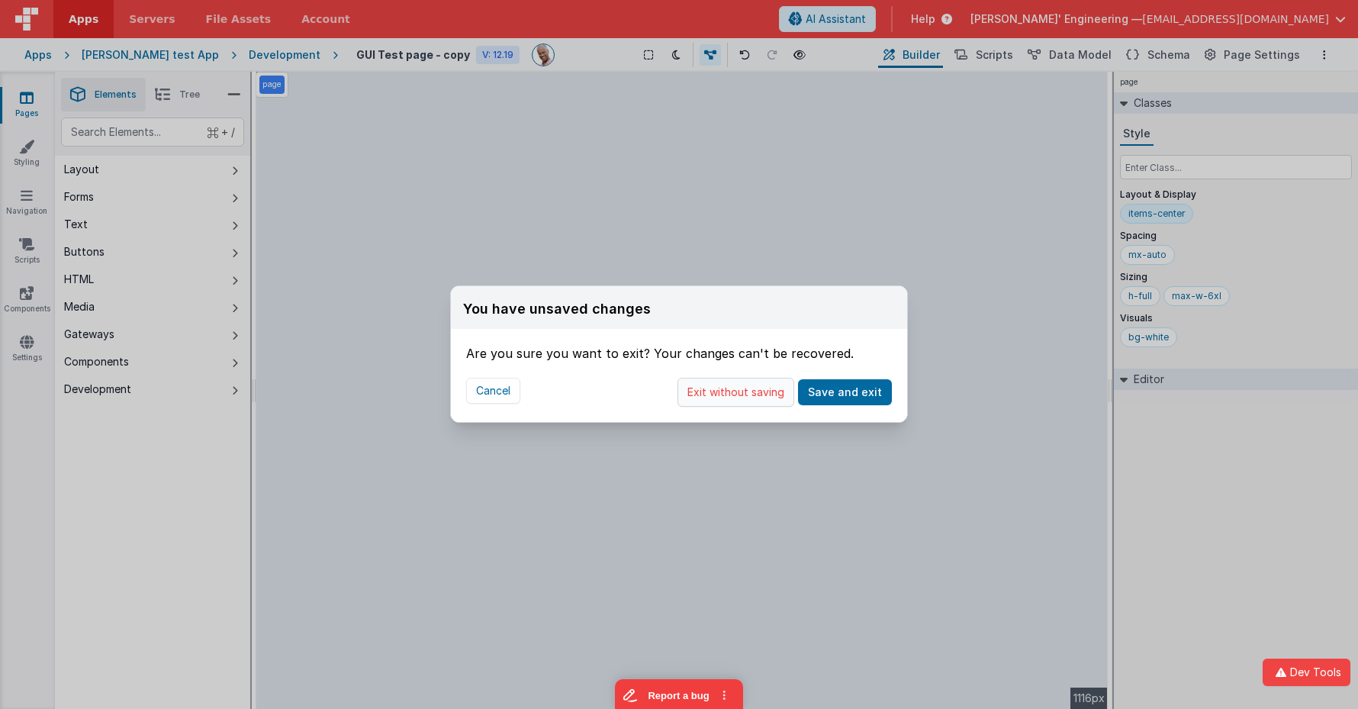
click at [769, 396] on button "Exit without saving" at bounding box center [735, 392] width 117 height 29
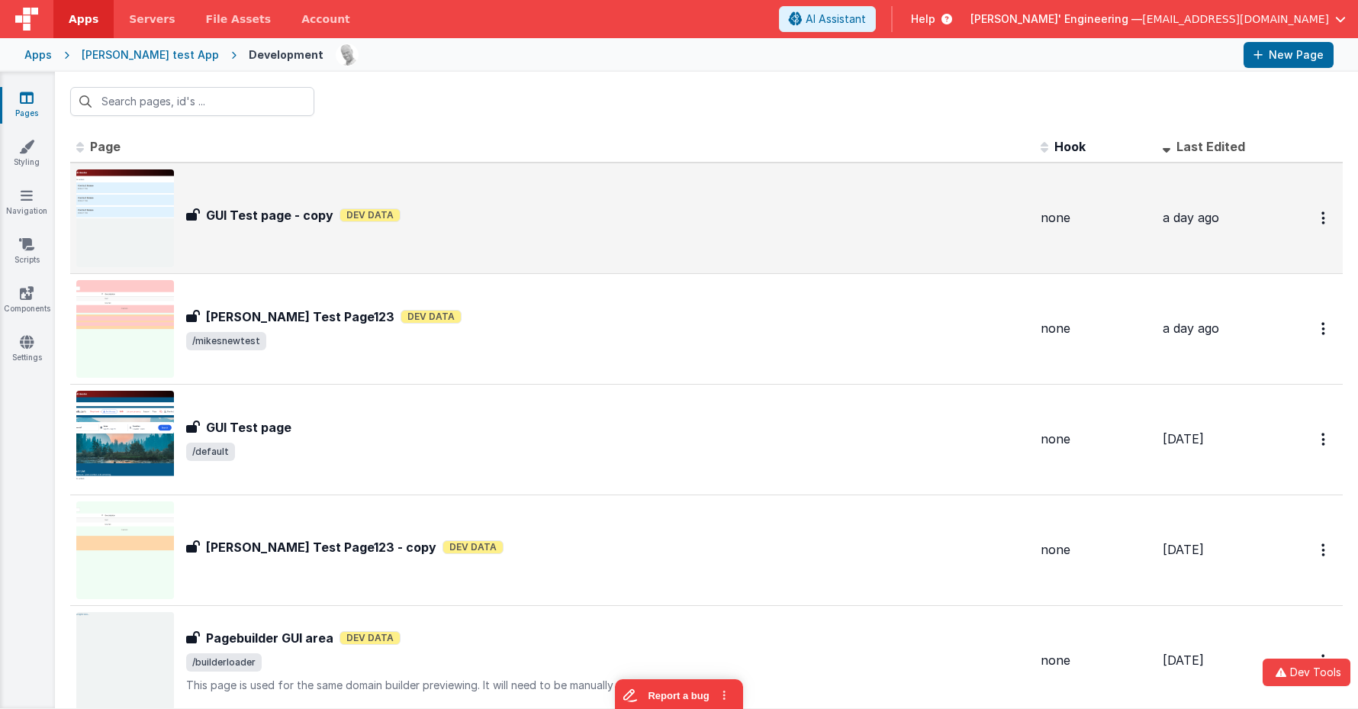
click at [305, 227] on div "GUI Test page - copy GUI Test page - copy Dev Data" at bounding box center [607, 218] width 842 height 24
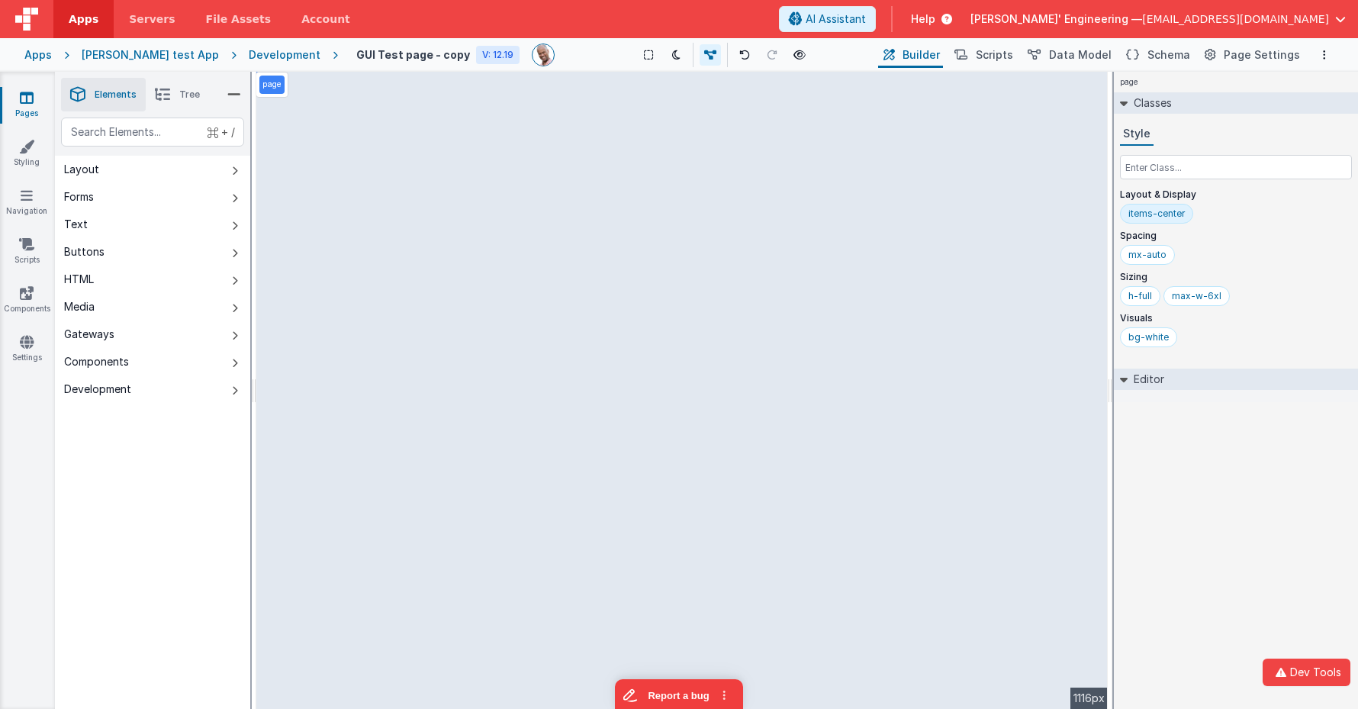
click at [611, 53] on div "Show Group Outlines Toggle Dark Mode Toggle Dev Data Preview Page cmd + b" at bounding box center [721, 55] width 308 height 24
click at [20, 288] on icon at bounding box center [27, 292] width 14 height 15
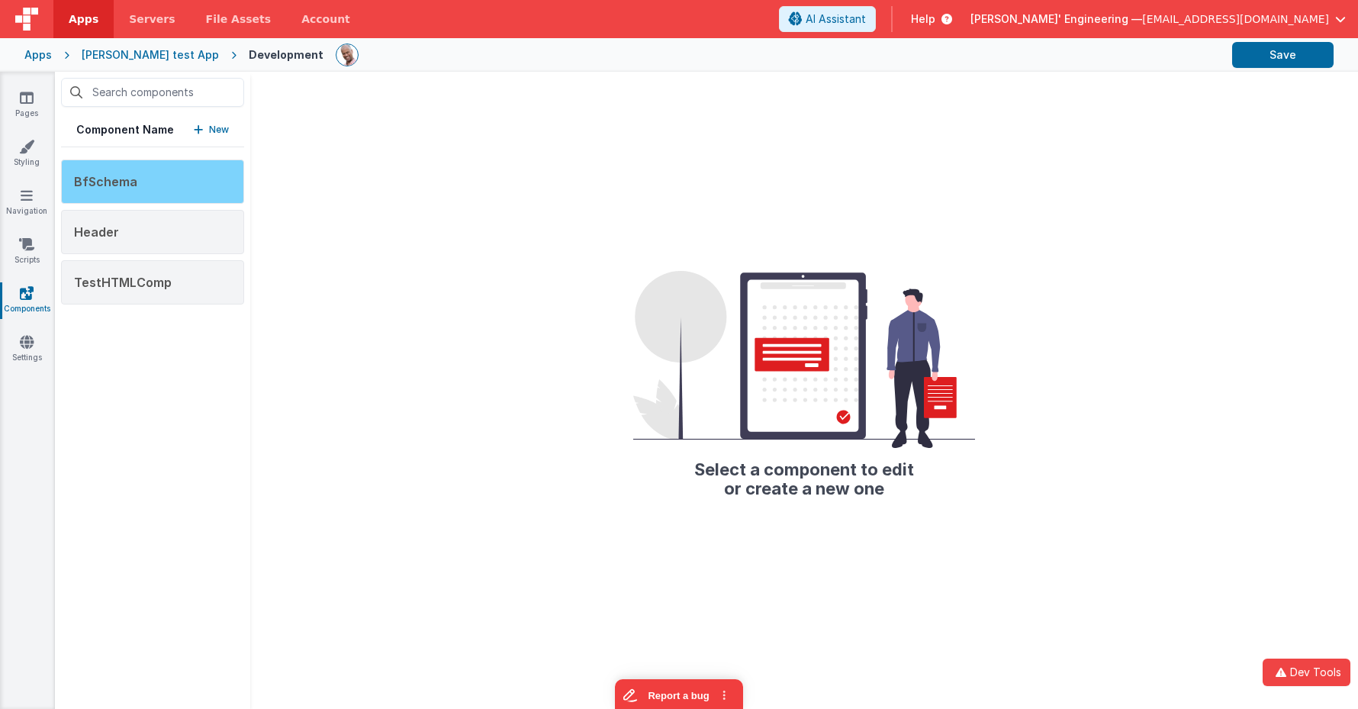
click at [202, 169] on div "BfSchema" at bounding box center [152, 181] width 183 height 44
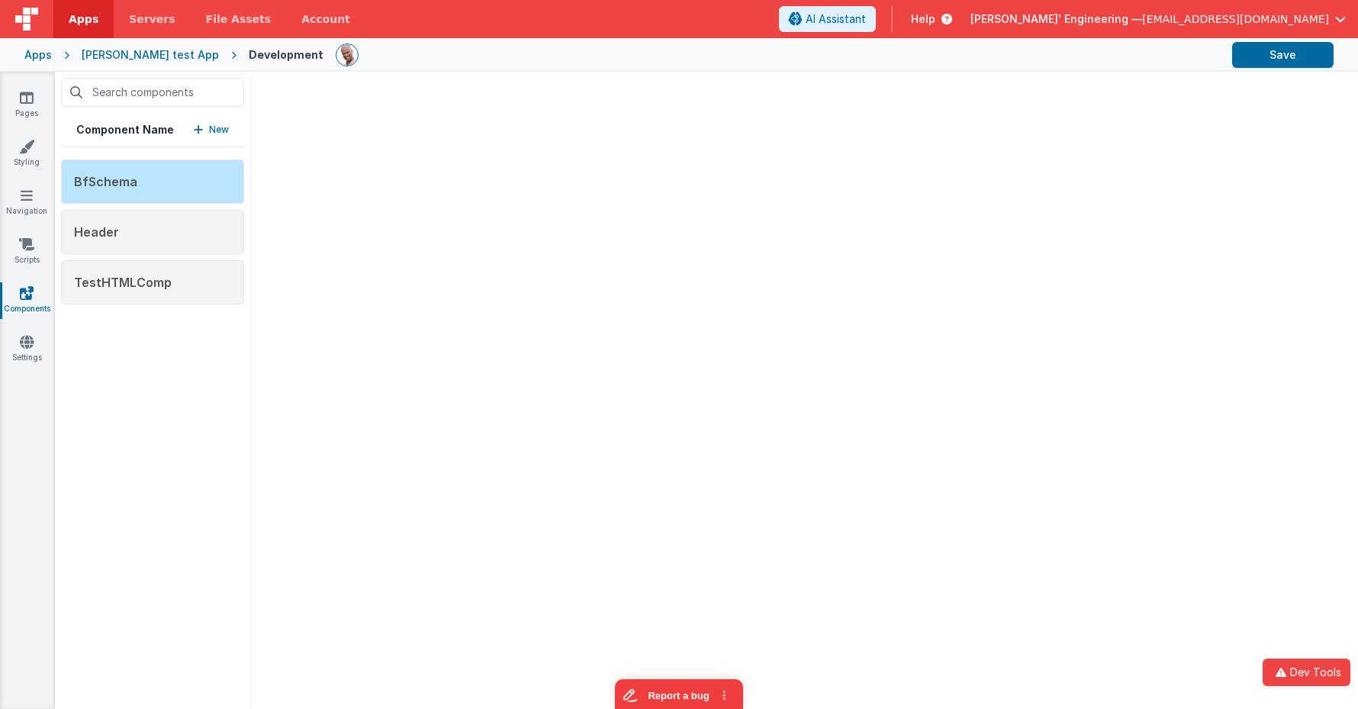
drag, startPoint x: 546, startPoint y: 198, endPoint x: 242, endPoint y: 207, distance: 304.5
click at [545, 198] on div "Component Name New BfSchema Header TestHTMLComp" at bounding box center [706, 390] width 1303 height 637
drag, startPoint x: 138, startPoint y: 229, endPoint x: 160, endPoint y: 226, distance: 22.3
click at [138, 229] on div "Header" at bounding box center [152, 232] width 183 height 44
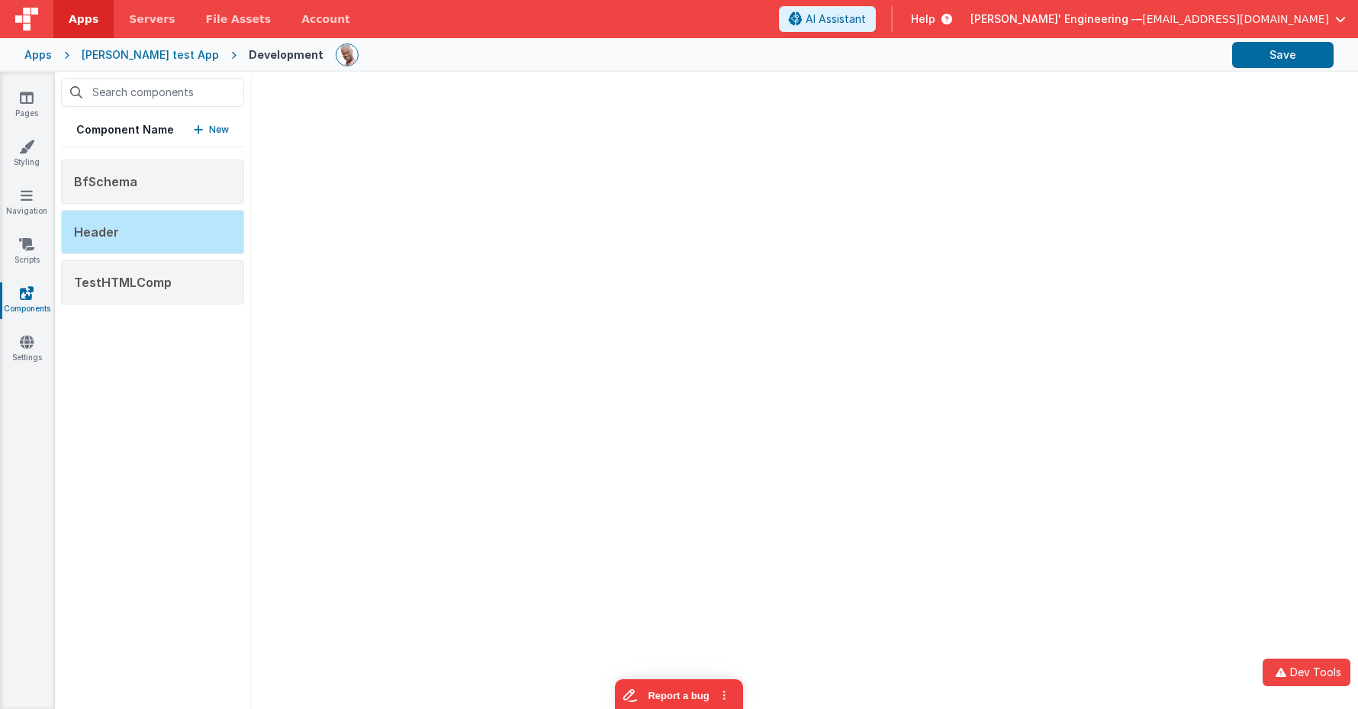
click at [533, 290] on div "Component Name New BfSchema Header TestHTMLComp" at bounding box center [706, 390] width 1303 height 637
click at [104, 301] on div "TestHTMLComp" at bounding box center [152, 282] width 183 height 44
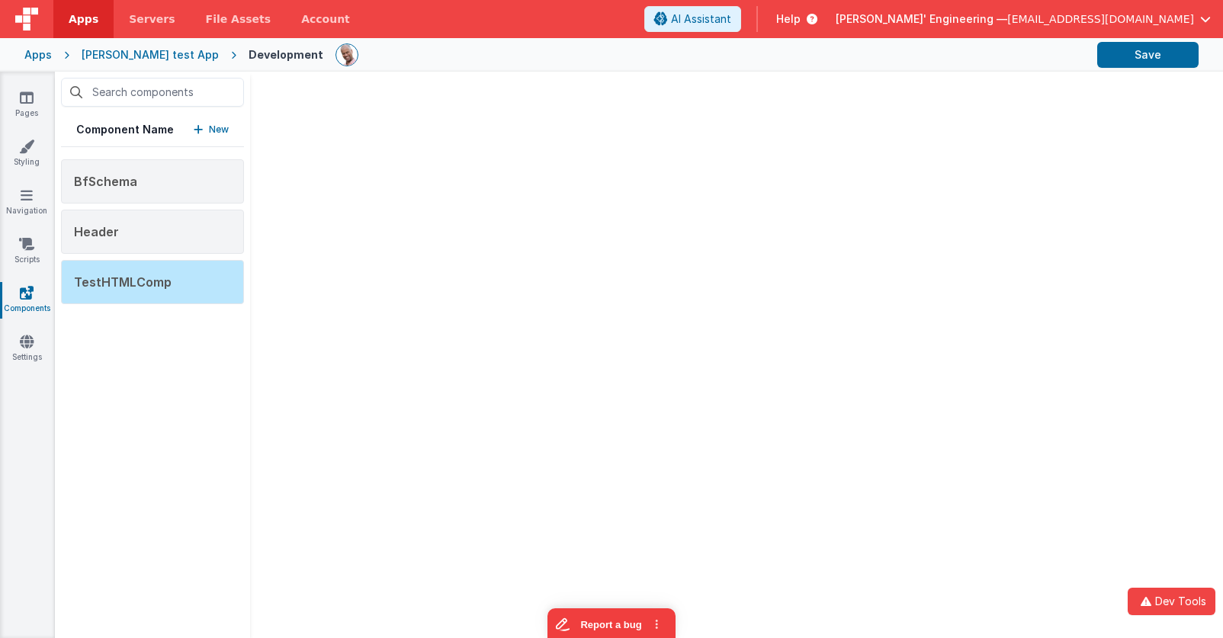
click at [227, 133] on p "New" at bounding box center [219, 129] width 20 height 15
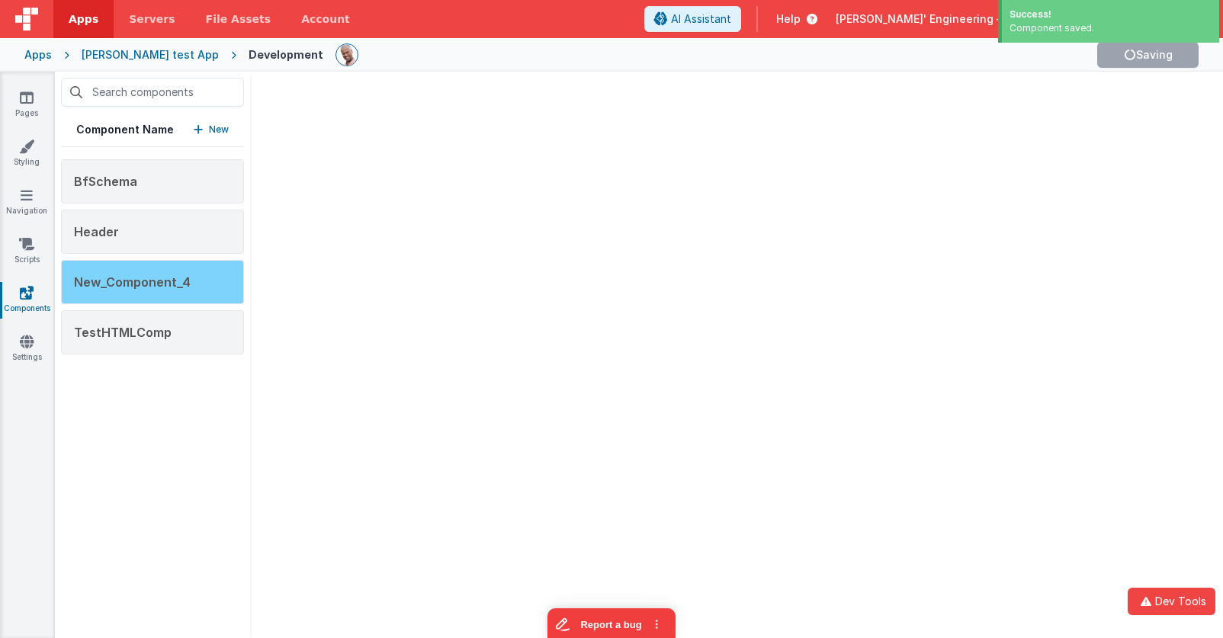
click at [171, 278] on span "New_Component_4" at bounding box center [132, 282] width 117 height 15
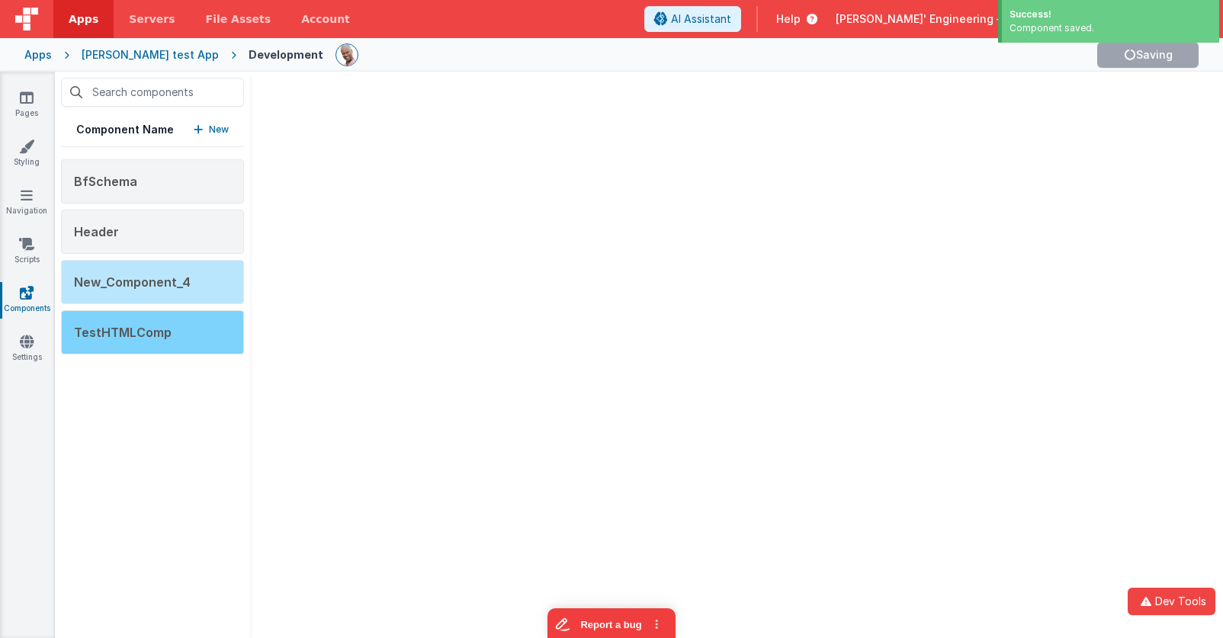
click at [164, 333] on span "TestHTMLComp" at bounding box center [123, 332] width 98 height 15
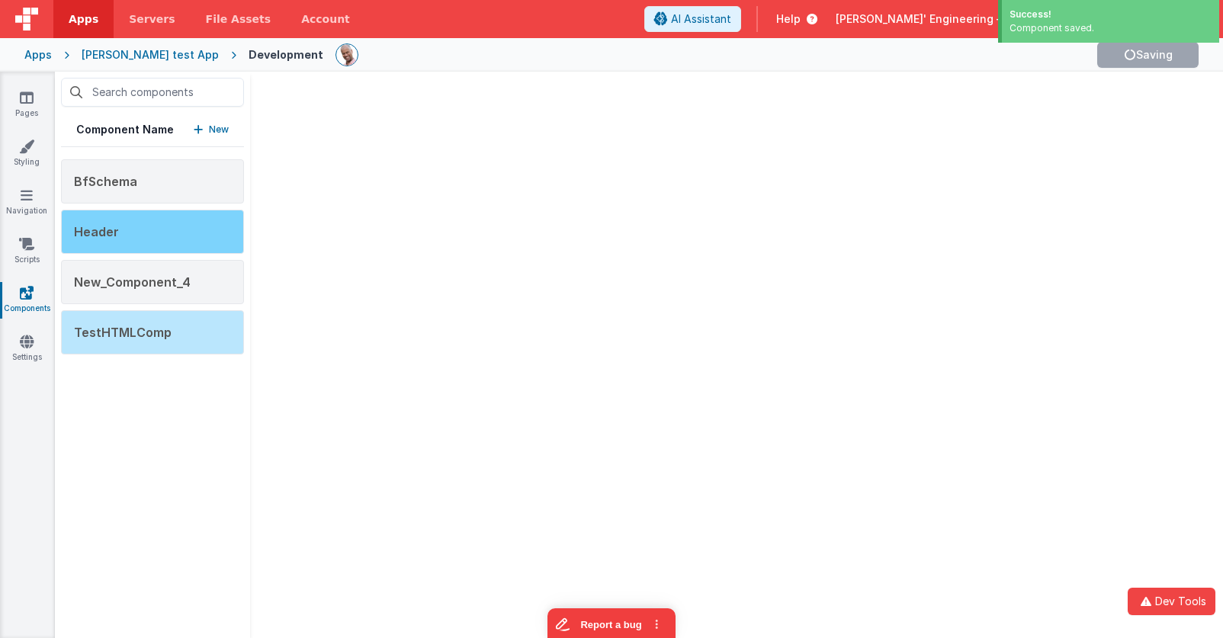
drag, startPoint x: 182, startPoint y: 233, endPoint x: 182, endPoint y: 221, distance: 12.2
click at [182, 233] on div "Header" at bounding box center [152, 232] width 183 height 44
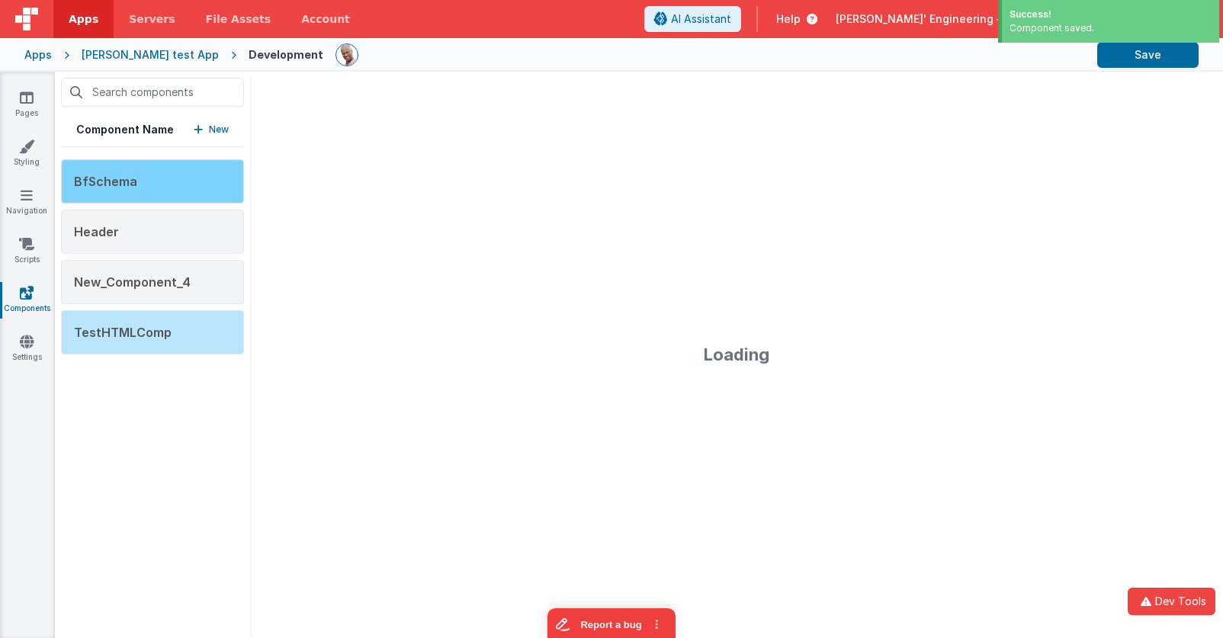
click at [183, 191] on div "BfSchema" at bounding box center [152, 181] width 183 height 44
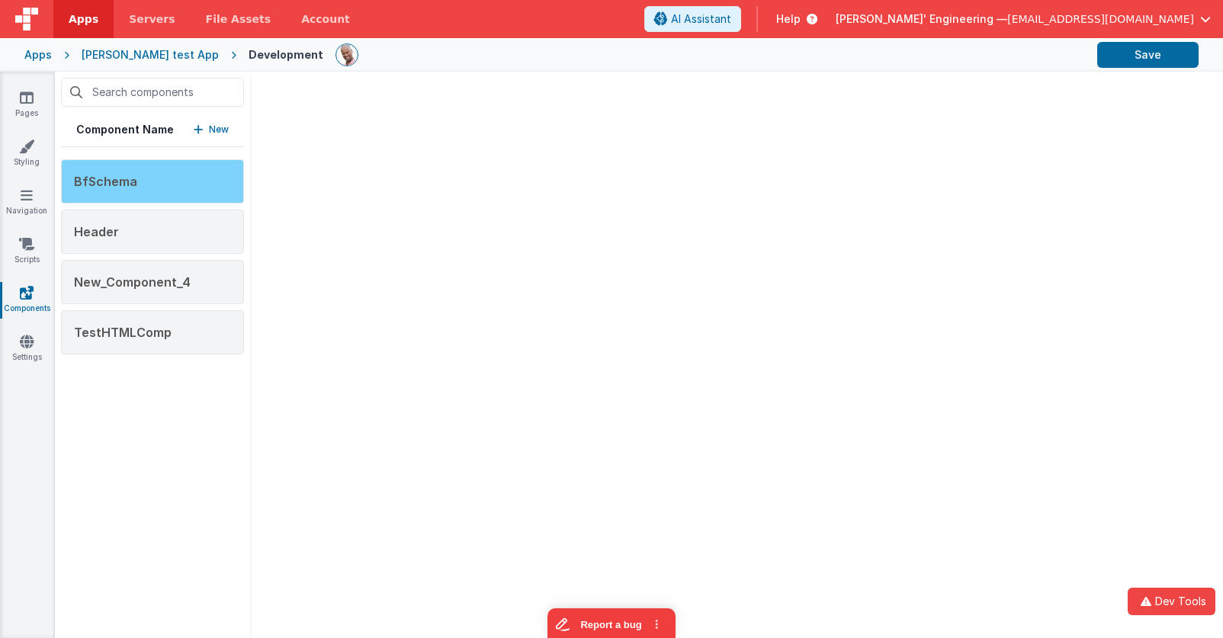
click at [150, 181] on div "BfSchema" at bounding box center [152, 181] width 183 height 44
click at [28, 91] on icon at bounding box center [27, 97] width 14 height 15
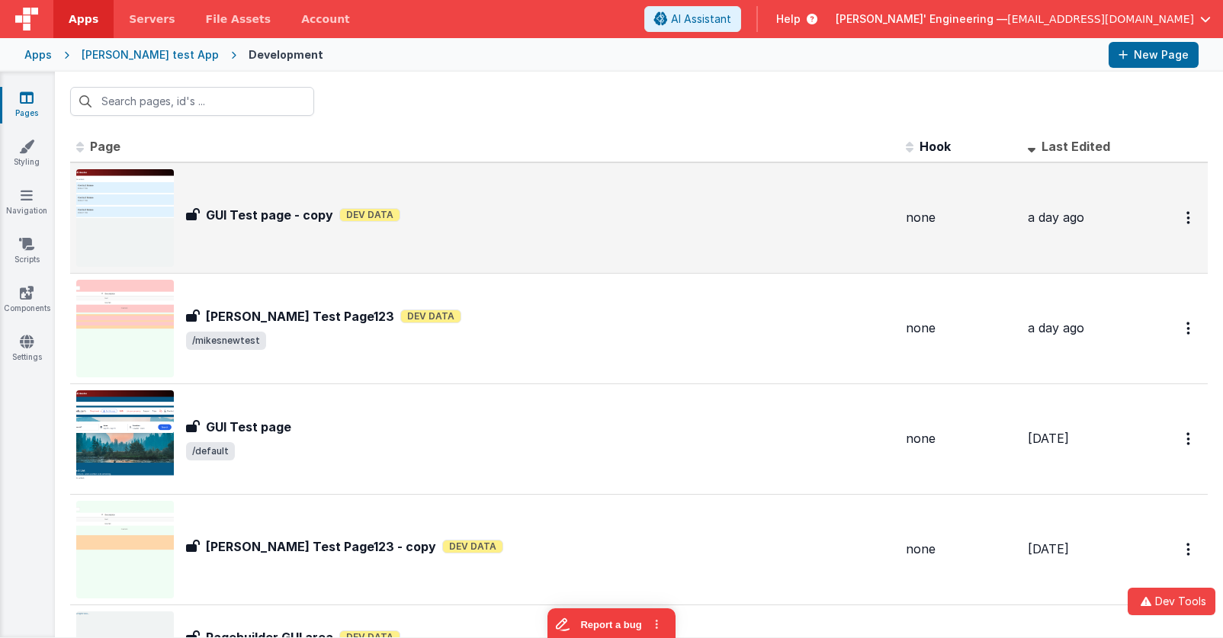
click at [361, 194] on div "GUI Test page - copy GUI Test page - copy Dev Data" at bounding box center [485, 218] width 818 height 98
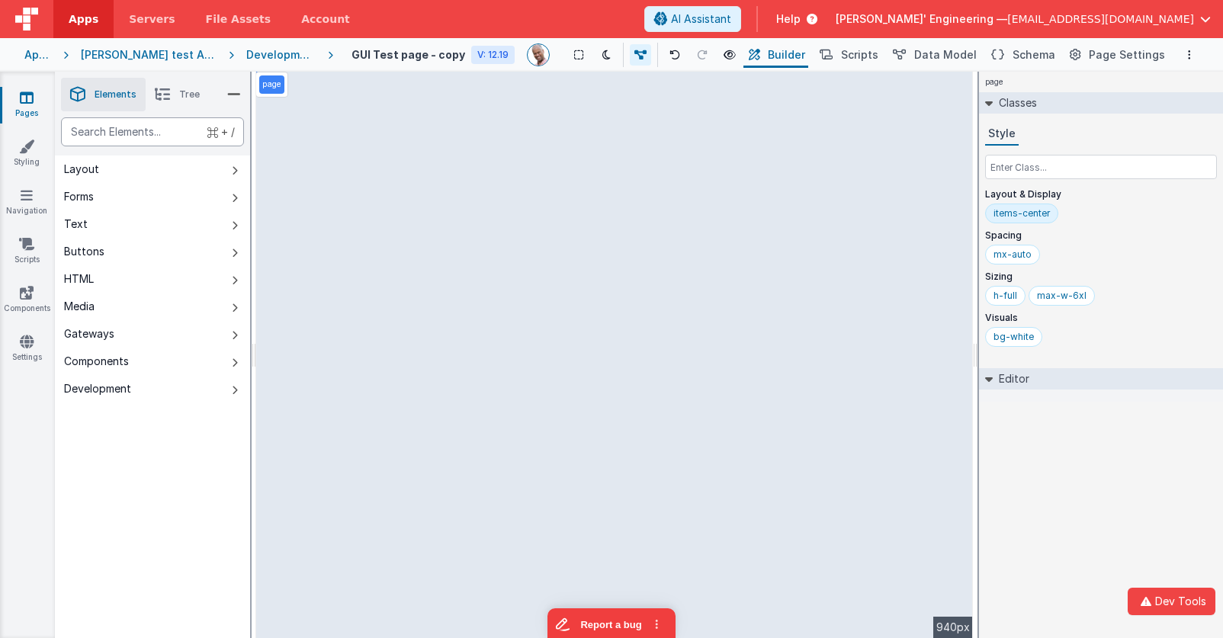
click at [188, 136] on div "text" at bounding box center [152, 131] width 183 height 29
type div "u"
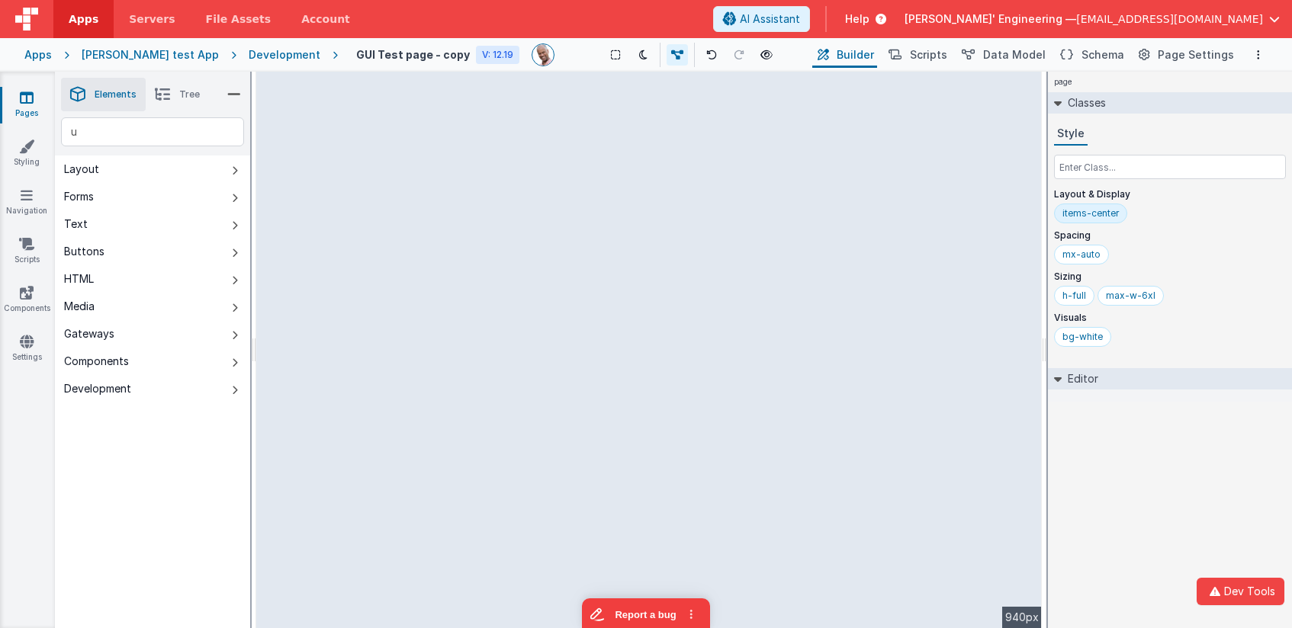
click at [491, 139] on div "--> 940px" at bounding box center [649, 350] width 786 height 557
click at [88, 95] on li "Elements" at bounding box center [103, 95] width 85 height 34
click at [97, 93] on li "Elements" at bounding box center [103, 95] width 85 height 34
drag, startPoint x: 152, startPoint y: 95, endPoint x: 163, endPoint y: 95, distance: 11.4
click at [154, 95] on li "Tree" at bounding box center [177, 95] width 63 height 34
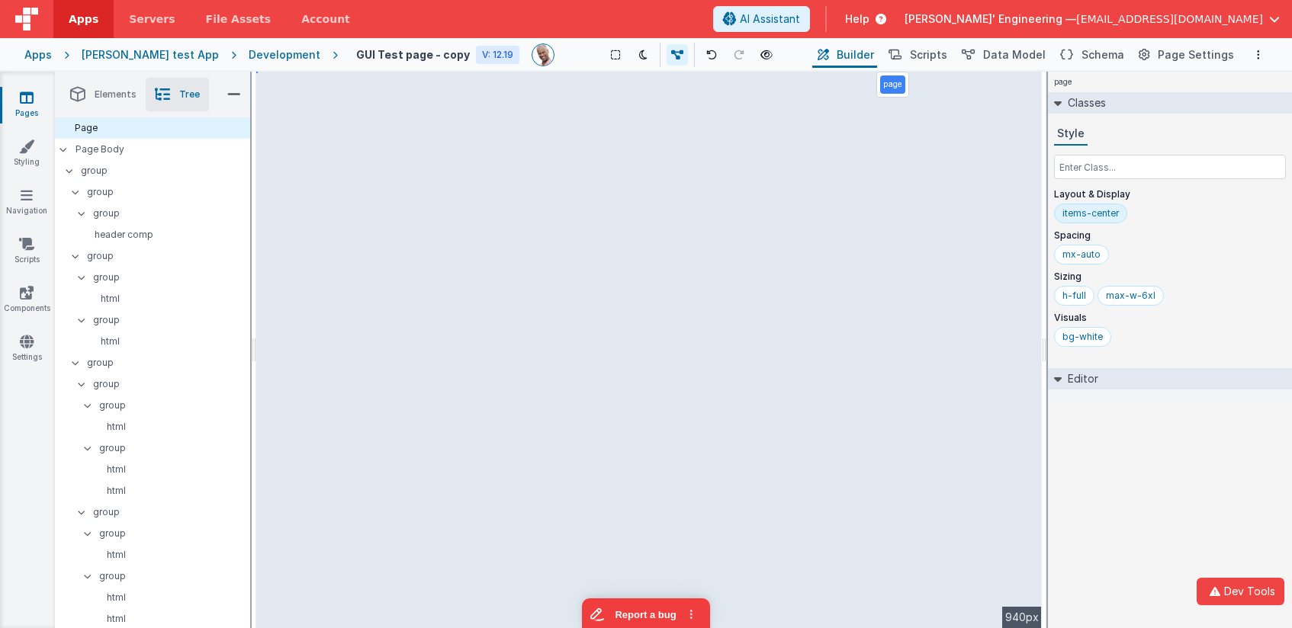
drag, startPoint x: 169, startPoint y: 95, endPoint x: 182, endPoint y: 94, distance: 13.7
click at [175, 95] on li "Tree" at bounding box center [177, 95] width 63 height 34
click at [99, 97] on span "Elements" at bounding box center [116, 94] width 42 height 12
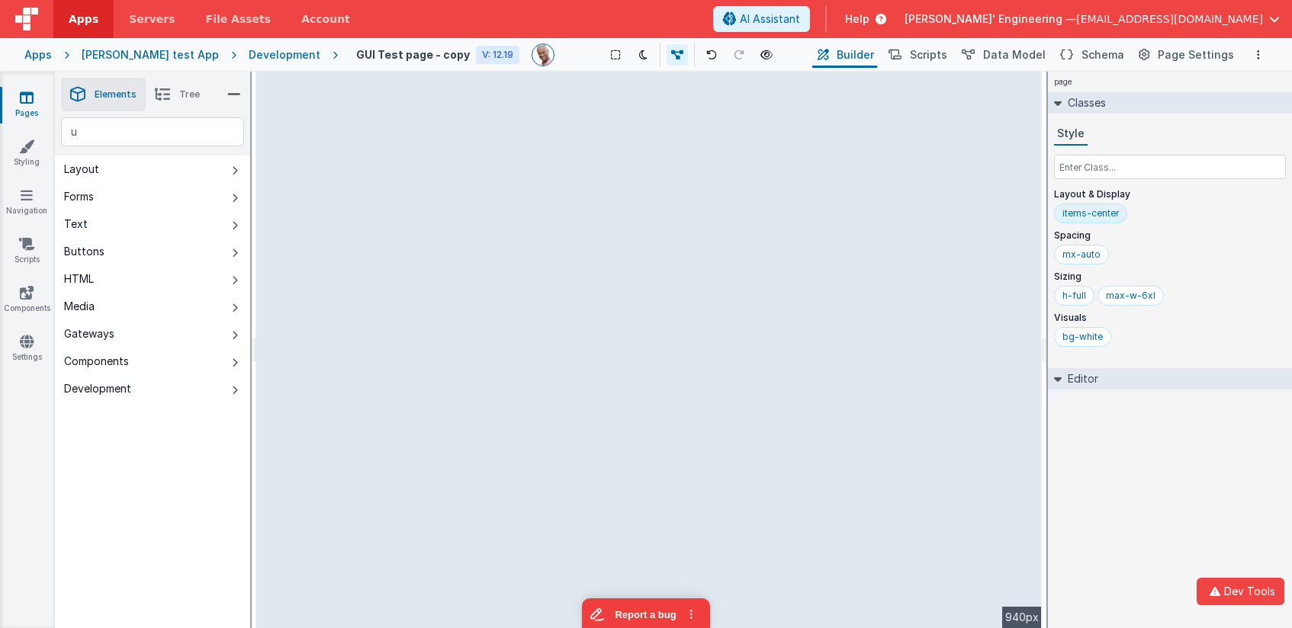
click at [235, 98] on icon at bounding box center [234, 94] width 14 height 21
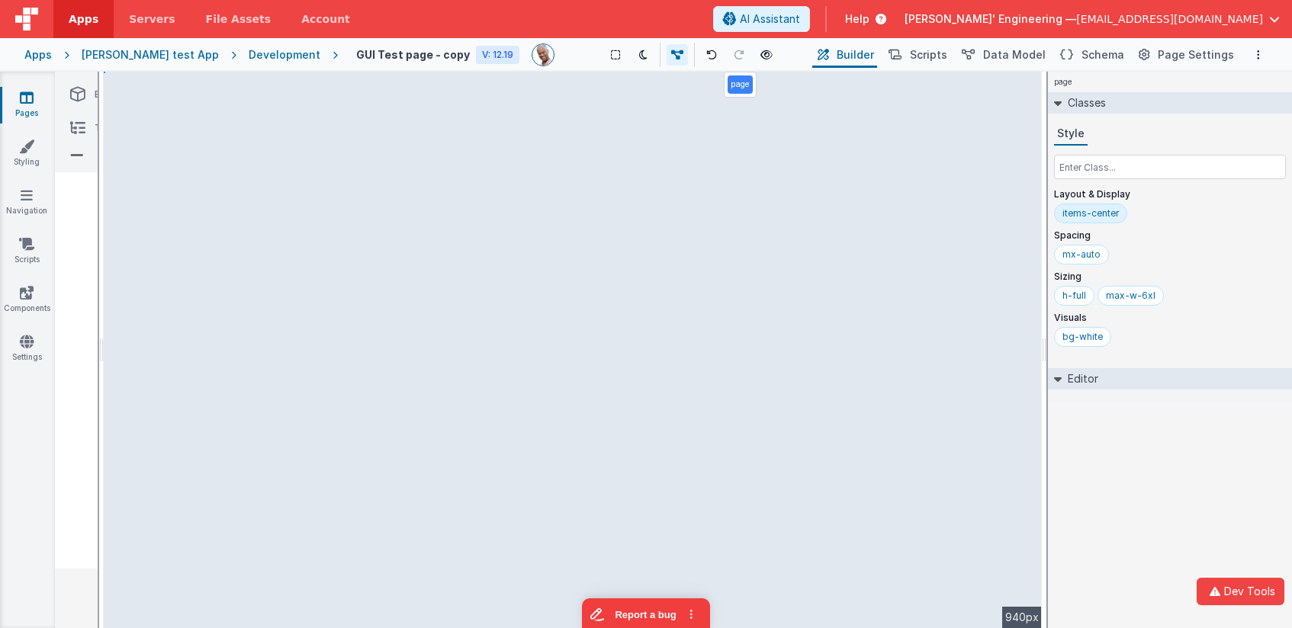
click at [72, 93] on icon at bounding box center [77, 94] width 15 height 21
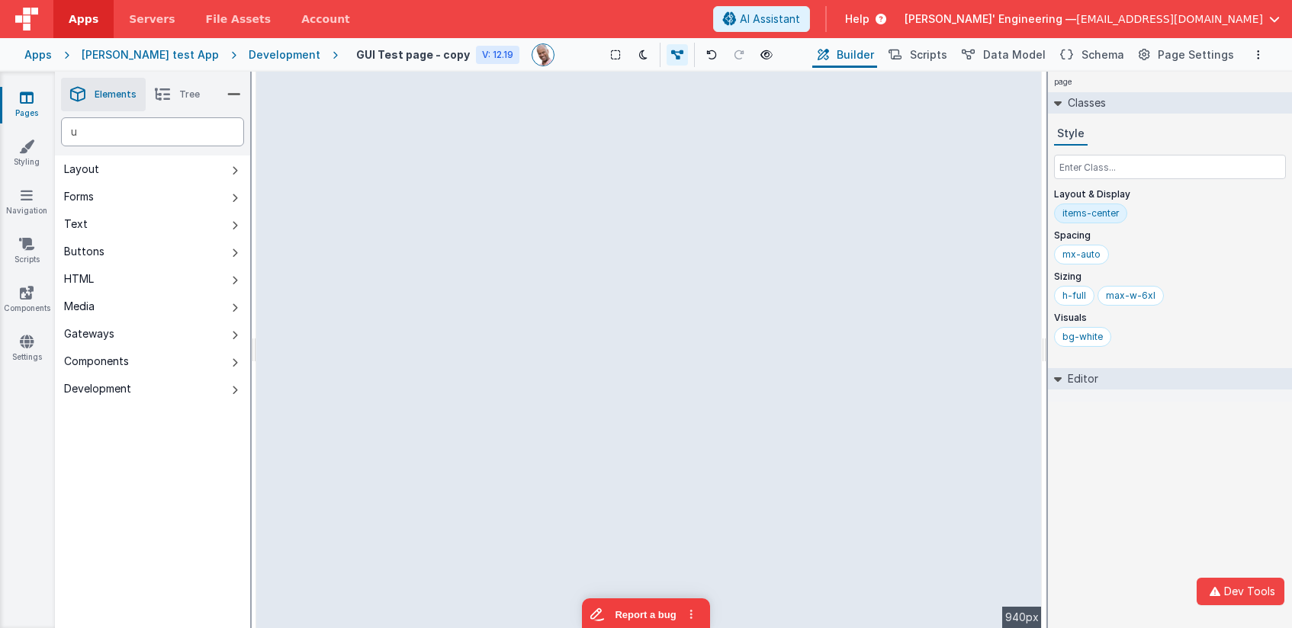
click at [108, 130] on div "u" at bounding box center [152, 131] width 183 height 29
click at [24, 295] on icon at bounding box center [27, 292] width 14 height 15
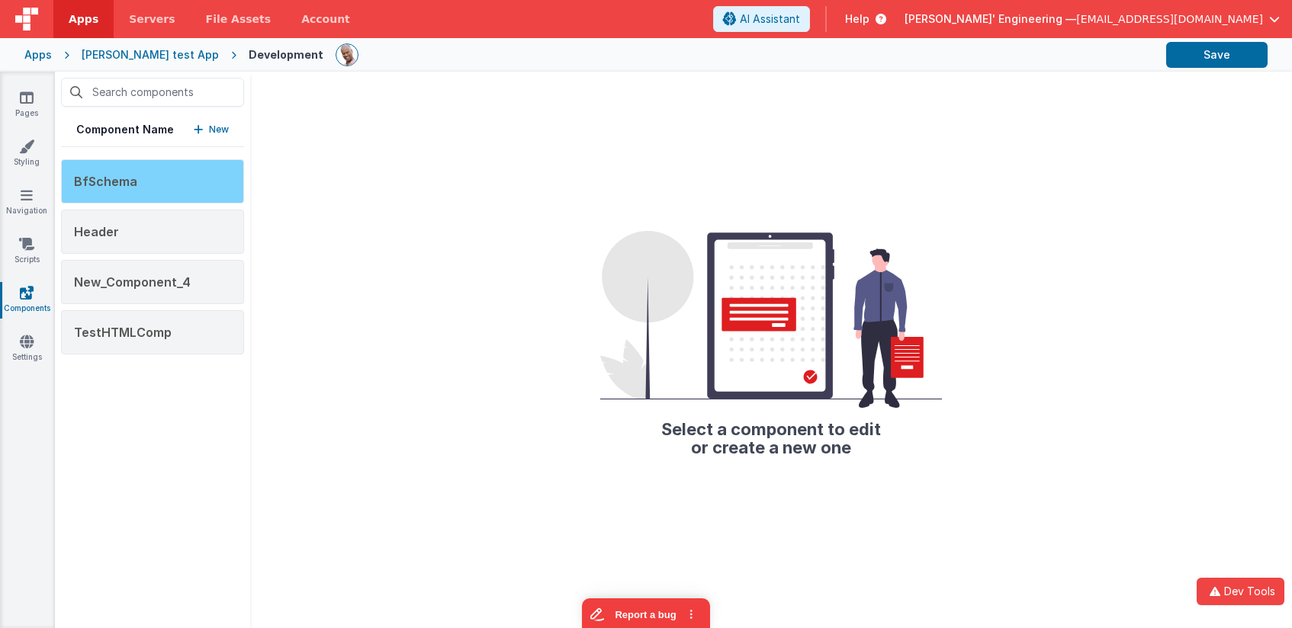
click at [207, 169] on div "BfSchema" at bounding box center [152, 181] width 183 height 44
